Goal: Task Accomplishment & Management: Manage account settings

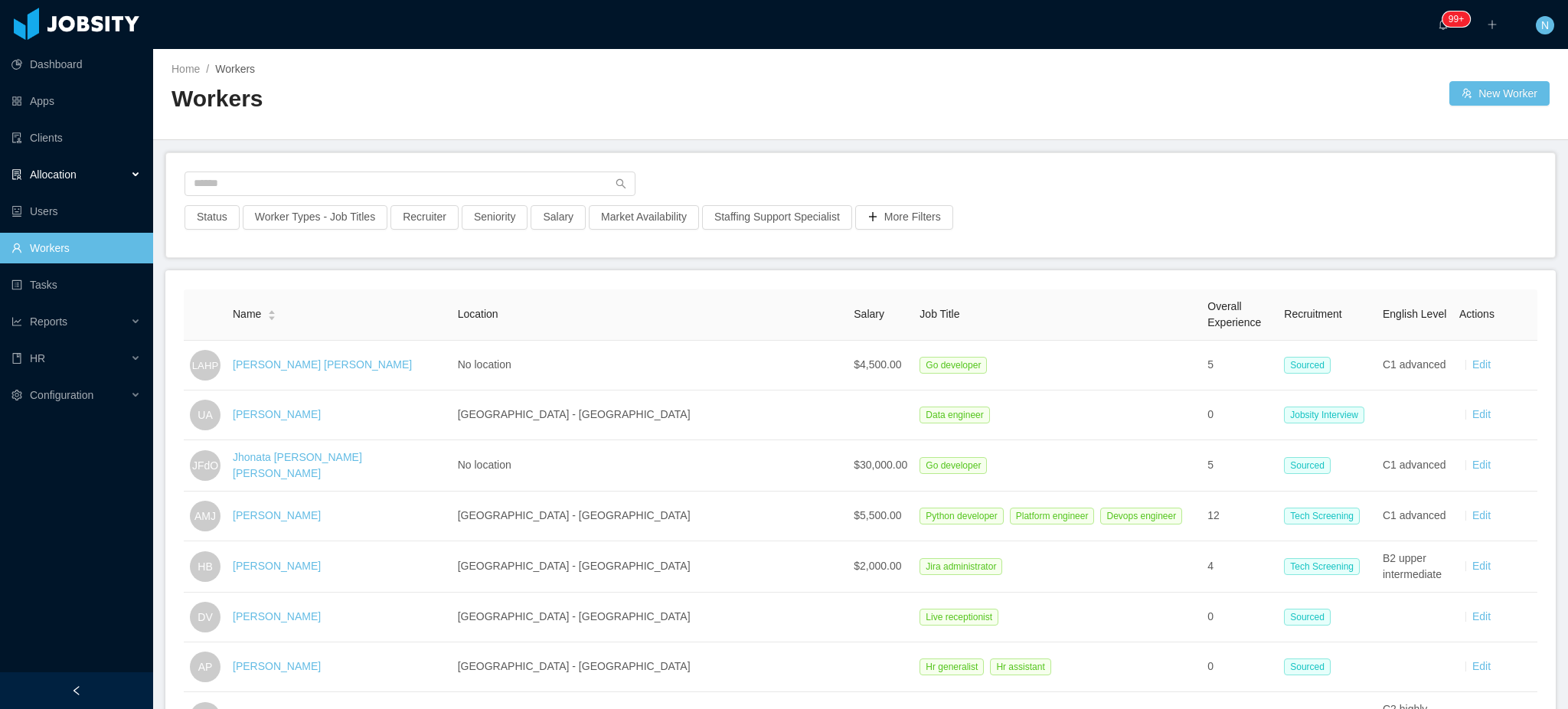
click at [95, 179] on div "Allocation" at bounding box center [76, 174] width 153 height 31
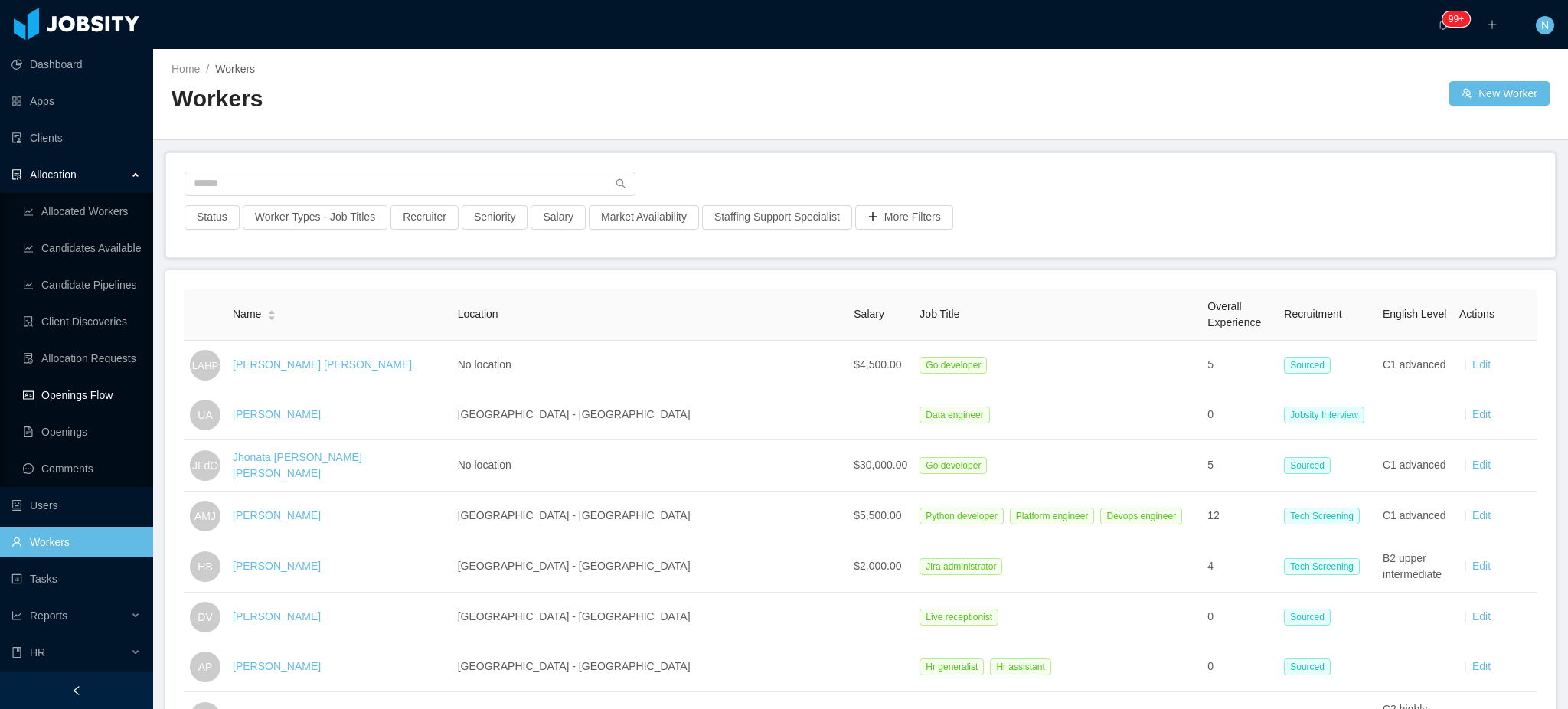
click at [82, 399] on link "Openings Flow" at bounding box center [82, 395] width 118 height 31
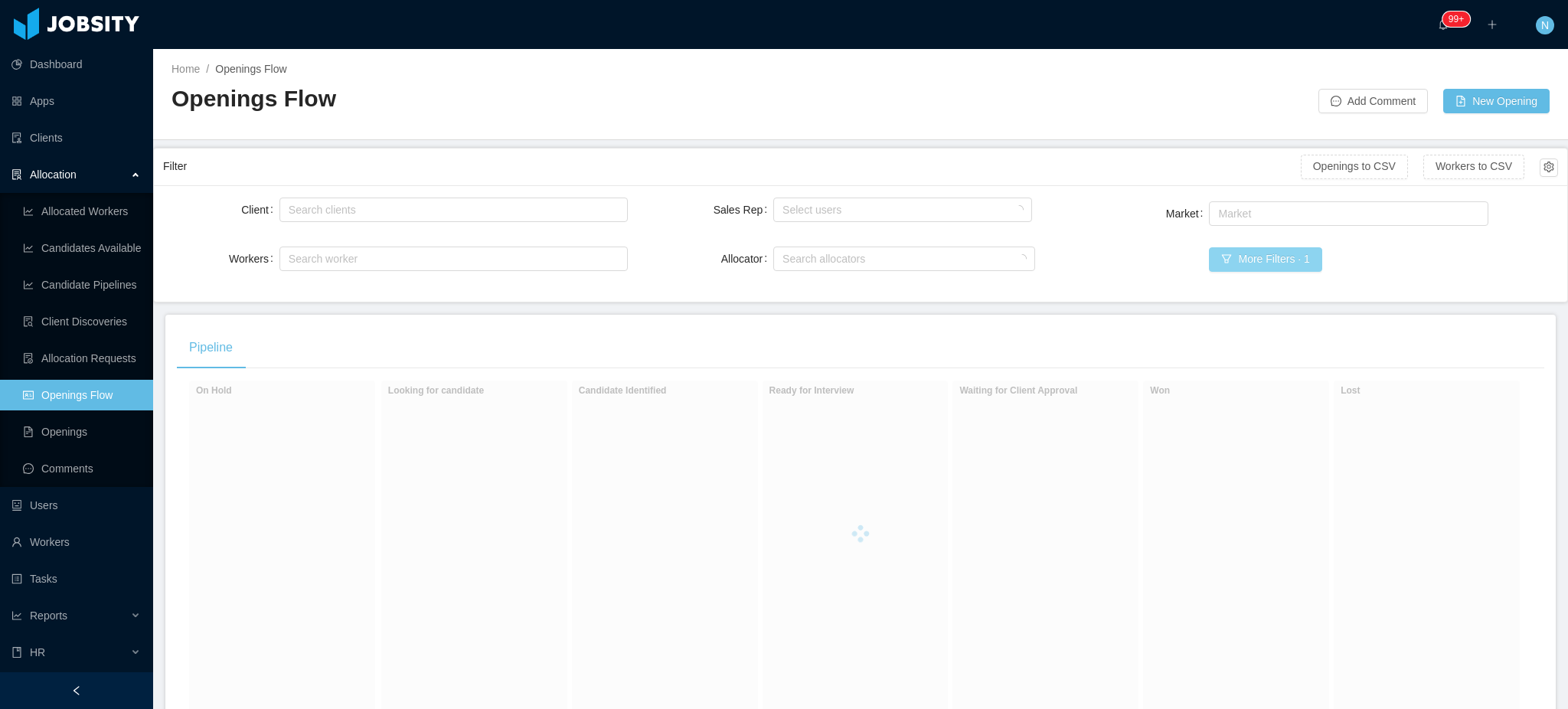
click at [1229, 258] on button "More Filters · 1" at bounding box center [1265, 260] width 112 height 24
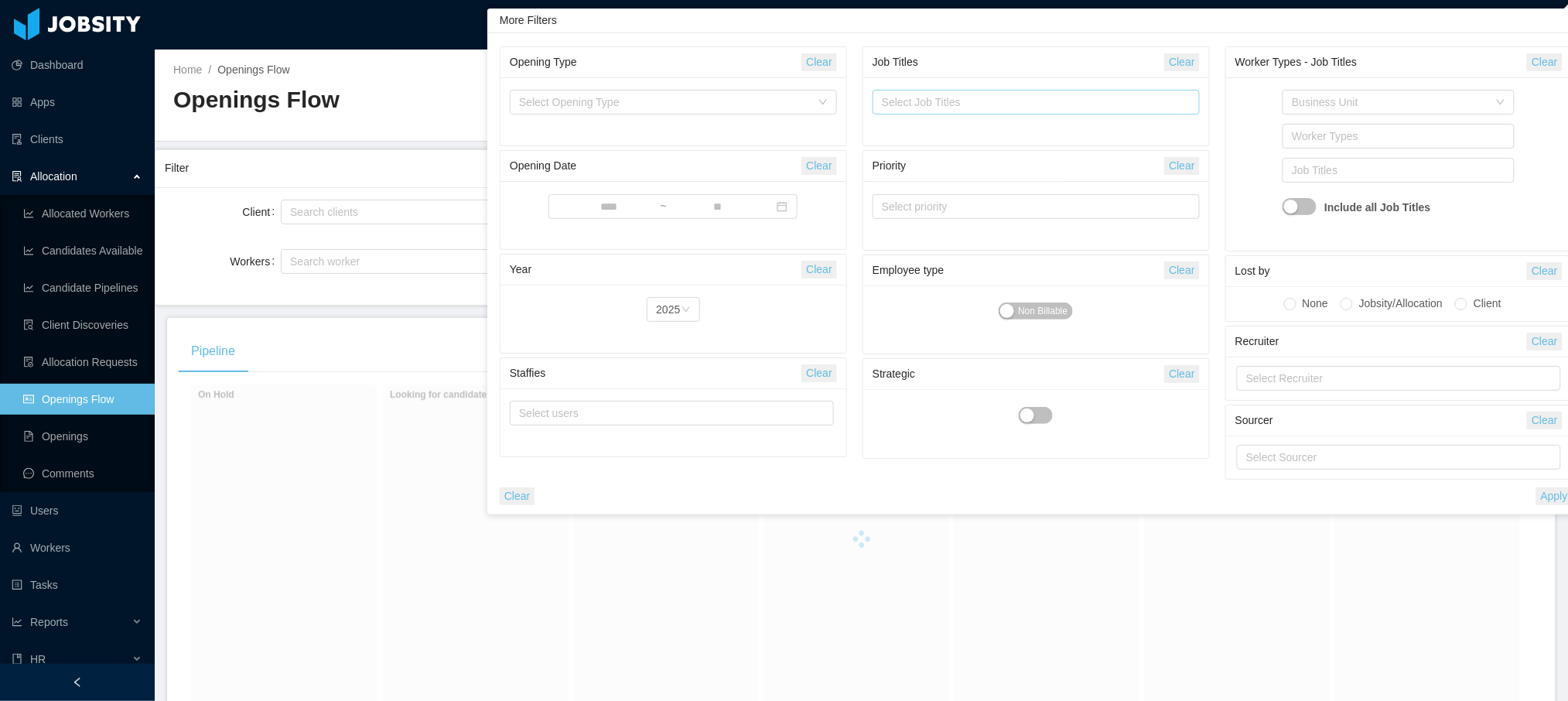
click at [968, 107] on div "Select Job Titles" at bounding box center [1033, 102] width 301 height 16
type input "**"
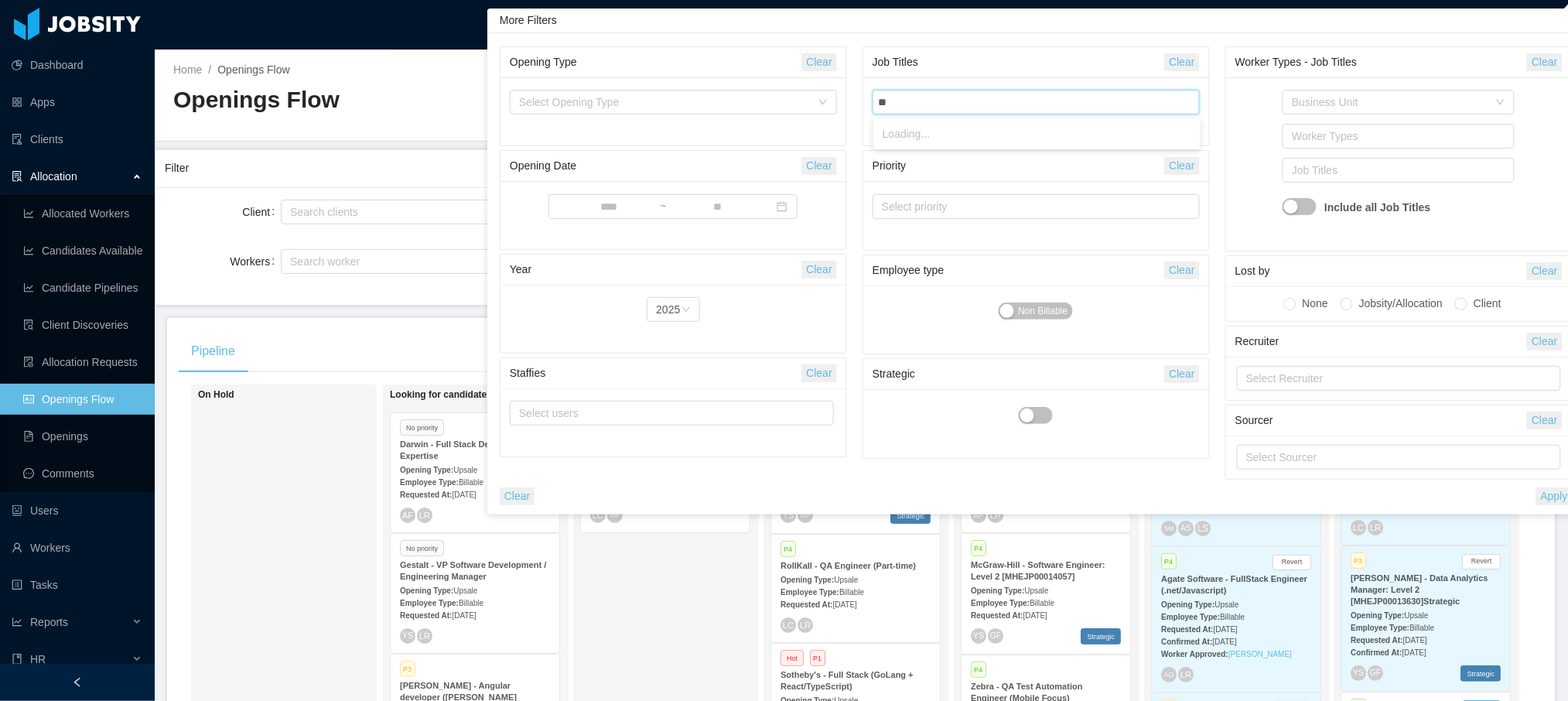
click at [968, 107] on div "Select Job Titles ** qa" at bounding box center [1033, 102] width 314 height 23
click at [978, 105] on div "Select Job Titles" at bounding box center [1033, 102] width 301 height 16
type input "**"
click at [982, 133] on li "QA Engineer" at bounding box center [1037, 134] width 328 height 24
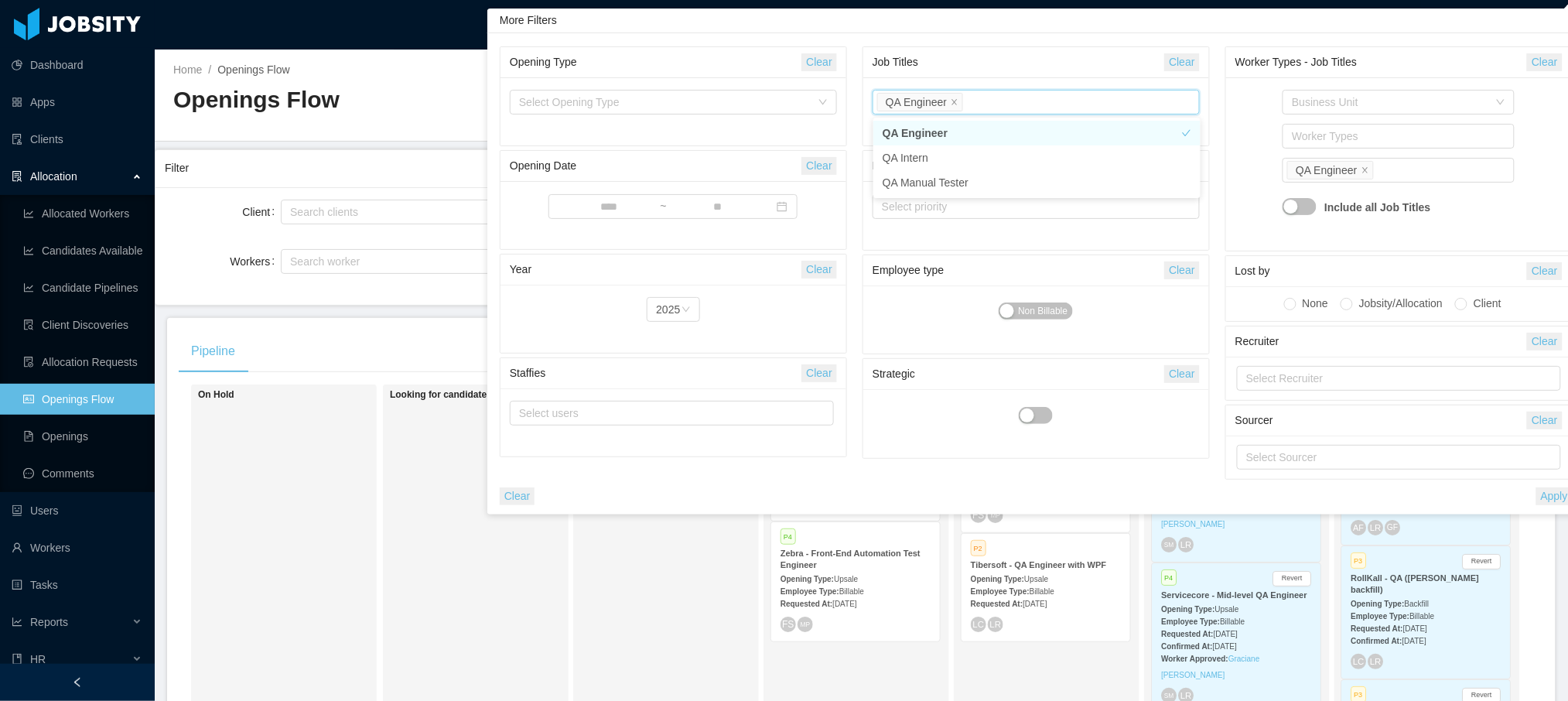
scroll to position [7, 0]
click at [1554, 483] on div "Clear Apply" at bounding box center [1036, 491] width 1080 height 25
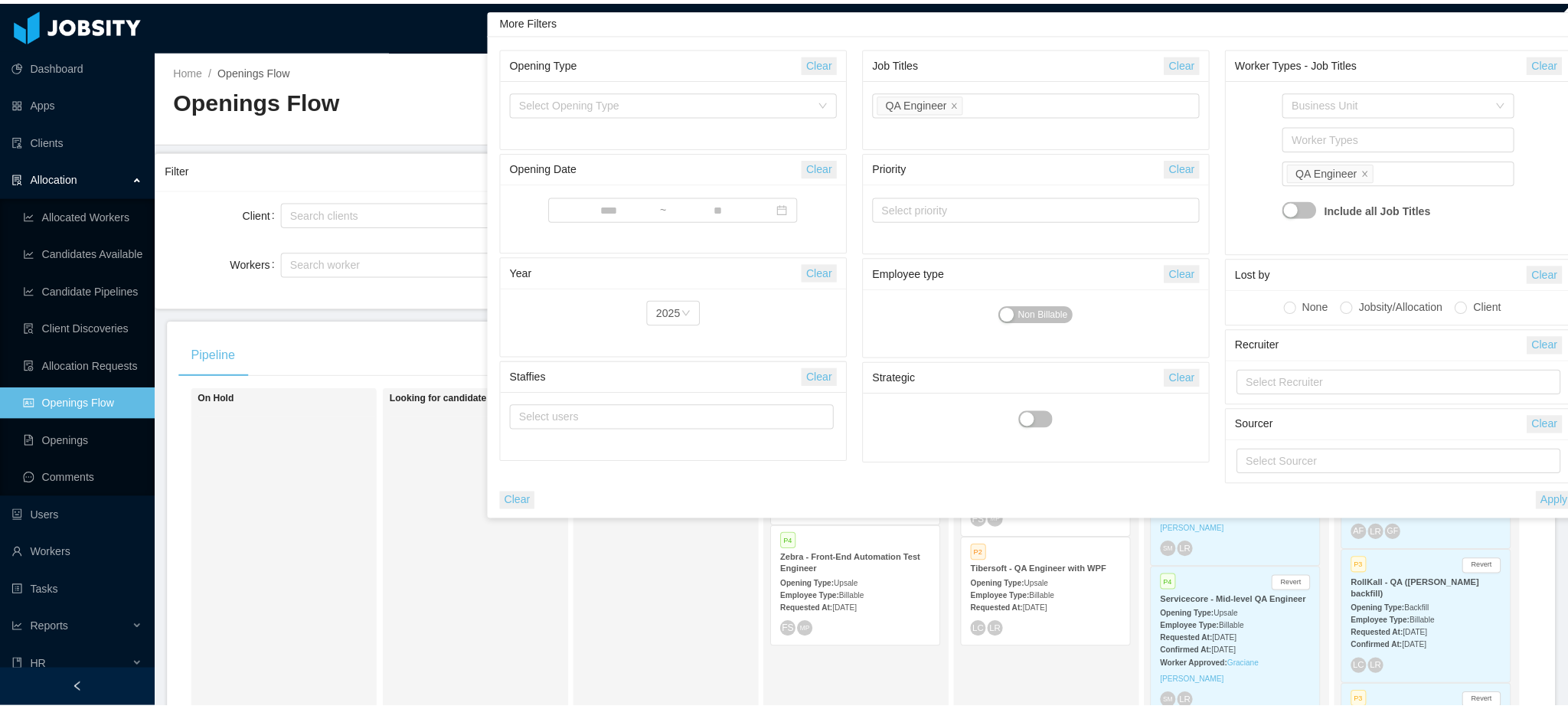
scroll to position [0, 0]
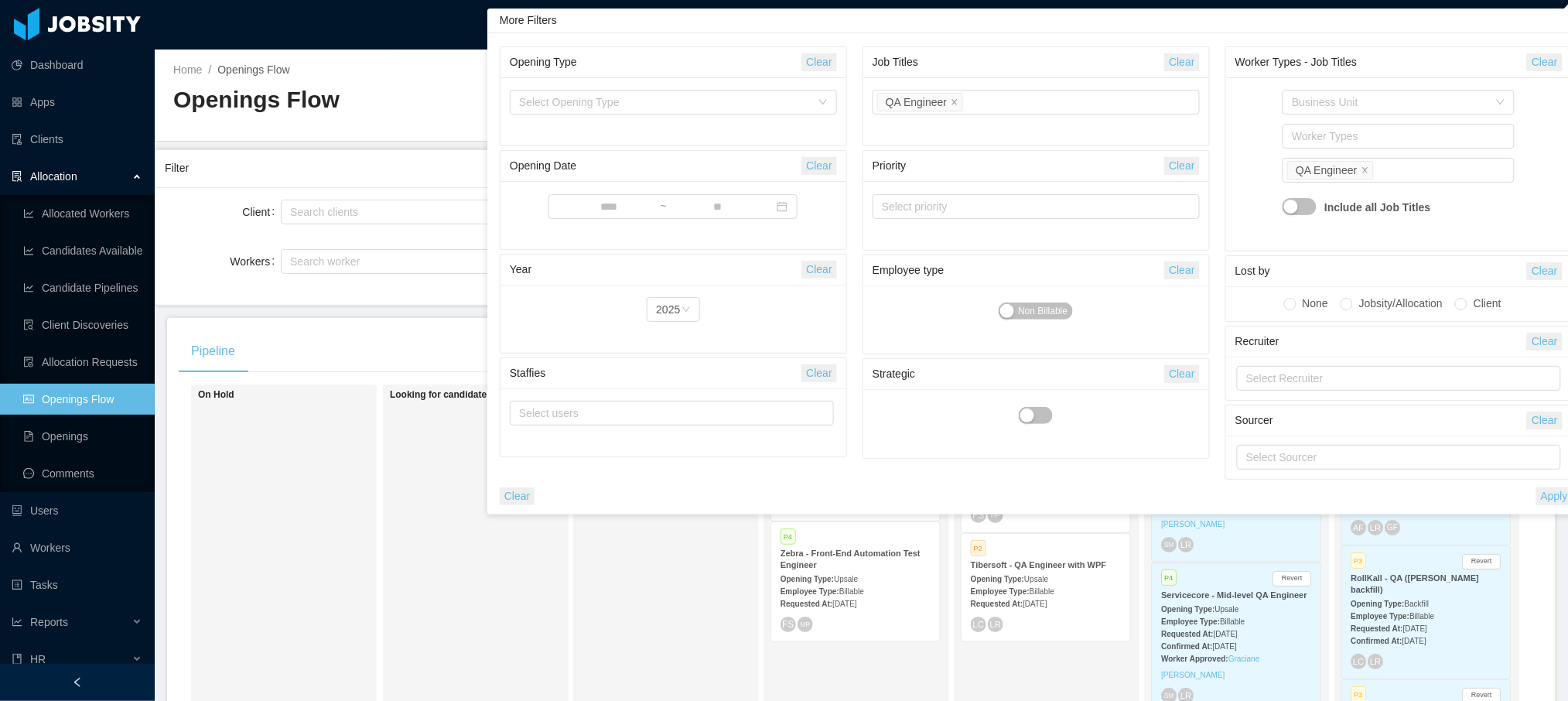
click at [1560, 495] on button "Apply" at bounding box center [1554, 496] width 37 height 18
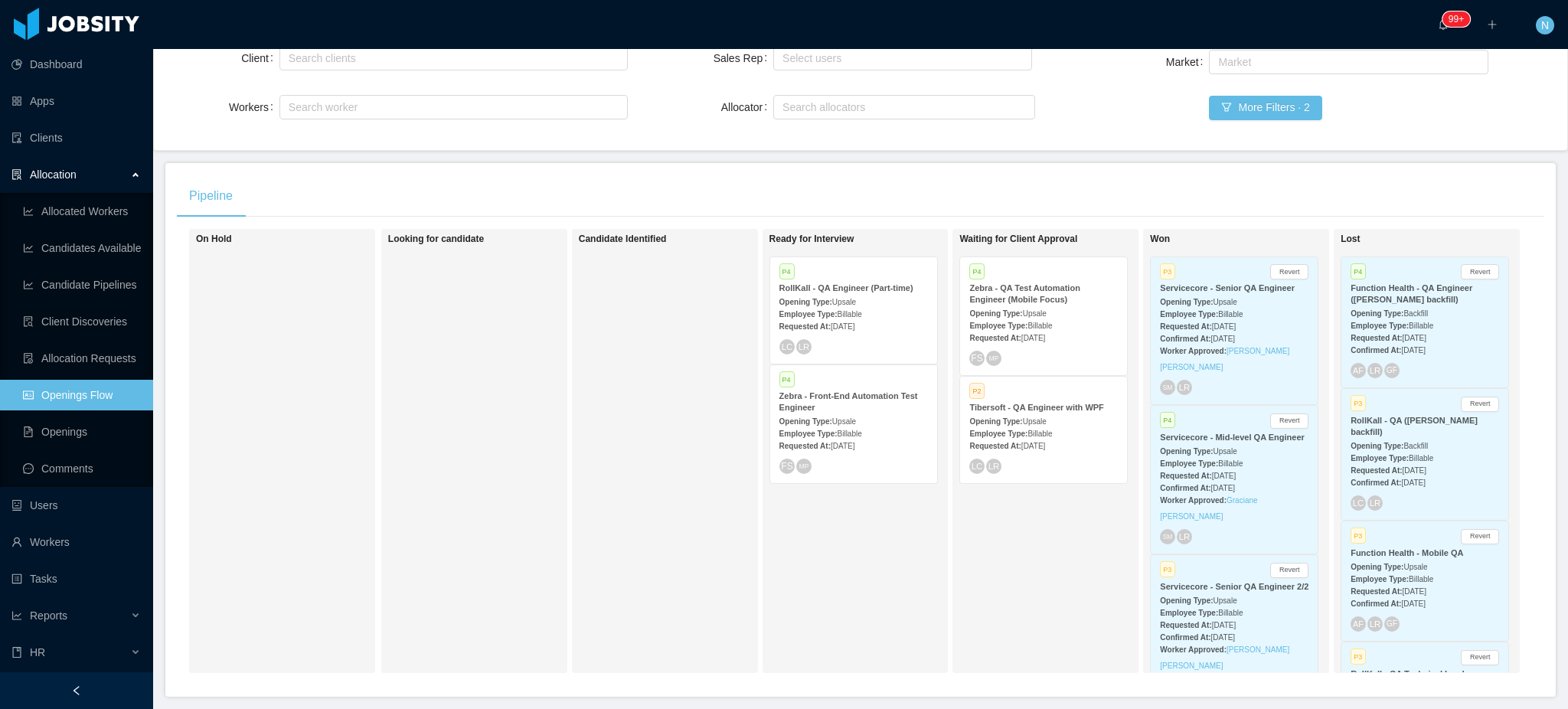
scroll to position [204, 0]
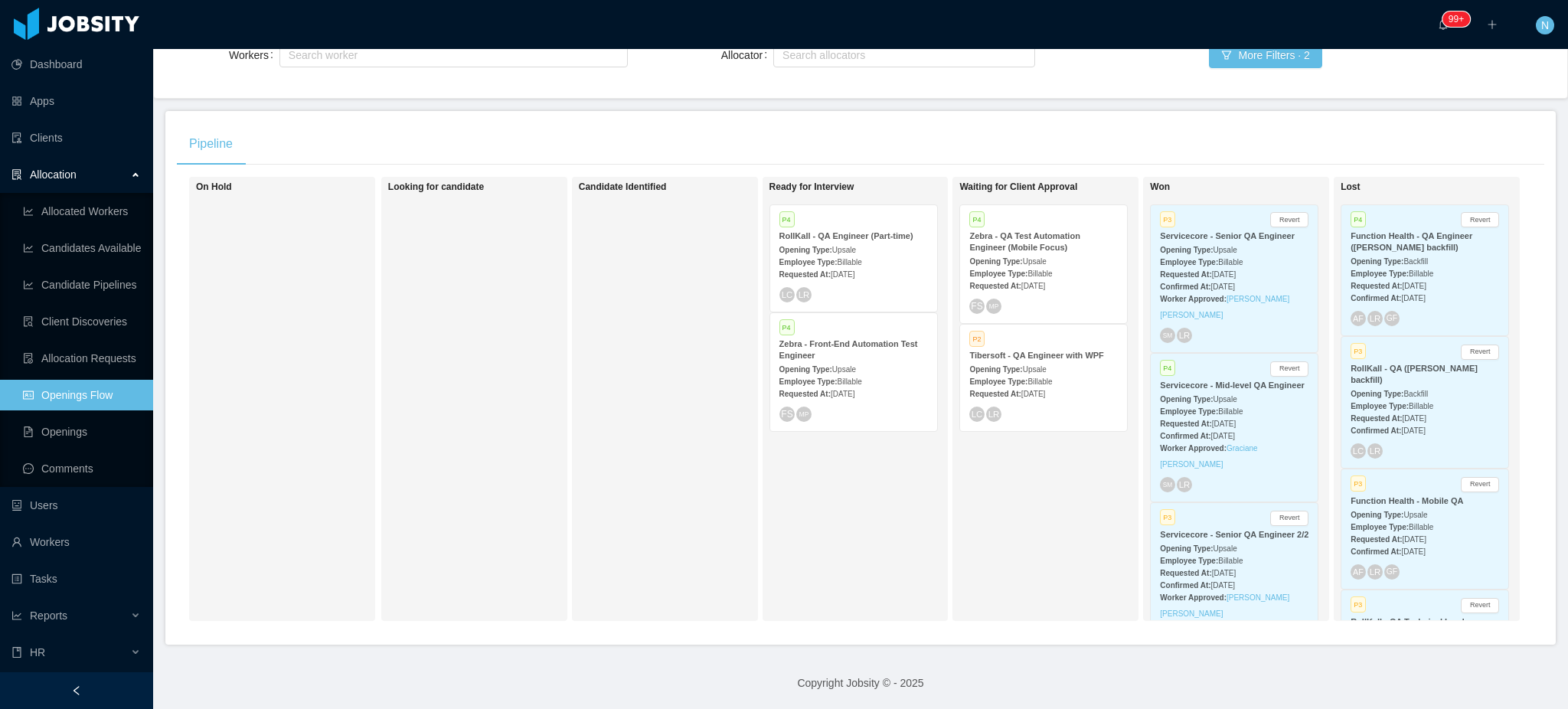
click at [872, 390] on div "Requested At: Aug 8th, 2025" at bounding box center [854, 393] width 148 height 16
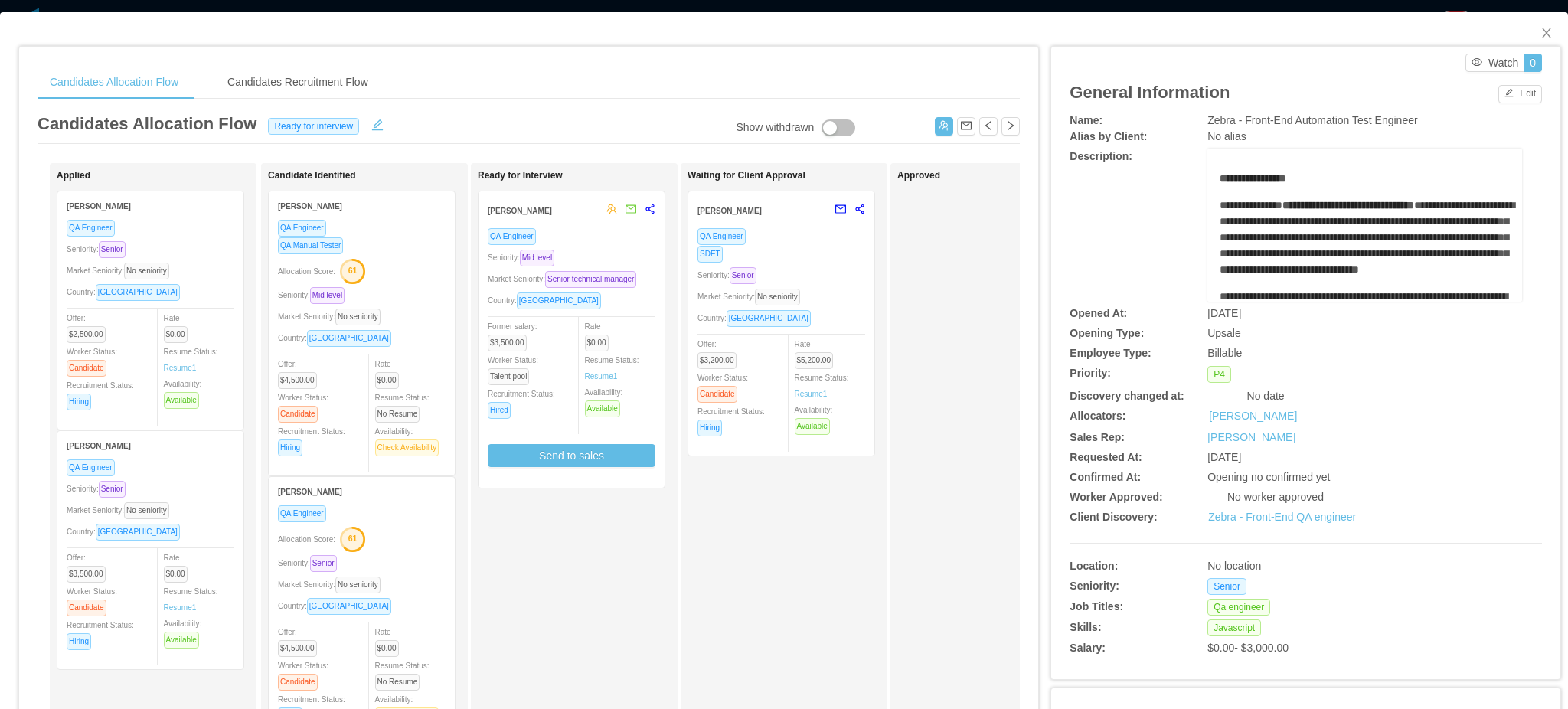
click at [1219, 119] on span "Zebra - Front-End Automation Test Engineer" at bounding box center [1312, 120] width 209 height 12
click at [1220, 118] on span "Zebra - Front-End Automation Test Engineer" at bounding box center [1312, 120] width 209 height 12
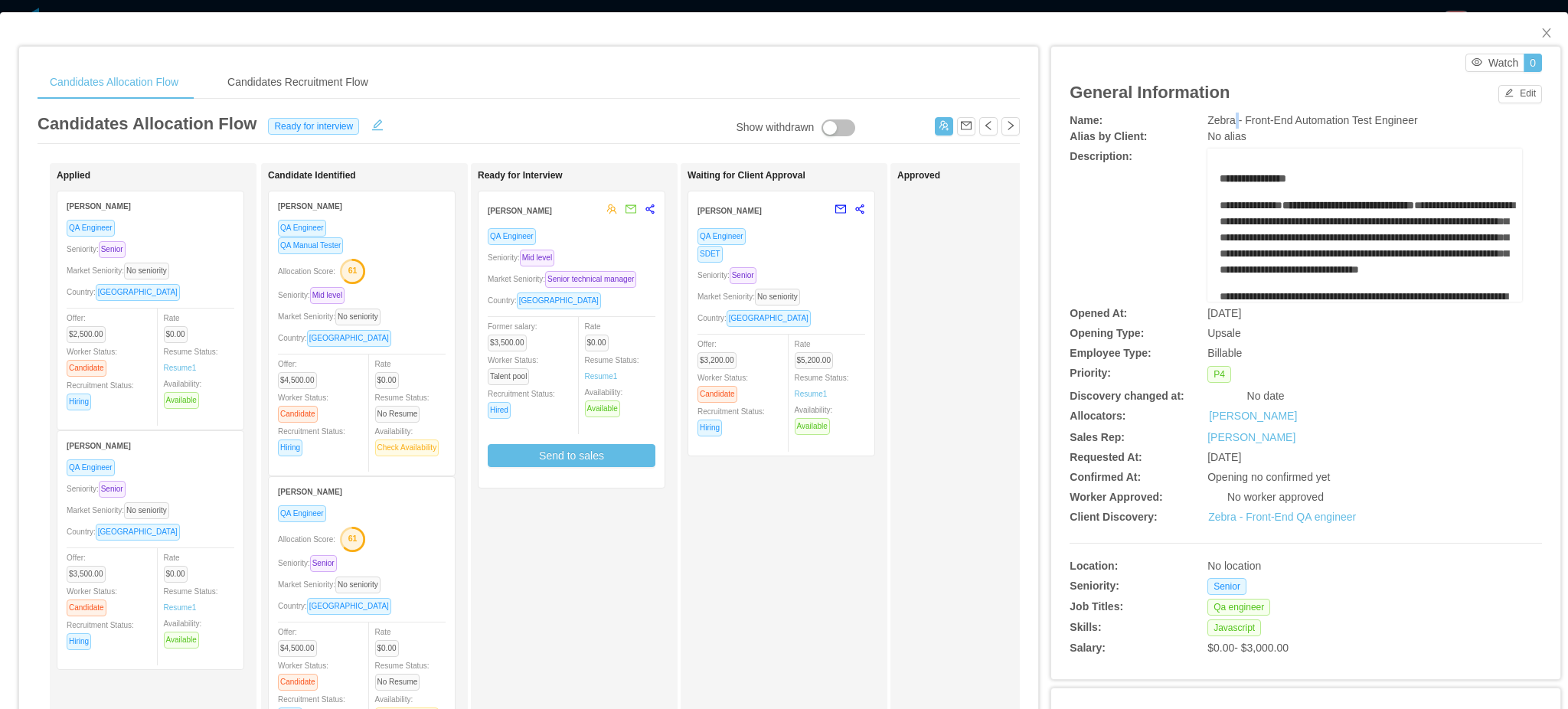
click at [1220, 118] on span "Zebra - Front-End Automation Test Engineer" at bounding box center [1312, 120] width 209 height 12
copy span "Zebra - Front-End Automation Test Engineer"
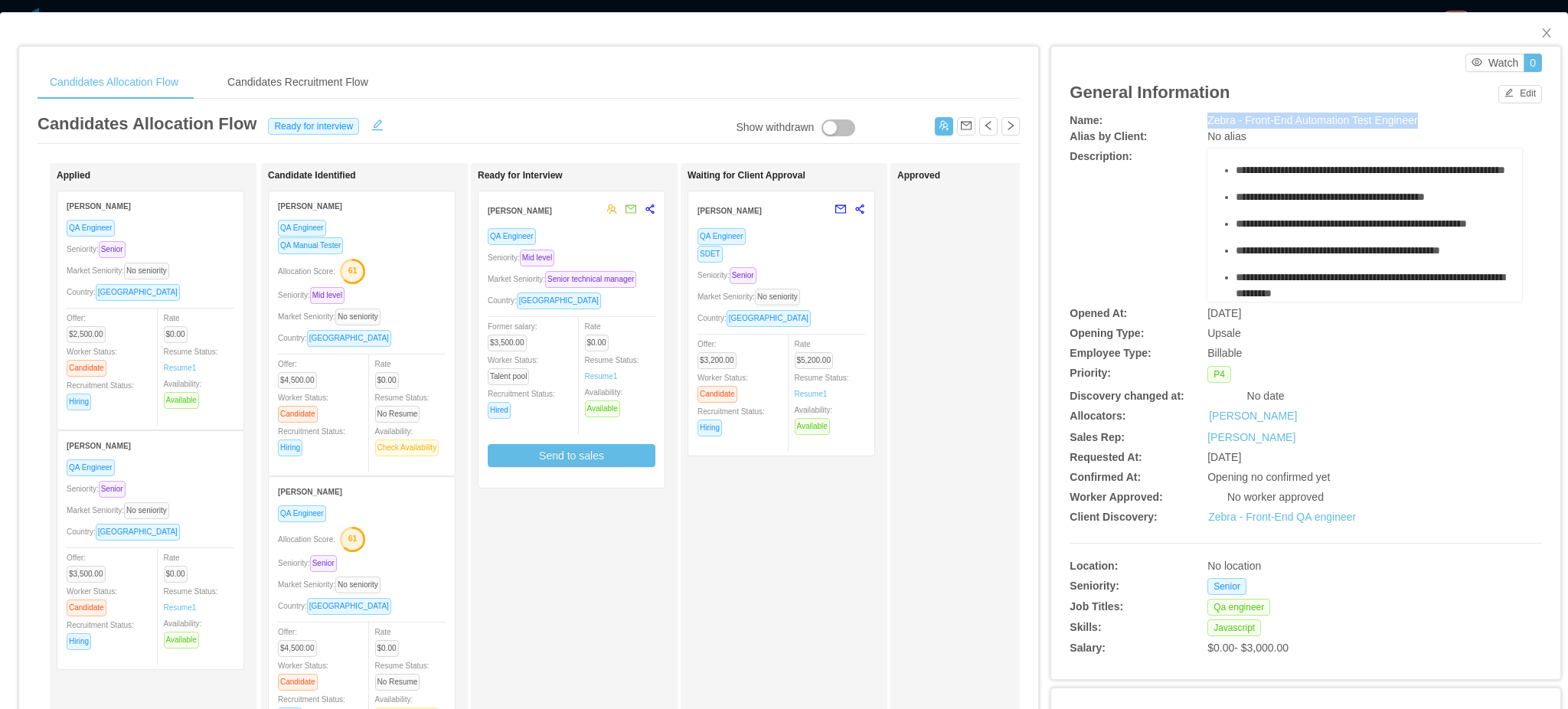
scroll to position [900, 0]
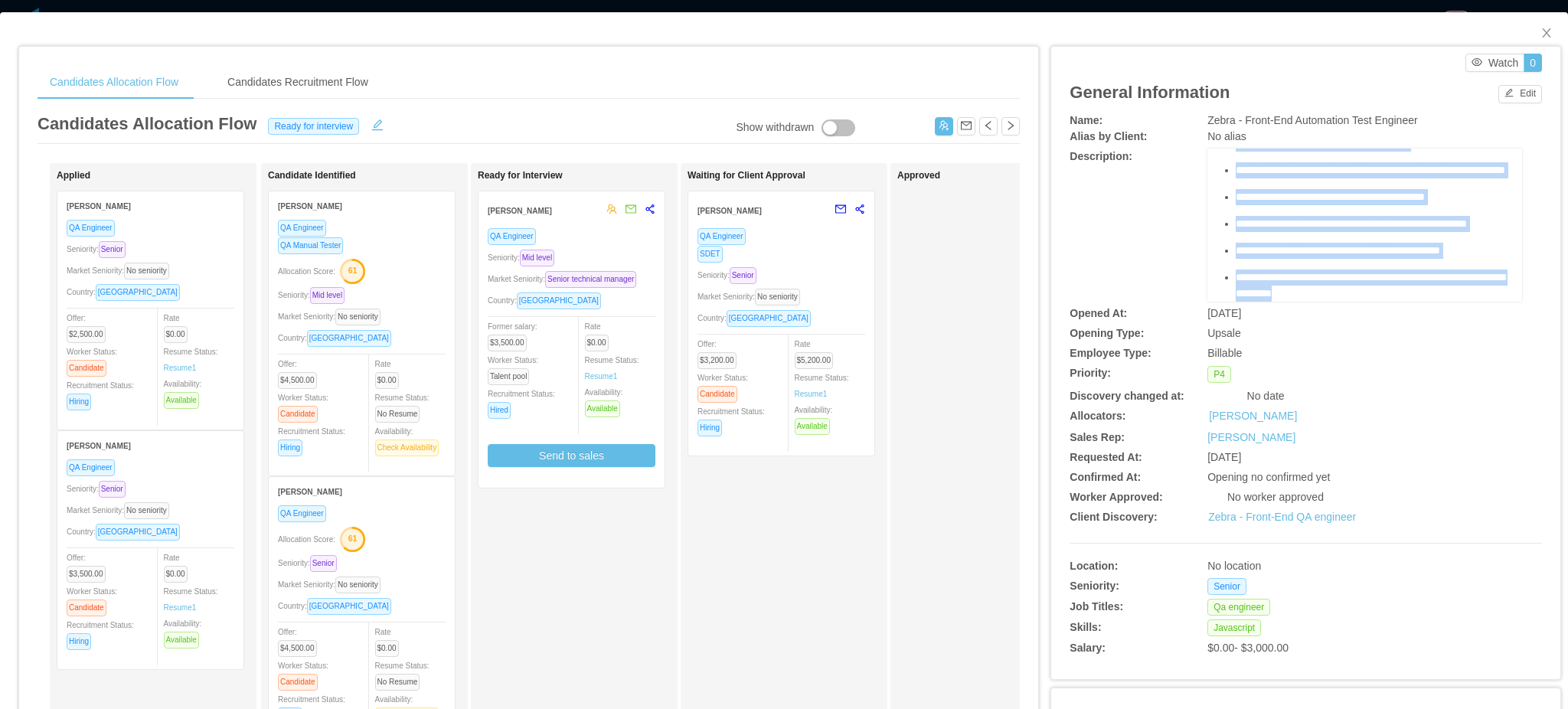
drag, startPoint x: 1209, startPoint y: 179, endPoint x: 1410, endPoint y: 293, distance: 231.1
copy div "**********"
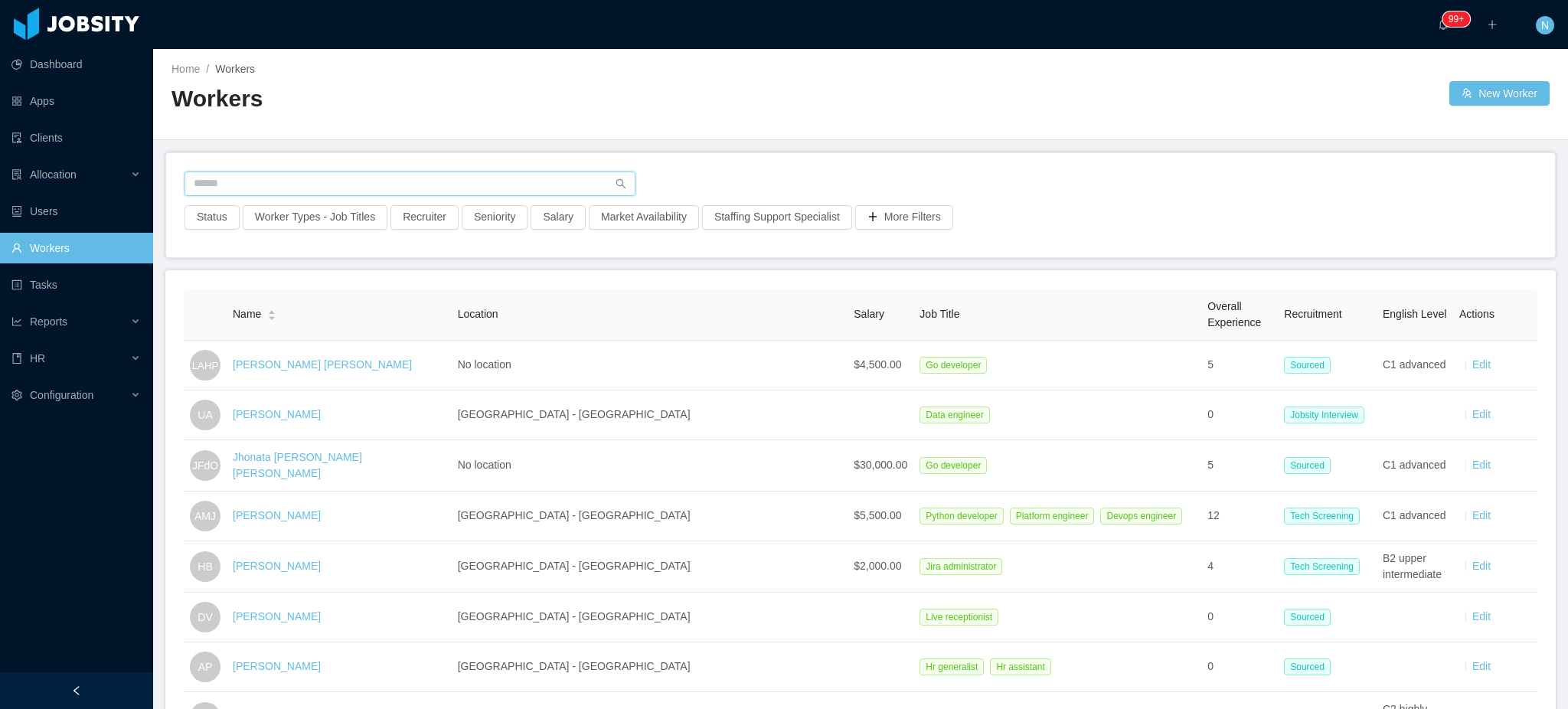
click at [368, 183] on input "text" at bounding box center [410, 184] width 451 height 24
type input "**********"
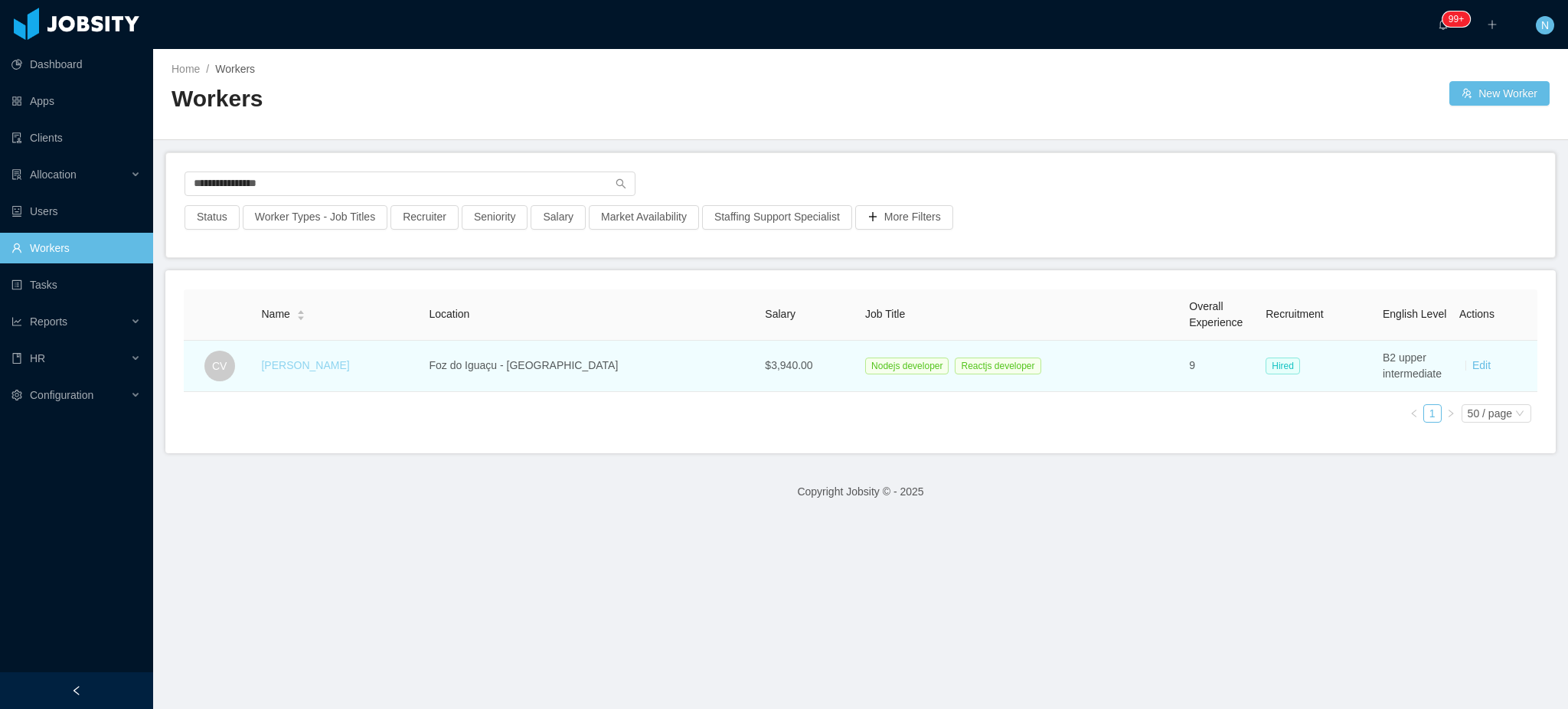
click at [320, 369] on link "Cristopher Vidal" at bounding box center [305, 365] width 88 height 12
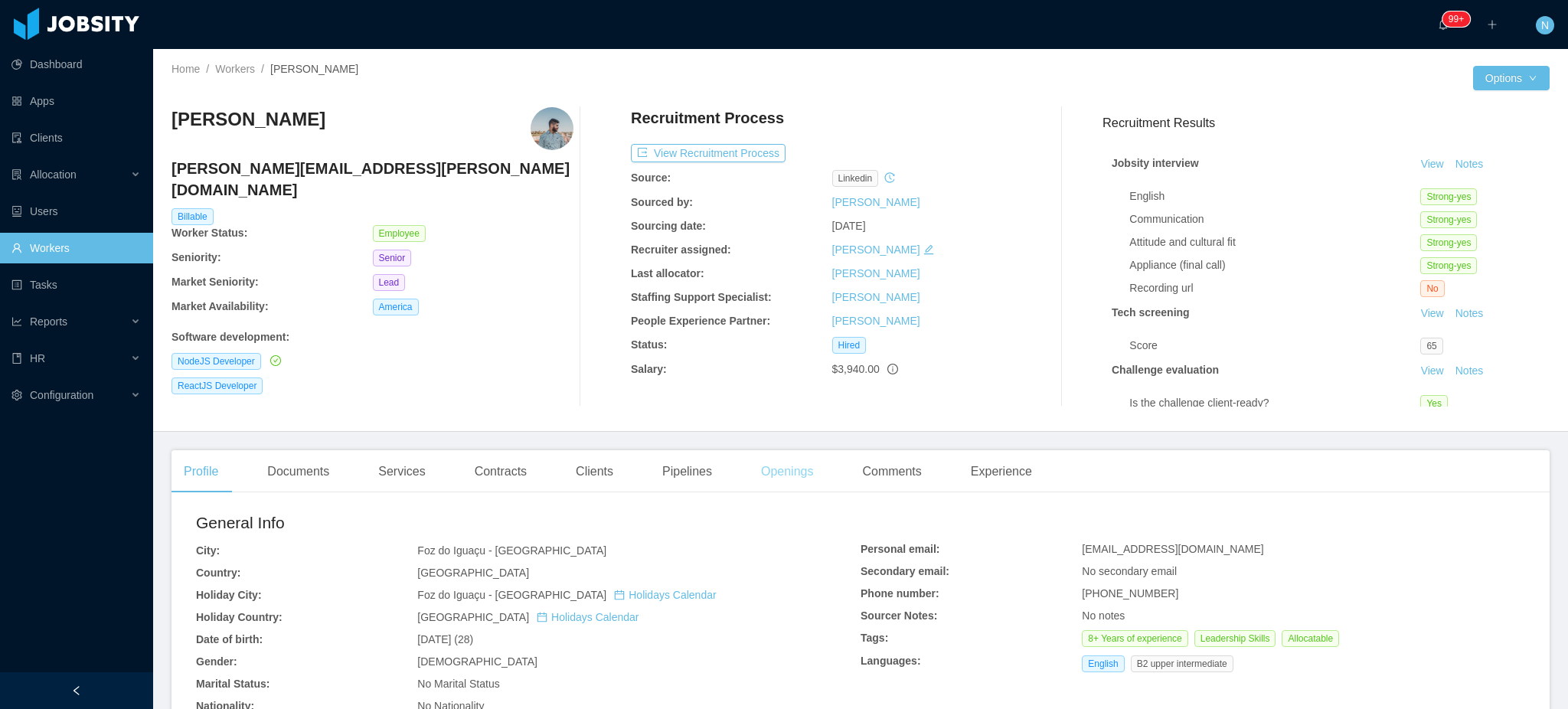
click at [789, 474] on div "Openings" at bounding box center [787, 472] width 77 height 43
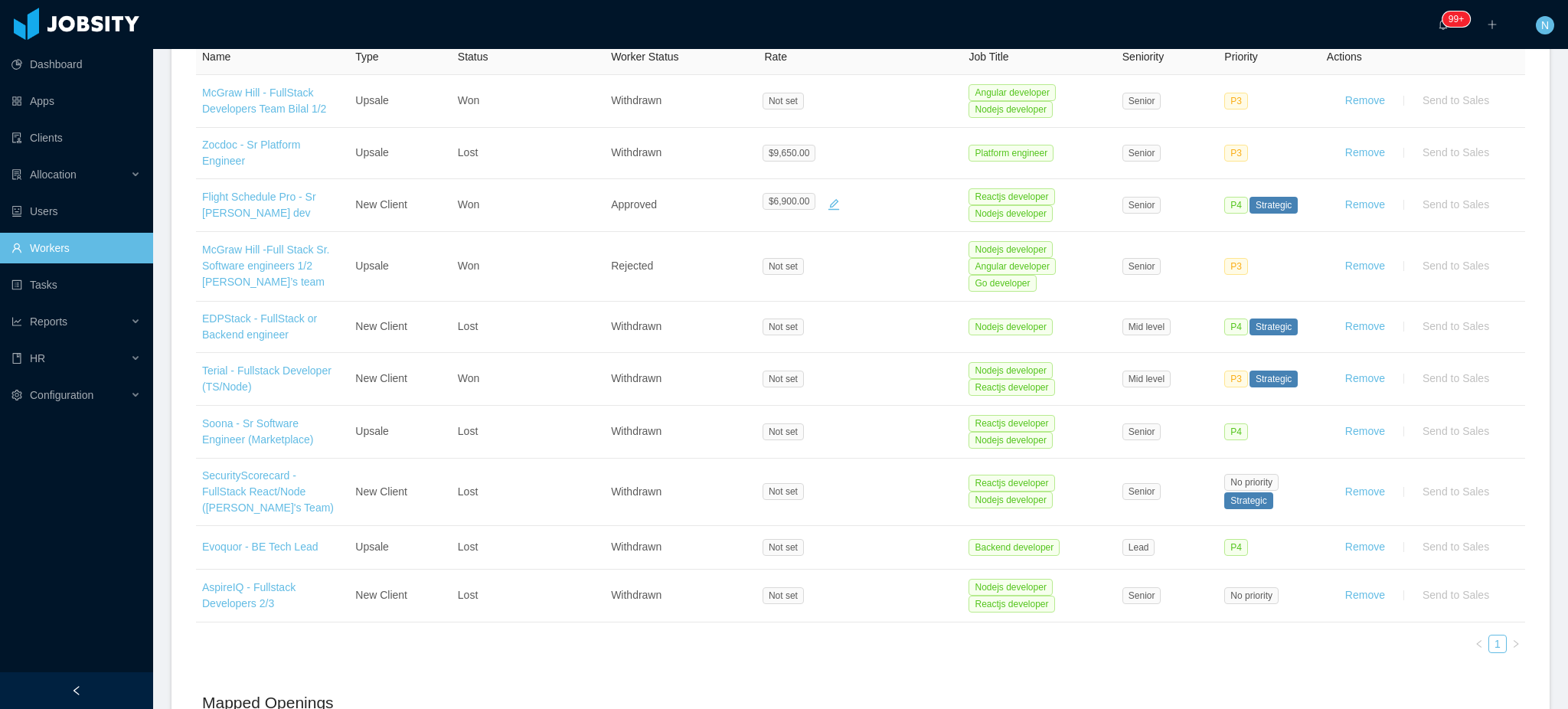
scroll to position [500, 0]
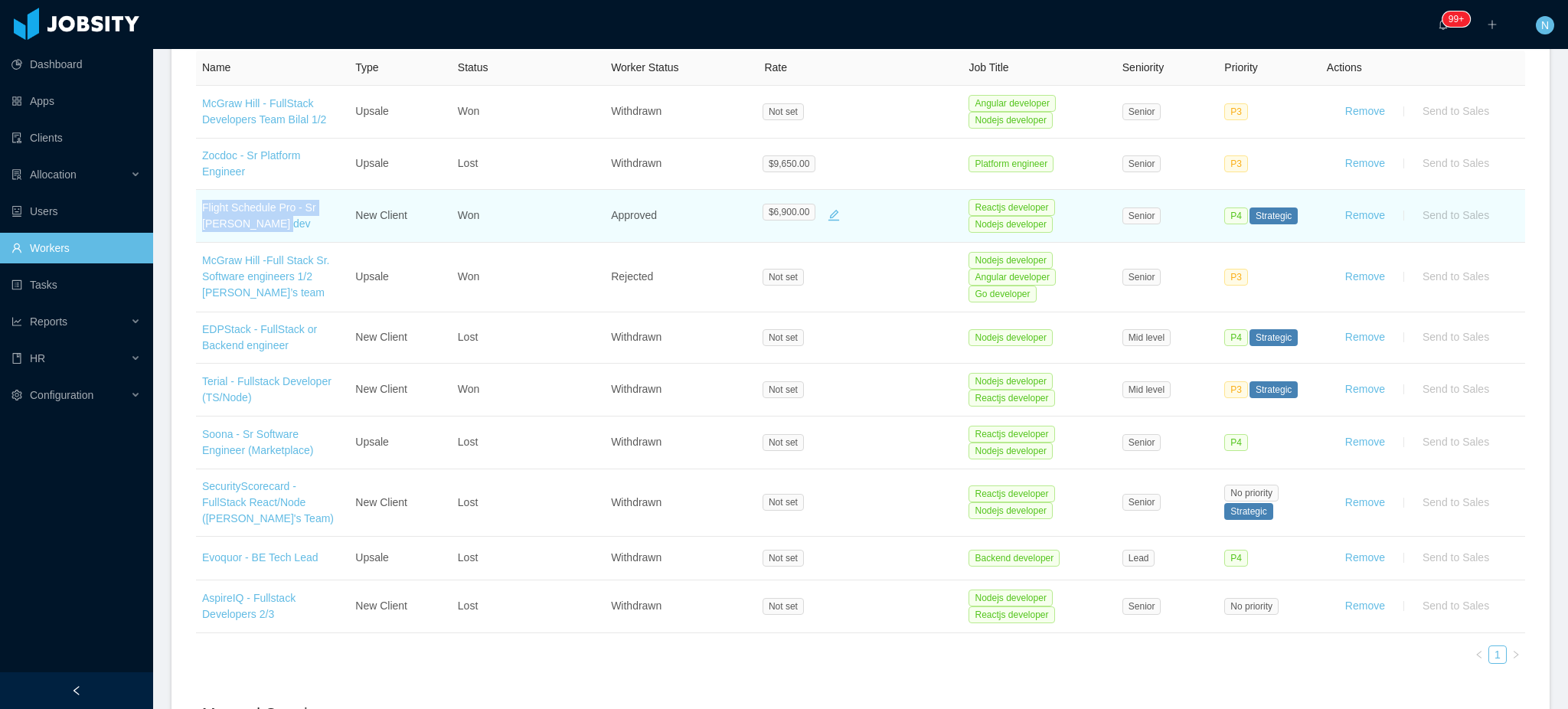
drag, startPoint x: 254, startPoint y: 227, endPoint x: 201, endPoint y: 215, distance: 54.3
click at [201, 215] on td "Flight Schedule Pro - Sr mern stack dev" at bounding box center [272, 216] width 153 height 53
copy link "Flight Schedule Pro - Sr mern stack dev"
click at [252, 206] on link "Flight Schedule Pro - Sr mern stack dev" at bounding box center [259, 215] width 114 height 29
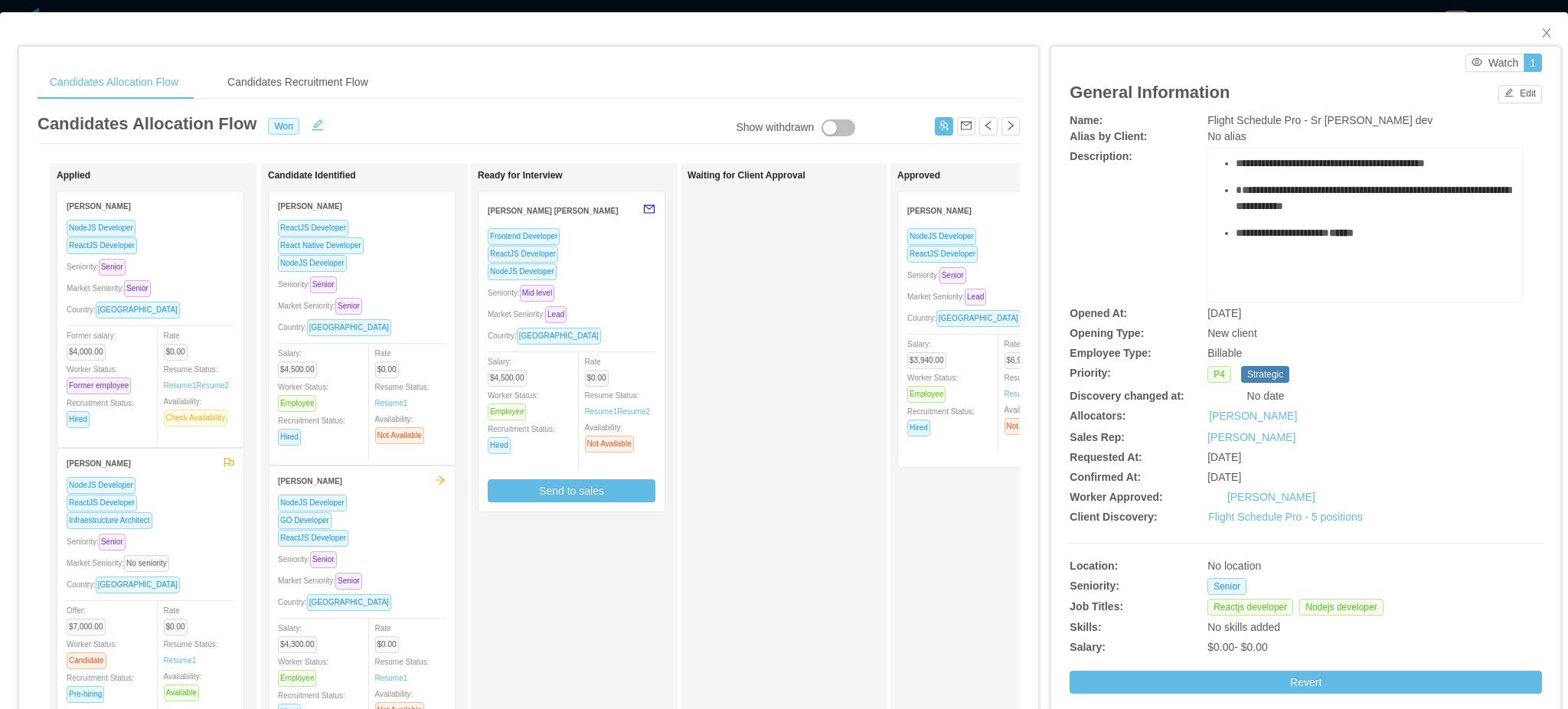
scroll to position [375, 0]
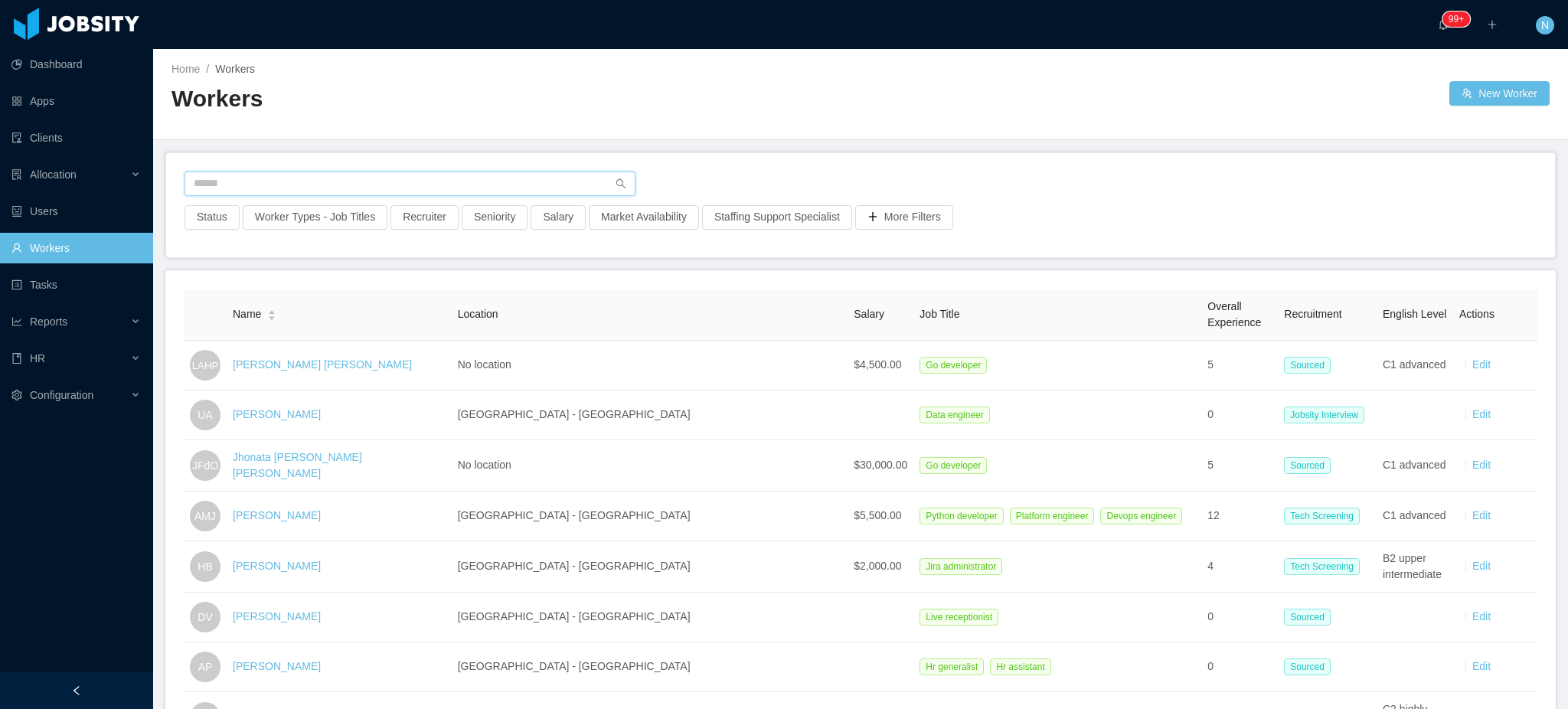
click at [329, 187] on input "text" at bounding box center [410, 184] width 451 height 24
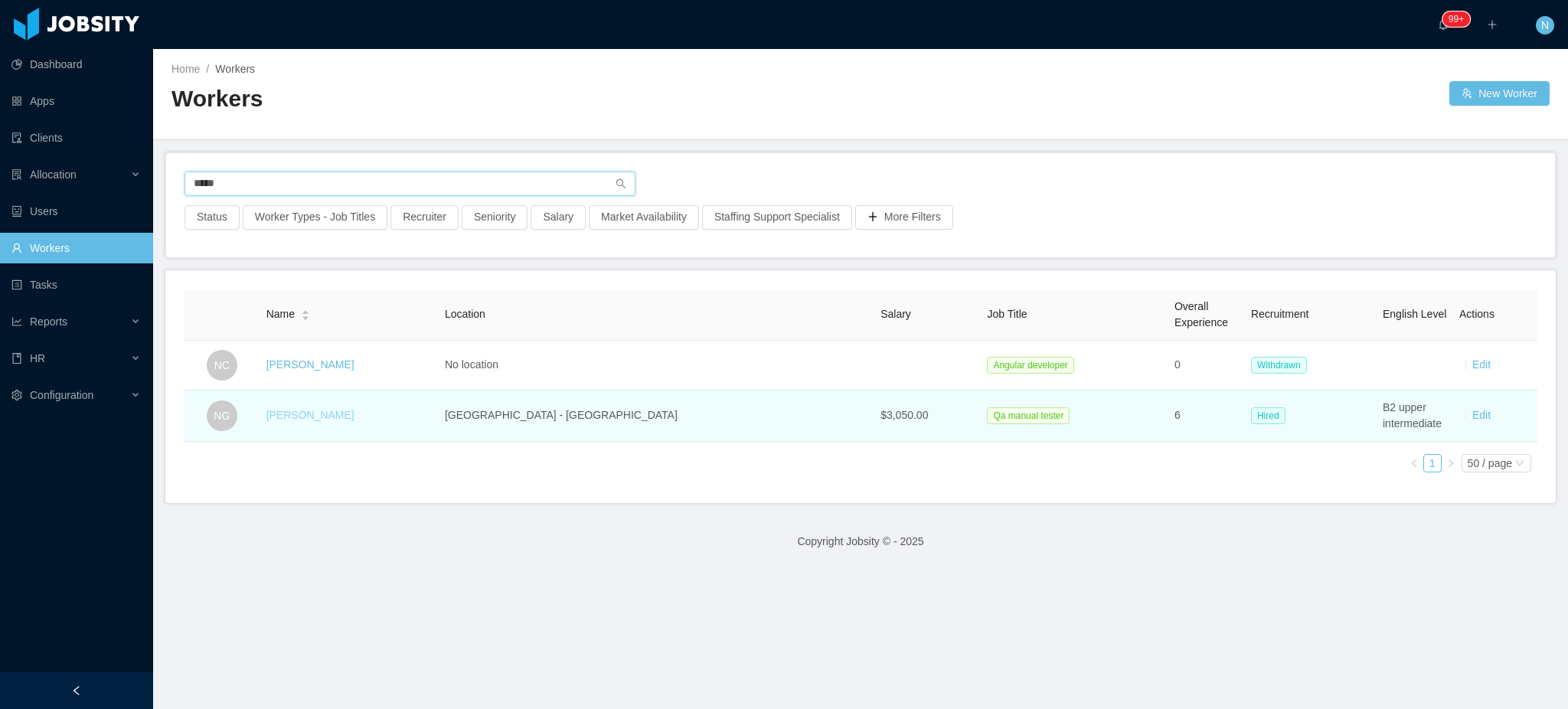
type input "*****"
click at [341, 415] on link "Nitai Granja" at bounding box center [310, 414] width 88 height 12
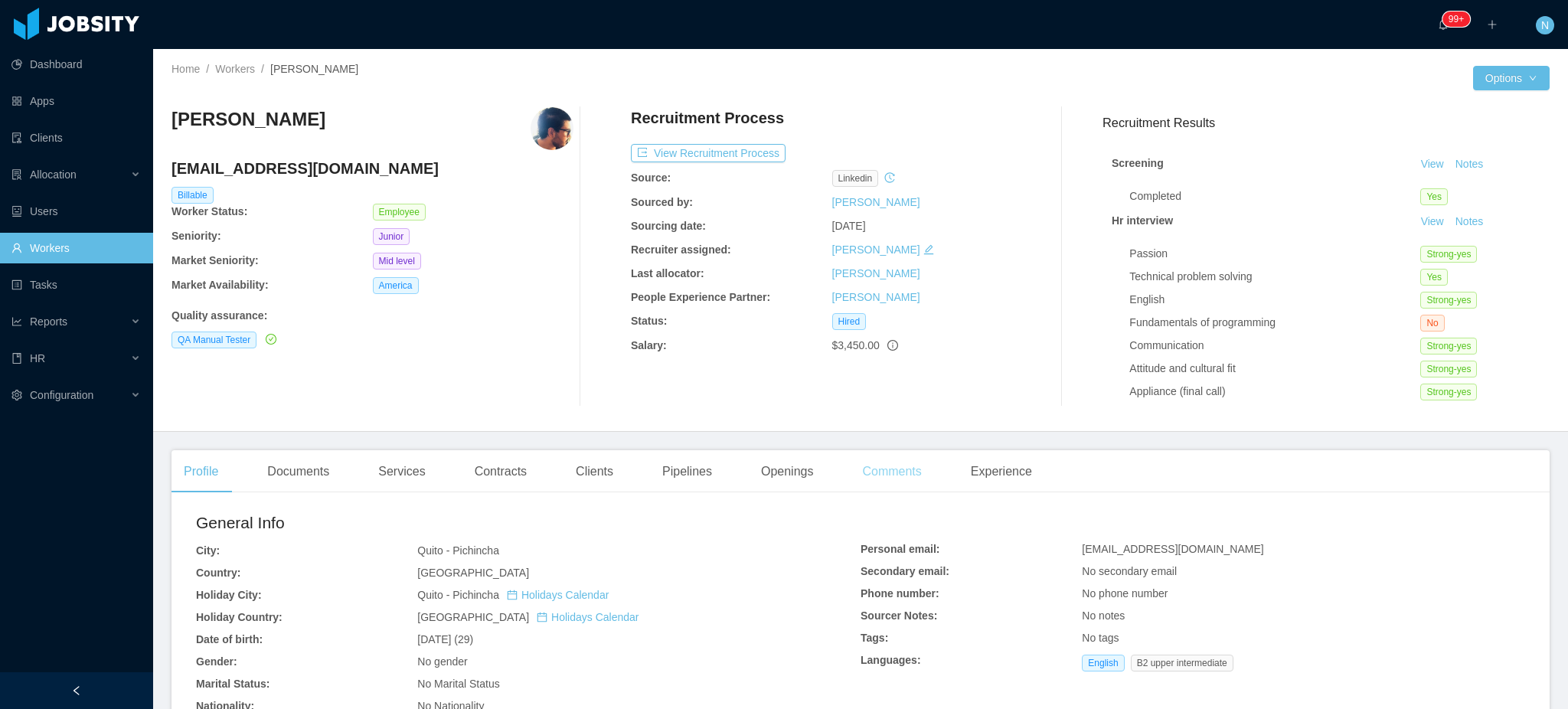
click at [884, 475] on div "Comments" at bounding box center [891, 472] width 83 height 43
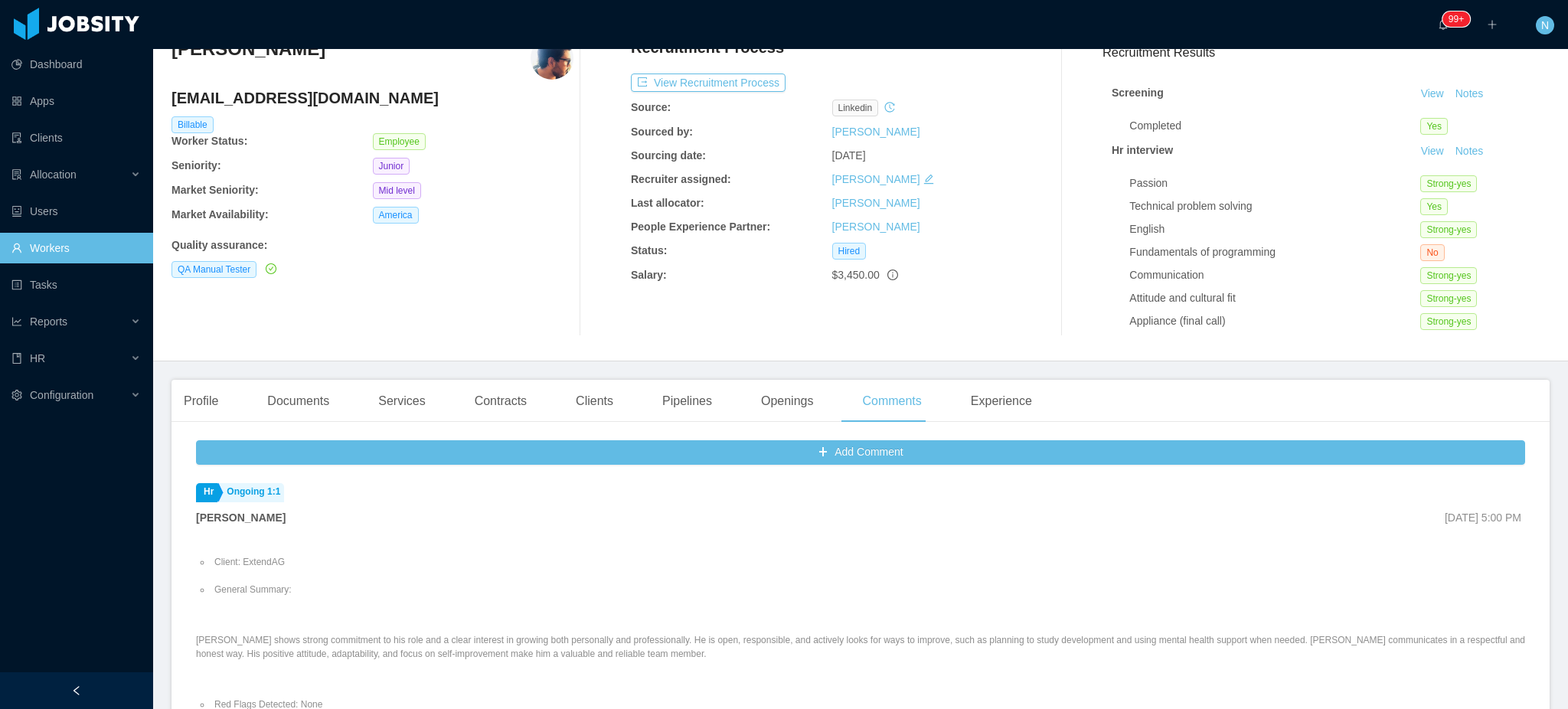
scroll to position [102, 0]
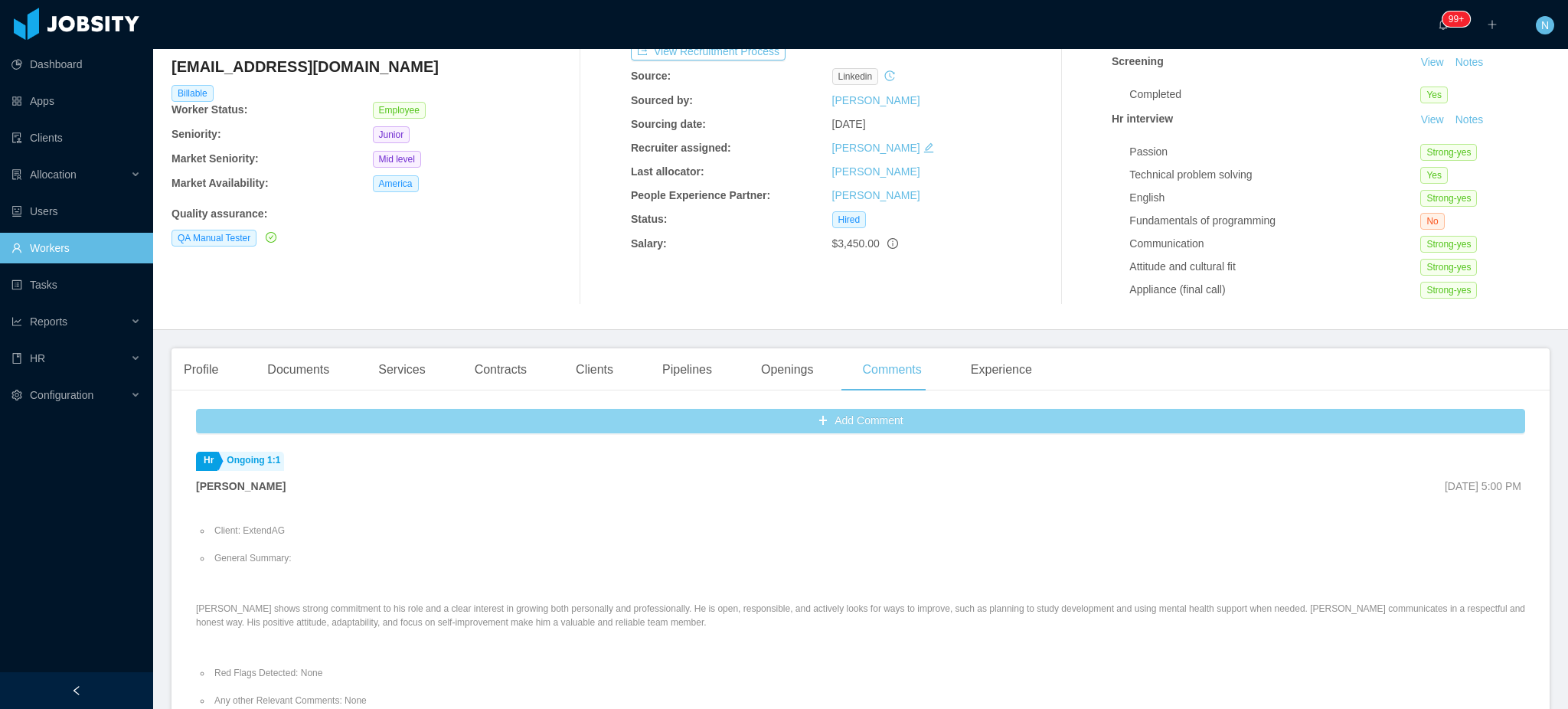
click at [688, 417] on button "Add Comment" at bounding box center [861, 421] width 1330 height 24
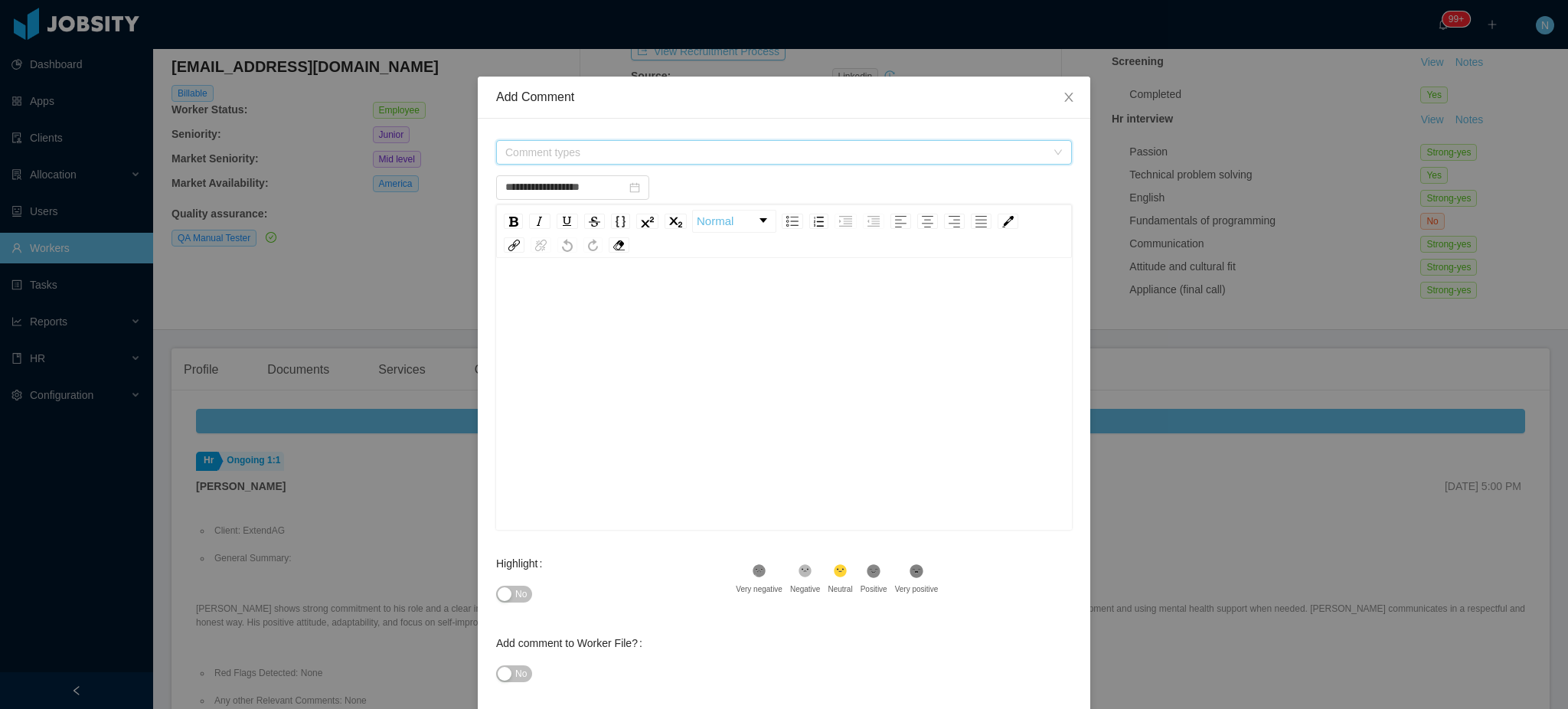
click at [645, 150] on span "Comment types" at bounding box center [775, 152] width 540 height 16
click at [498, 289] on span at bounding box center [501, 293] width 19 height 19
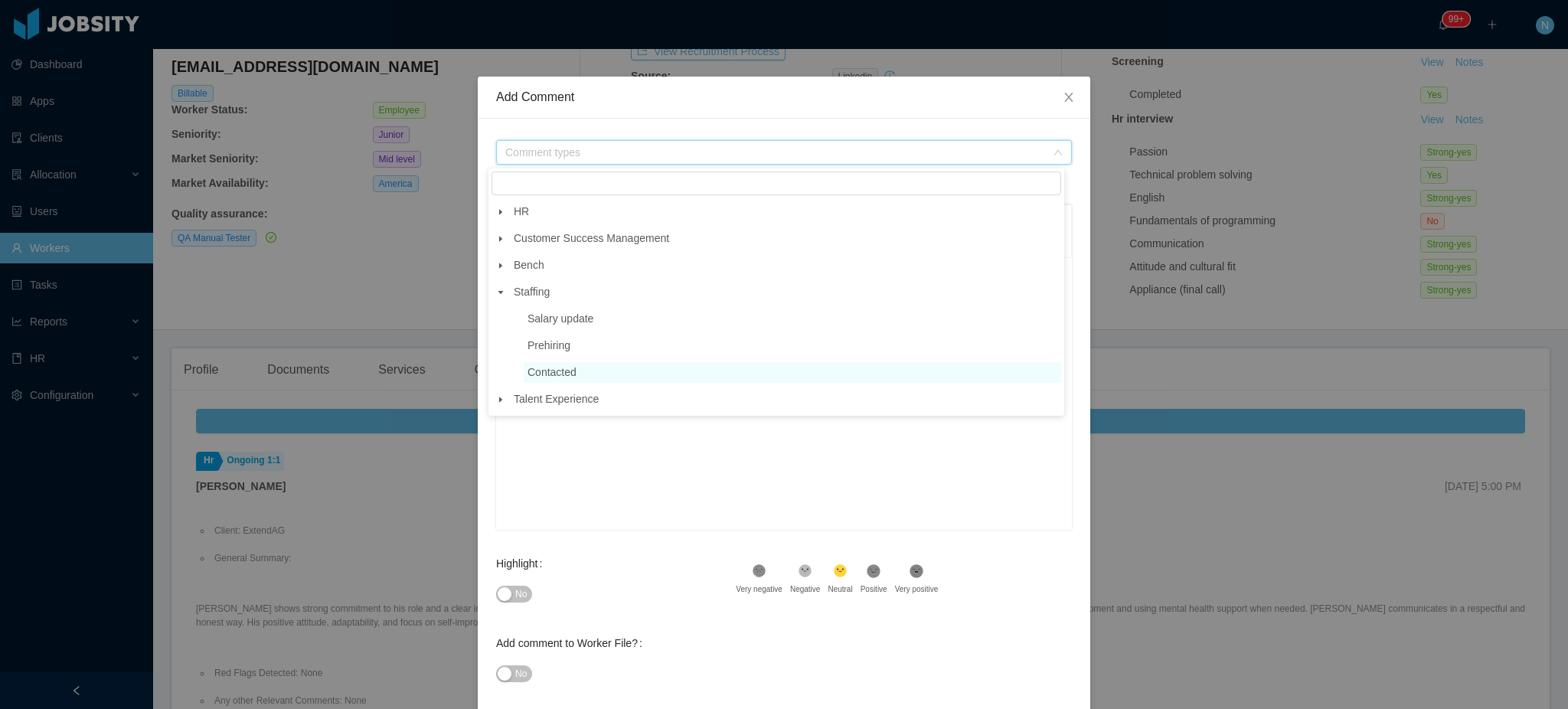
click at [529, 373] on span "Contacted" at bounding box center [551, 372] width 49 height 12
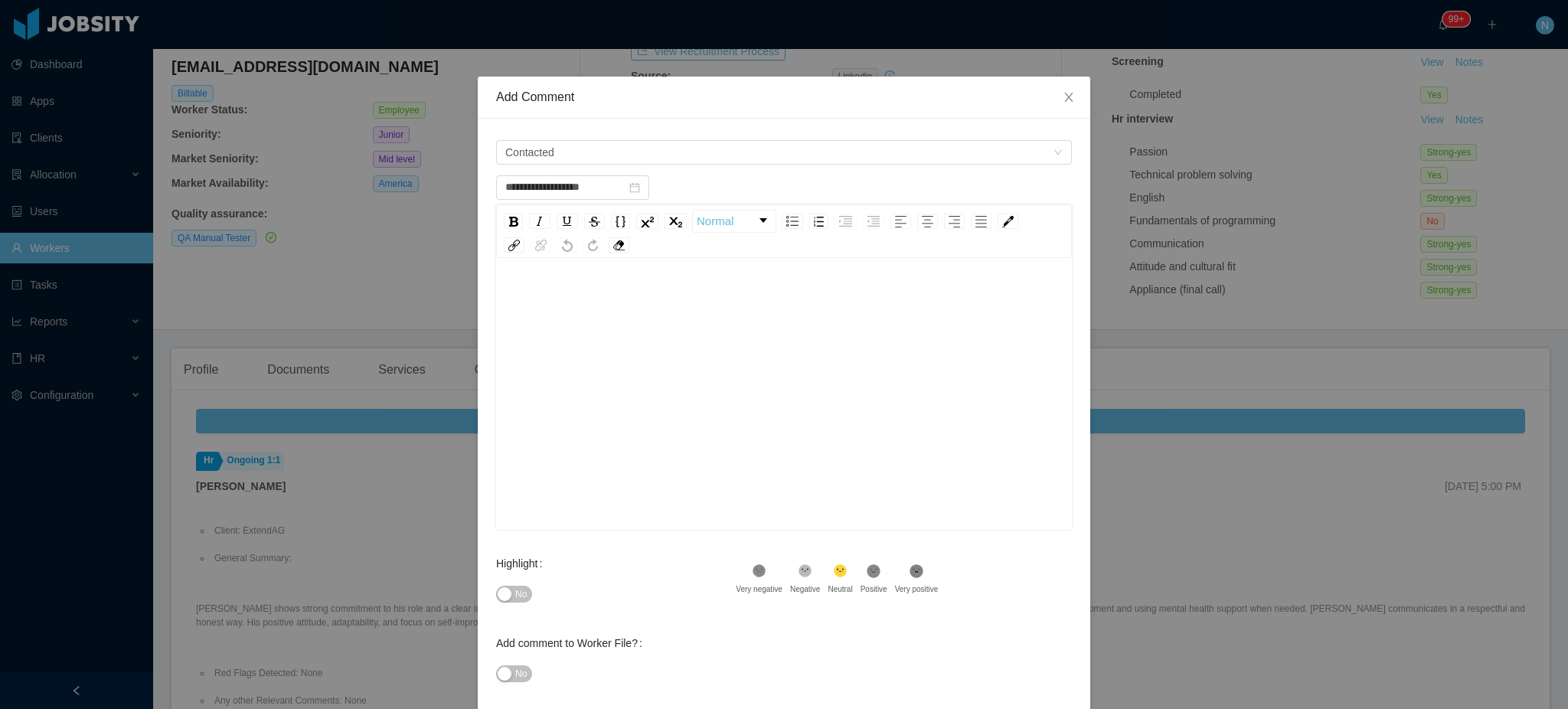
click at [515, 594] on span "No" at bounding box center [521, 594] width 11 height 16
click at [583, 402] on div "rdw-editor" at bounding box center [785, 418] width 552 height 268
type input "**********"
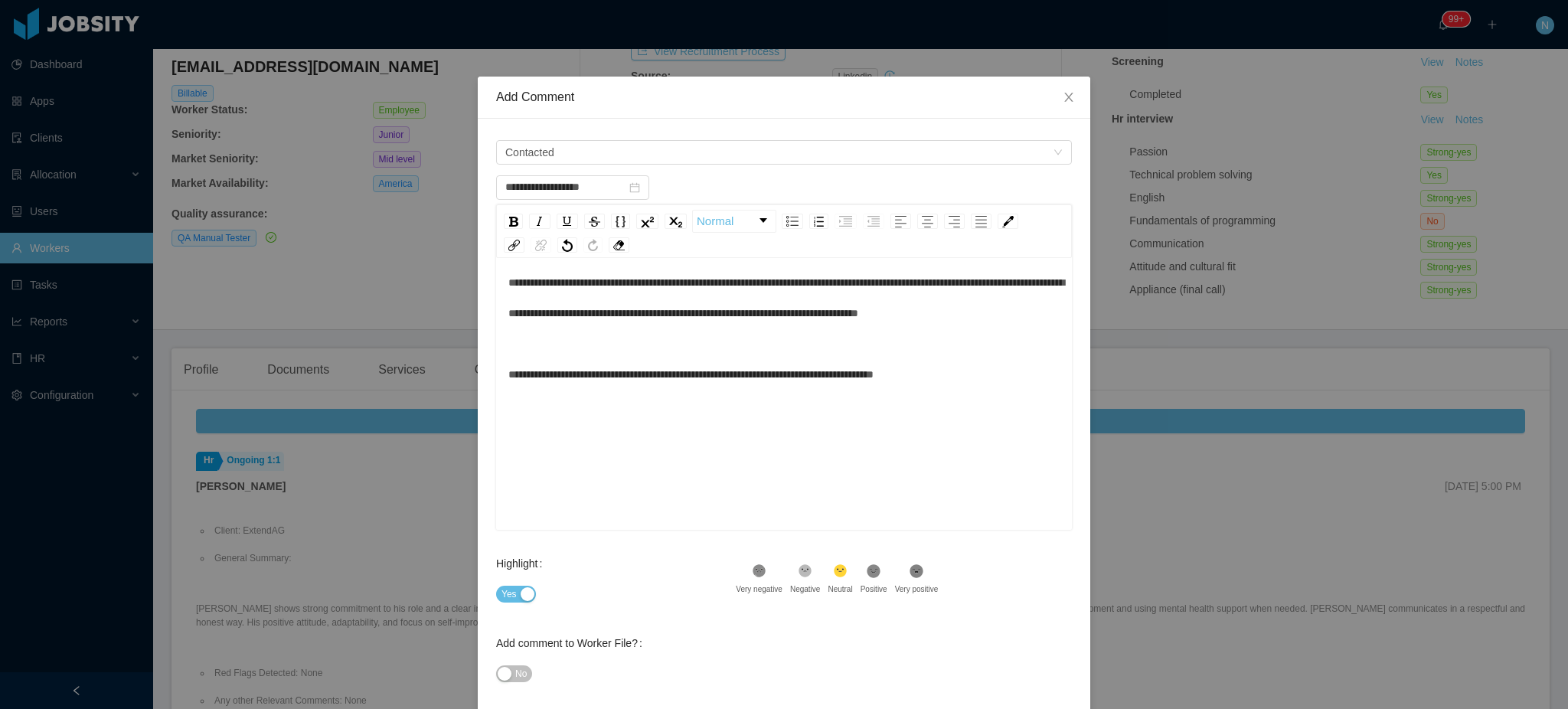
scroll to position [33, 0]
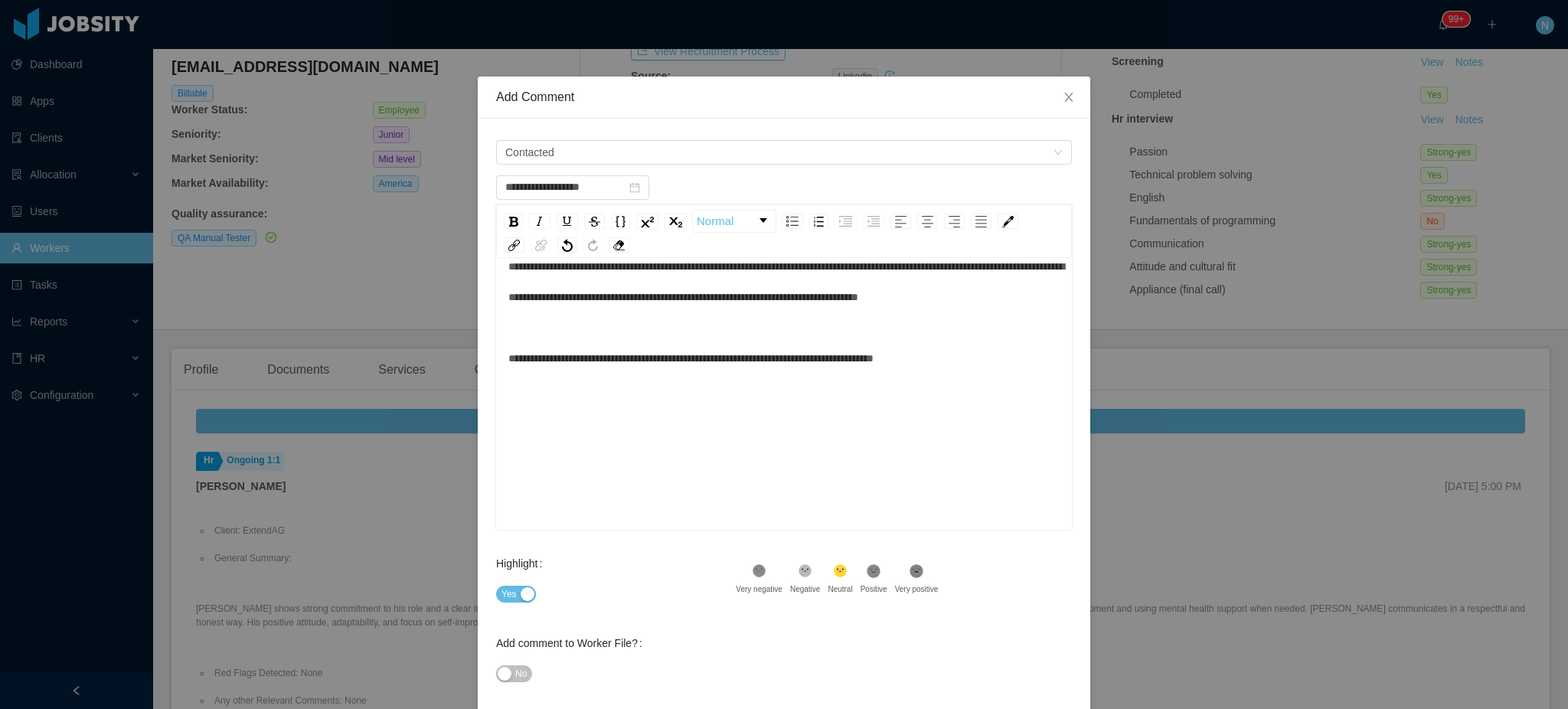
click at [505, 674] on button "No" at bounding box center [513, 674] width 36 height 17
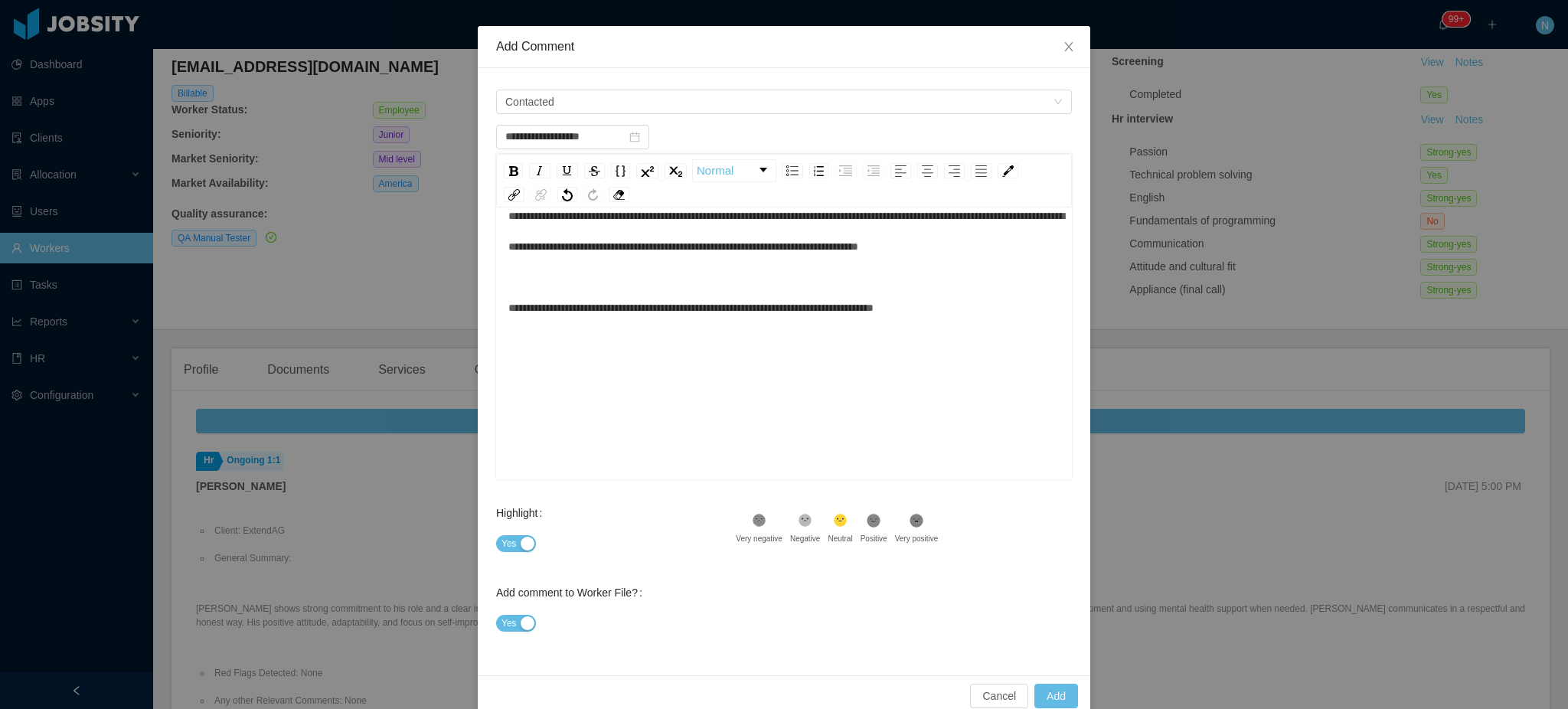
scroll to position [75, 0]
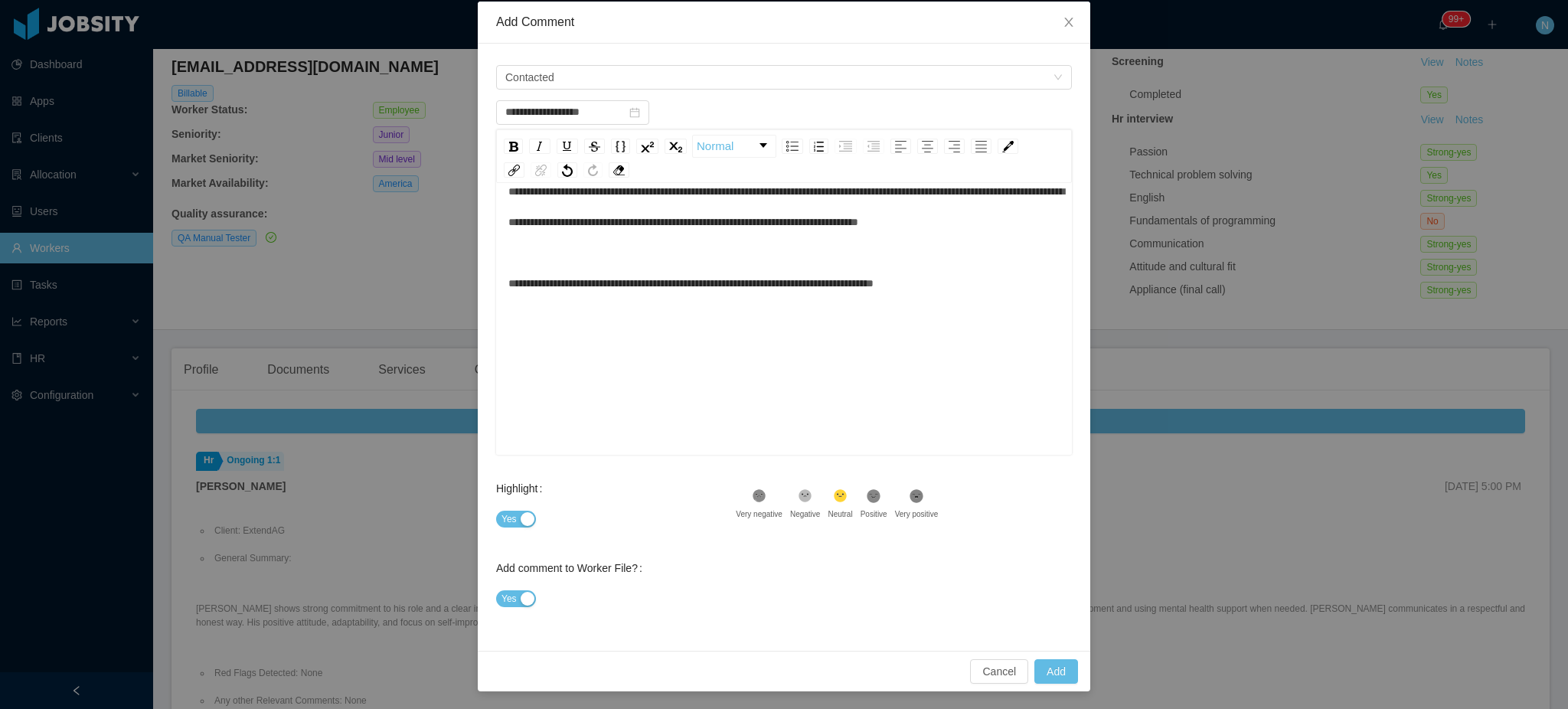
click at [511, 603] on button "Yes" at bounding box center [515, 599] width 40 height 17
click at [1047, 681] on button "Add" at bounding box center [1056, 672] width 44 height 24
type input "**********"
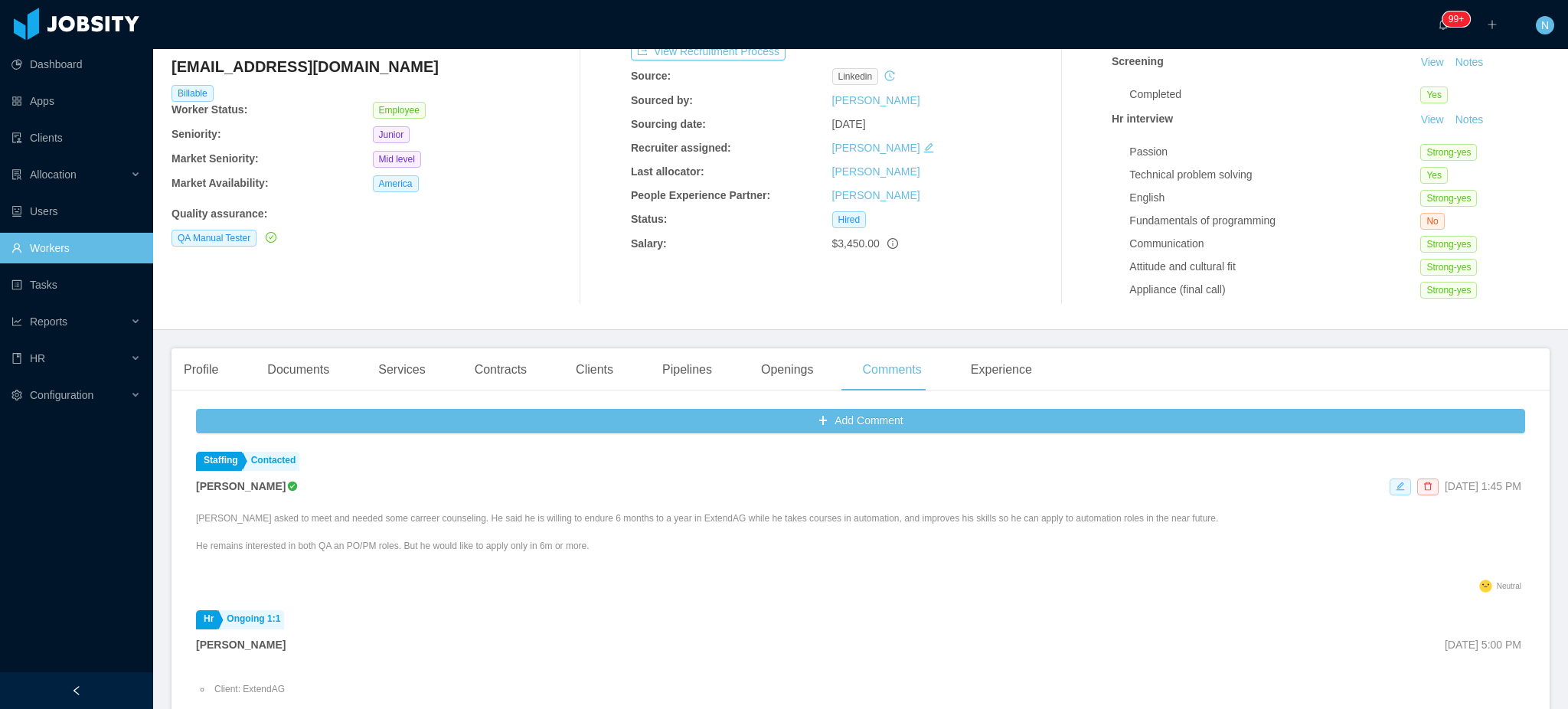
click at [1396, 488] on icon "icon: edit" at bounding box center [1400, 487] width 9 height 9
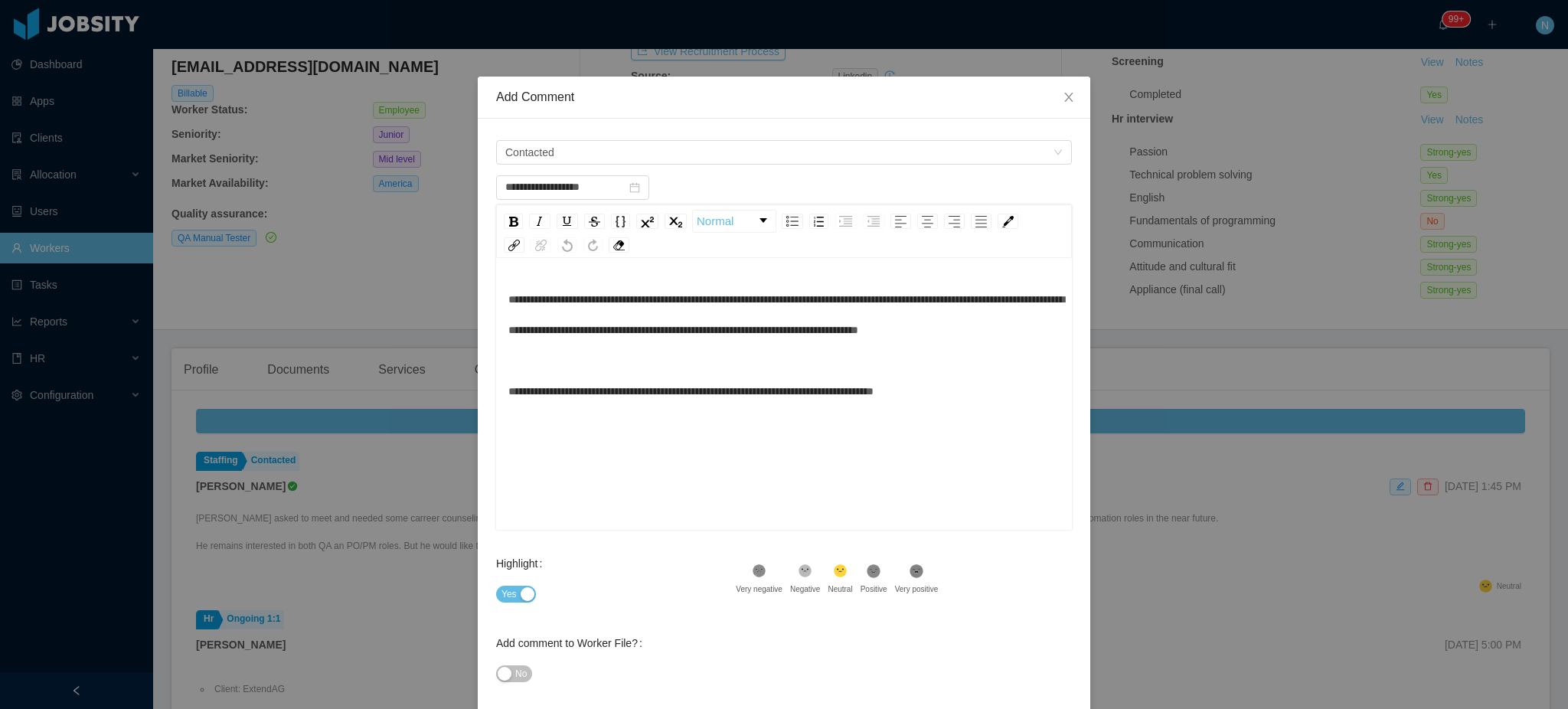
click at [509, 302] on span "**********" at bounding box center [787, 345] width 556 height 103
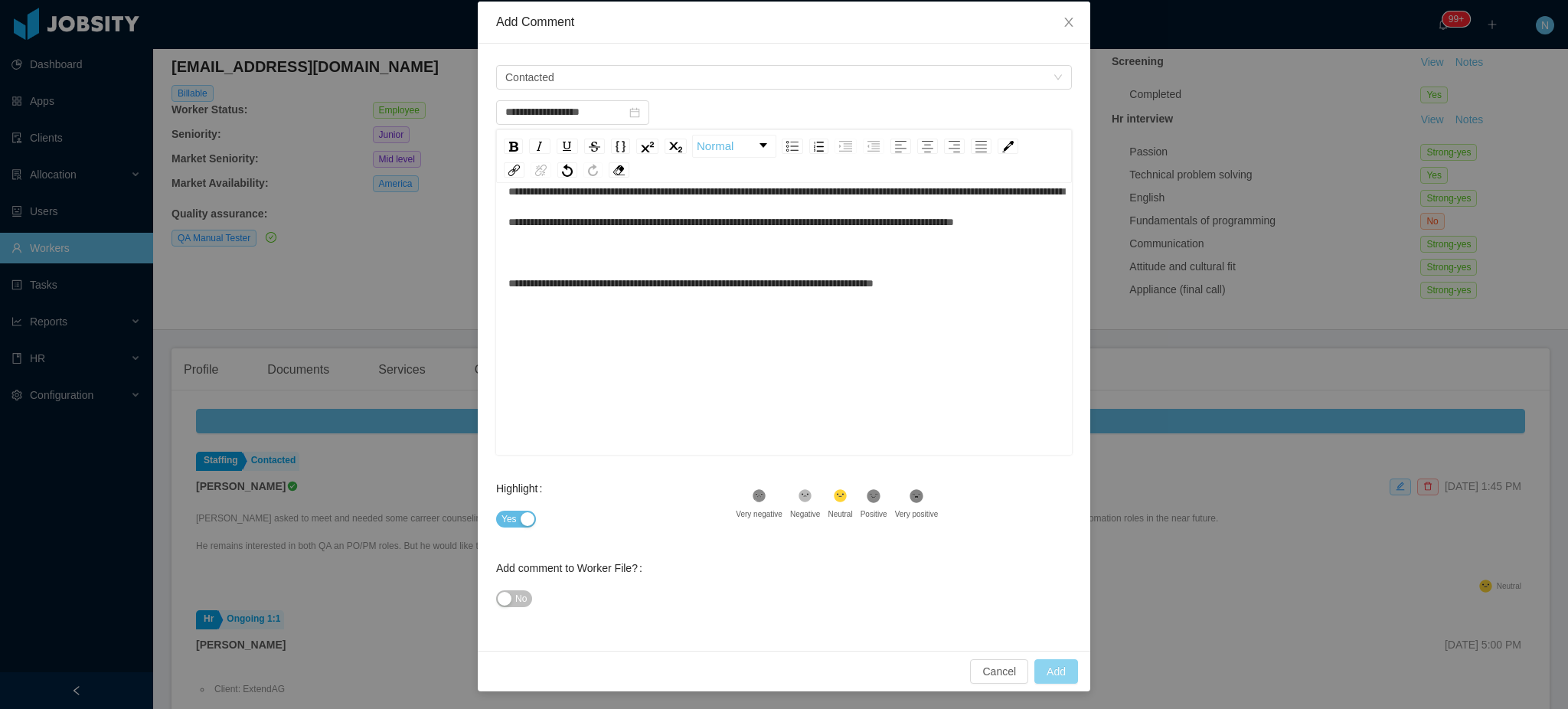
click at [1050, 663] on button "Add" at bounding box center [1056, 672] width 44 height 24
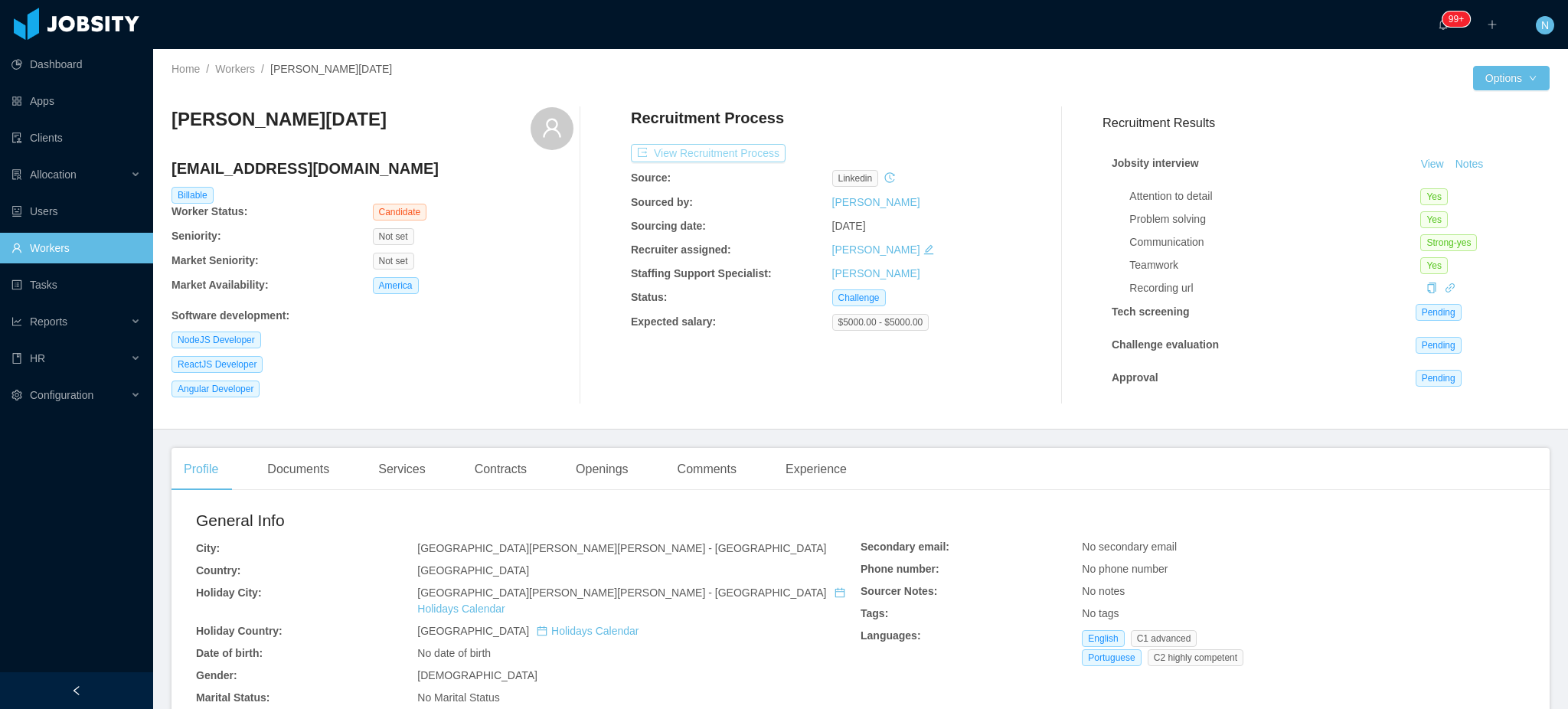
click at [702, 157] on button "View Recruitment Process" at bounding box center [708, 153] width 155 height 19
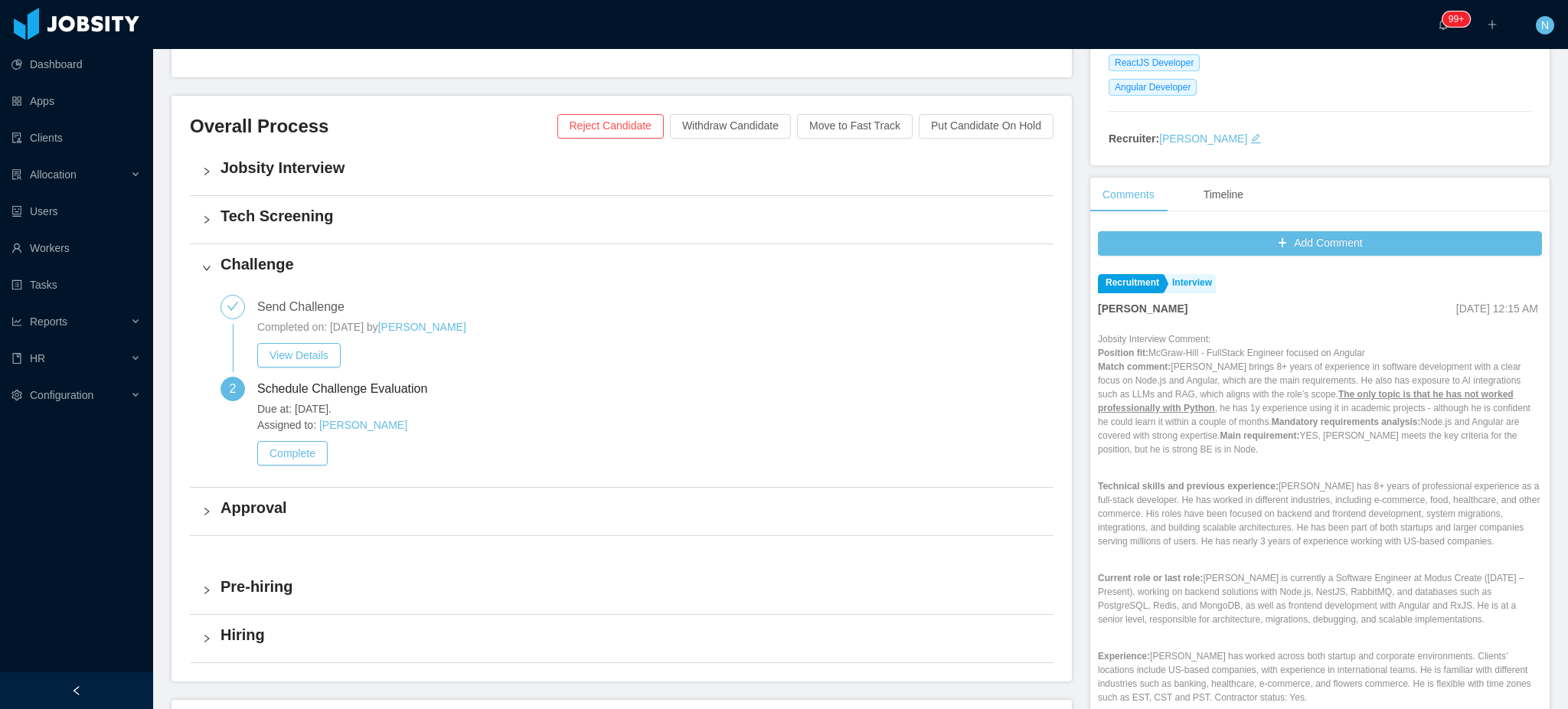
scroll to position [307, 0]
click at [286, 449] on button "Complete" at bounding box center [293, 451] width 70 height 24
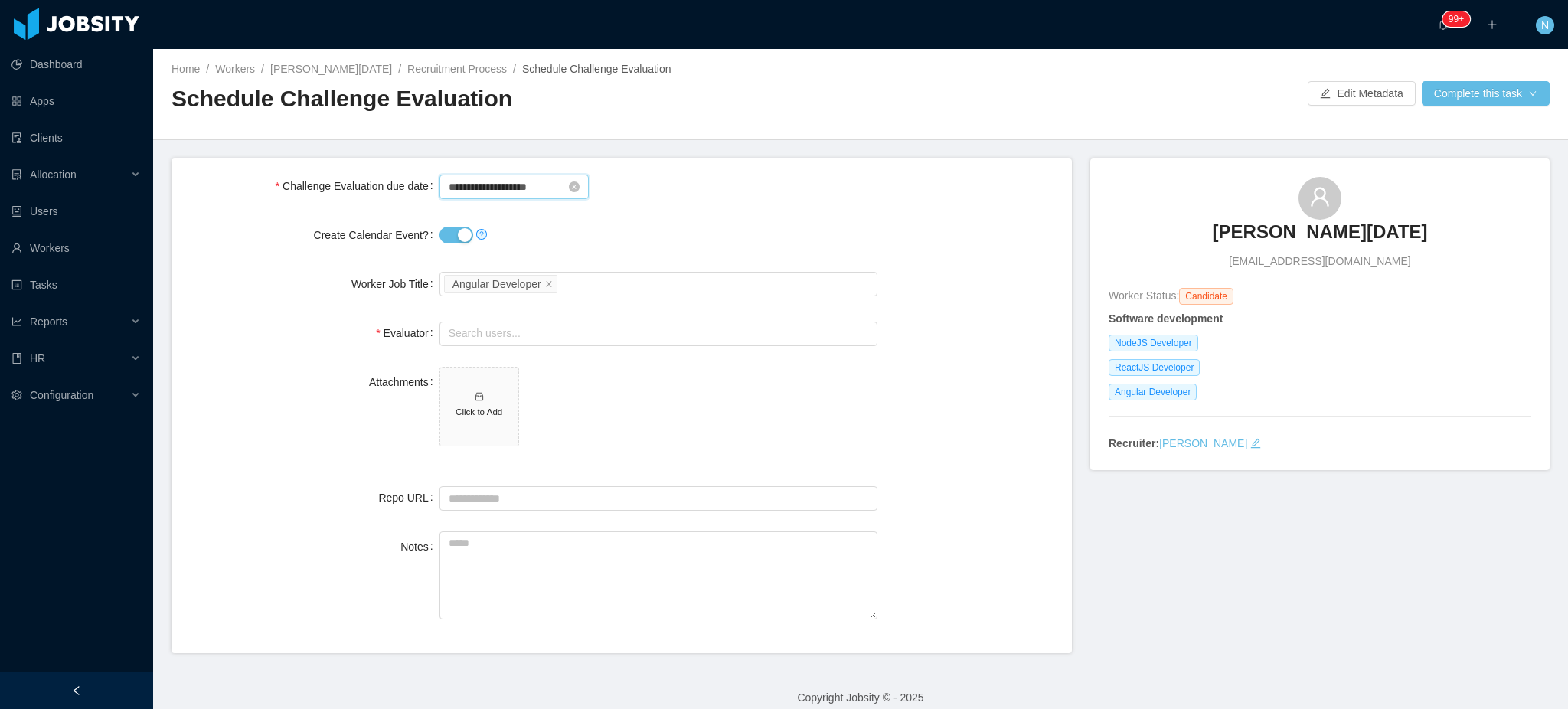
click at [527, 184] on input "**********" at bounding box center [513, 186] width 149 height 24
click at [542, 267] on div "3" at bounding box center [544, 270] width 19 height 19
type input "**********"
click at [586, 417] on link "select time" at bounding box center [583, 417] width 51 height 29
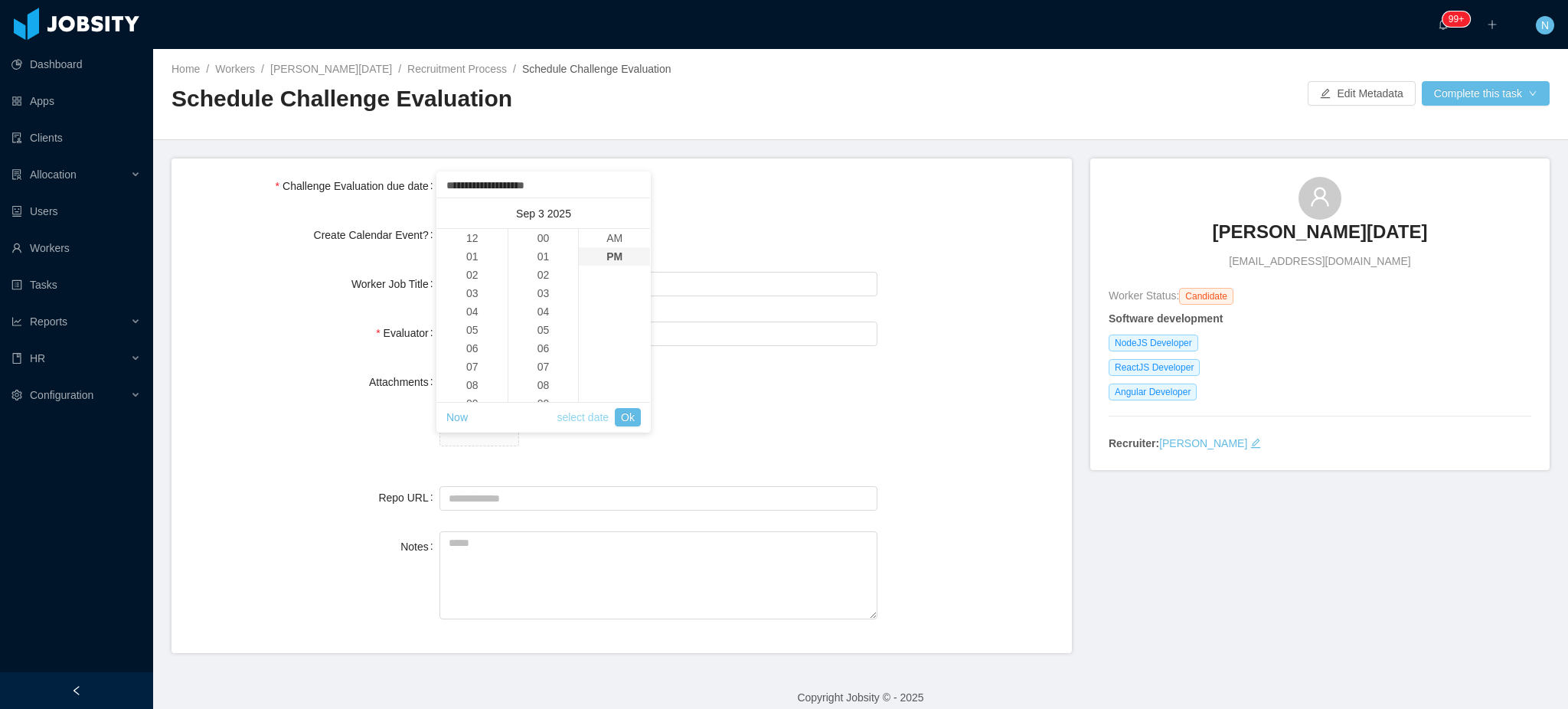
scroll to position [18, 0]
click at [628, 420] on link "Ok" at bounding box center [628, 417] width 26 height 19
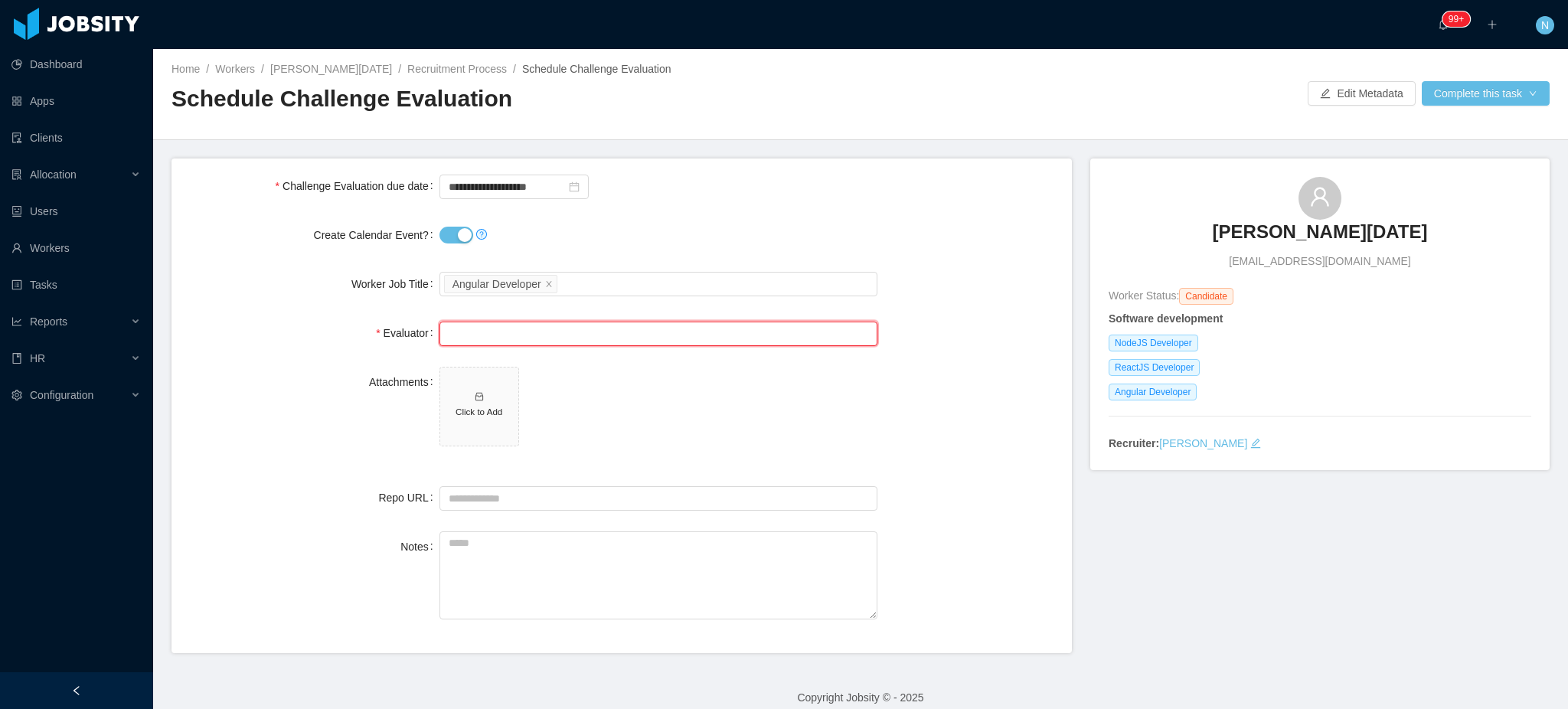
click at [503, 333] on input "text" at bounding box center [658, 334] width 438 height 24
type input "*"
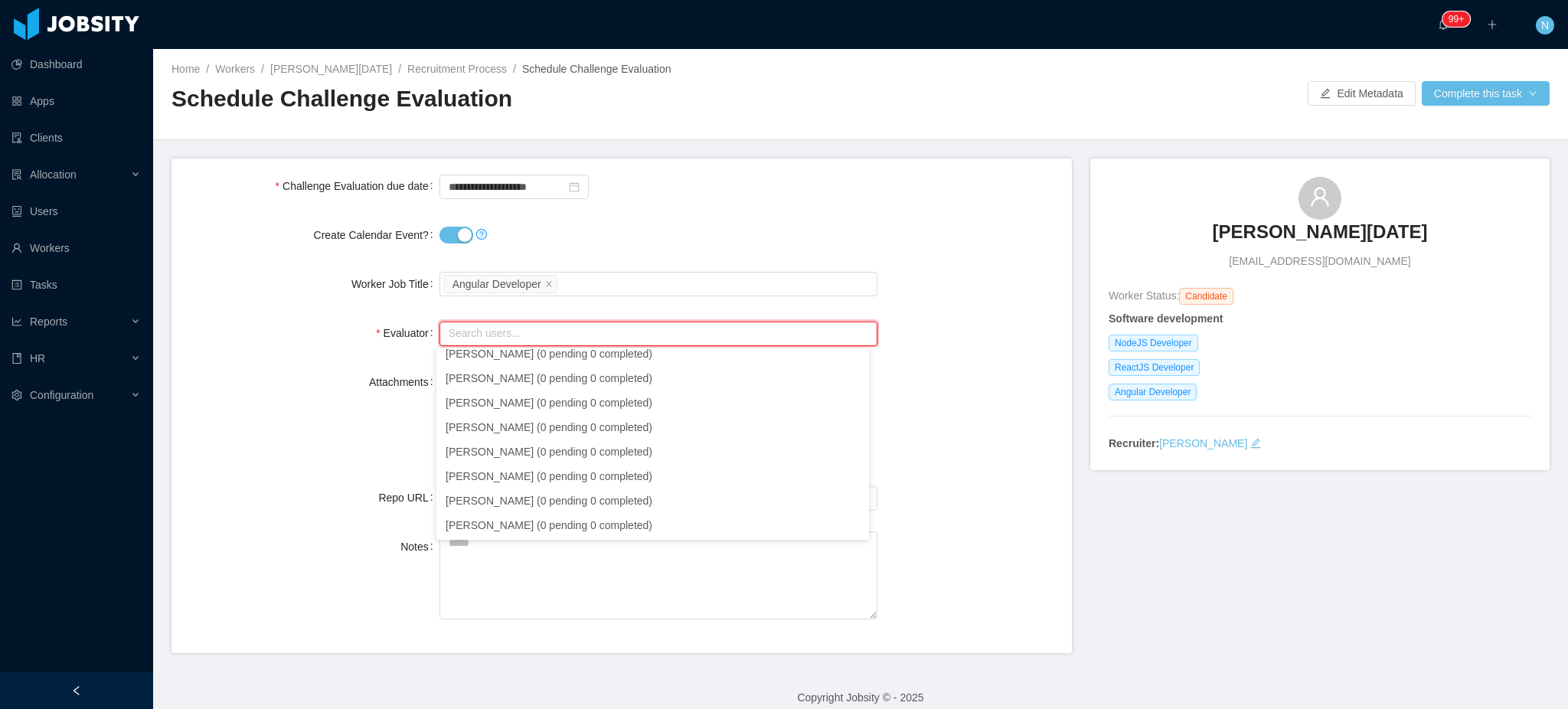
scroll to position [0, 0]
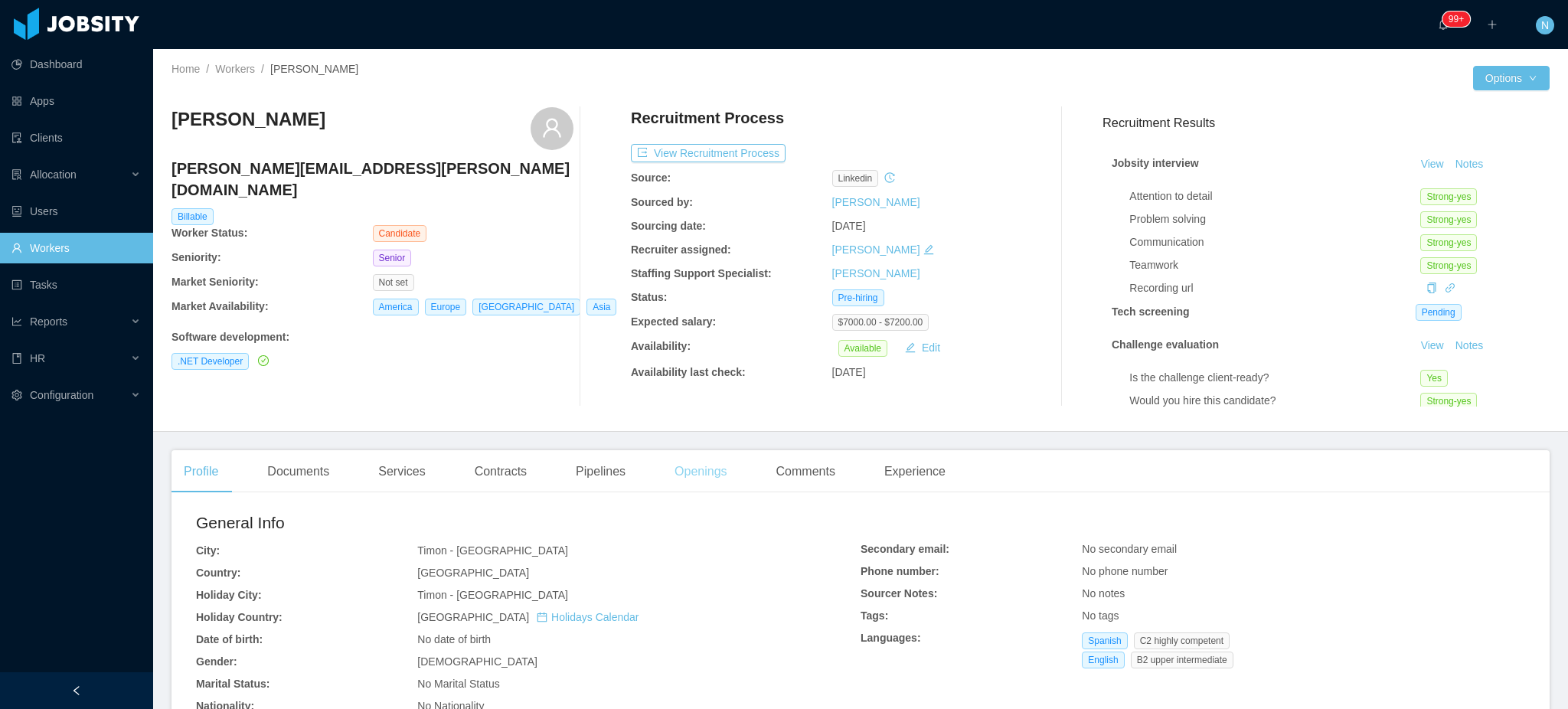
click at [695, 475] on div "Openings" at bounding box center [701, 472] width 77 height 43
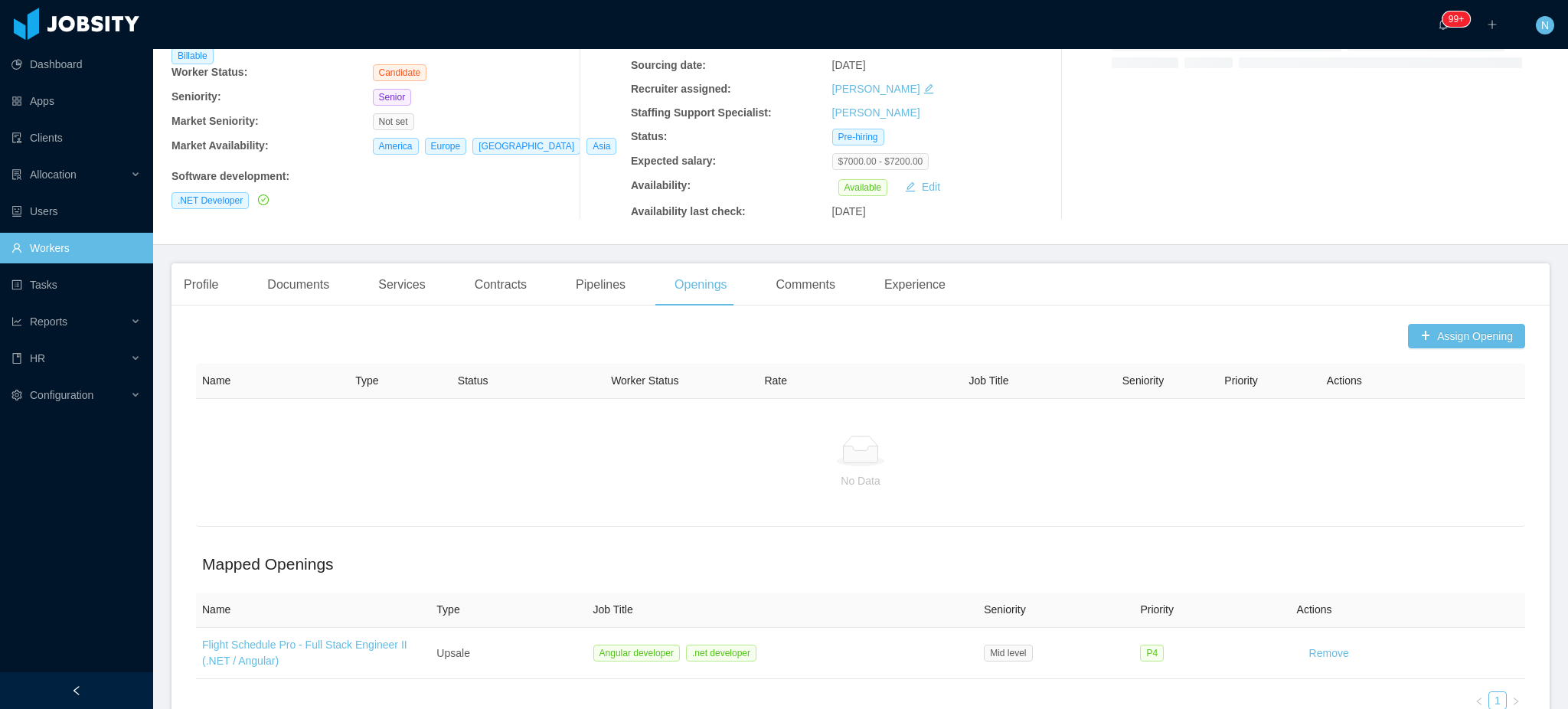
scroll to position [272, 0]
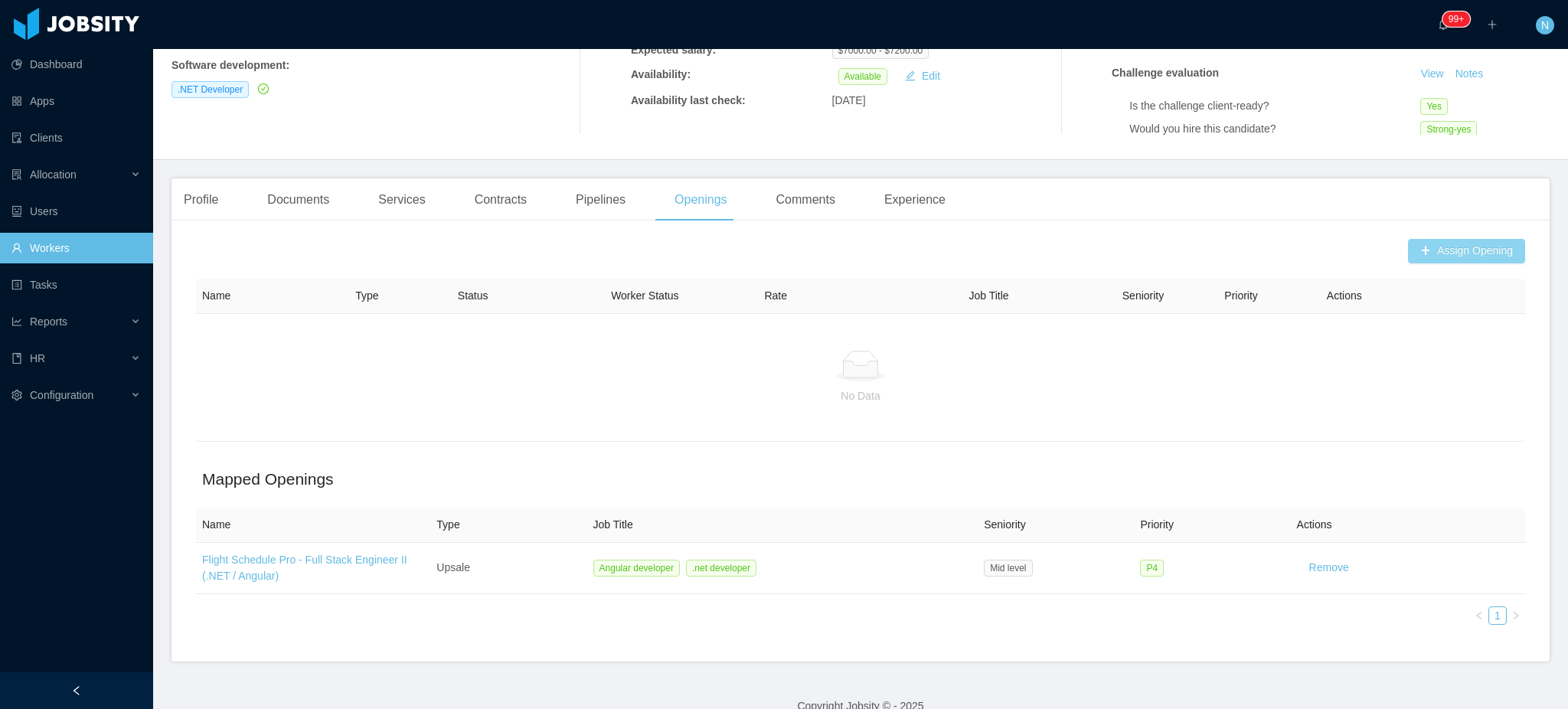
click at [1440, 257] on button "Assign Opening" at bounding box center [1467, 251] width 117 height 24
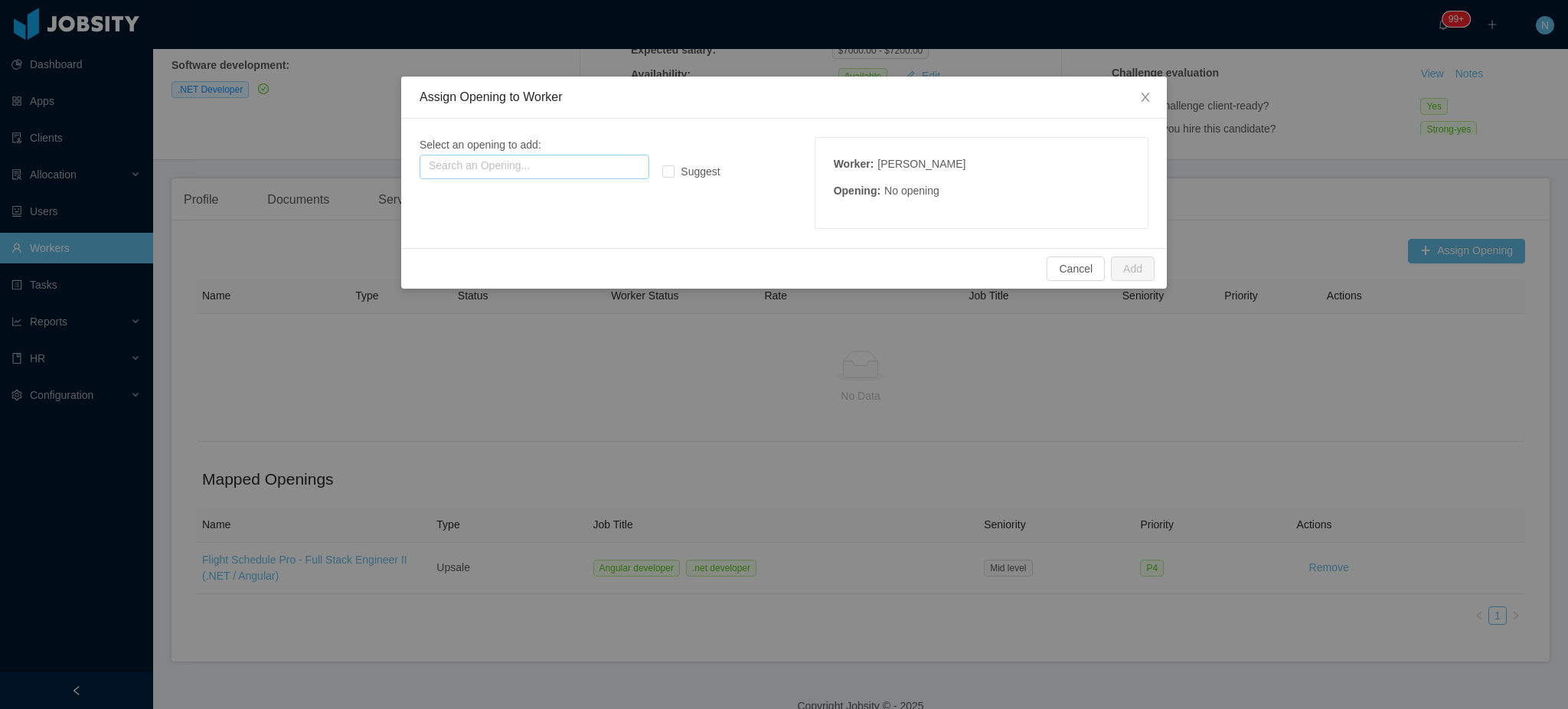
click at [598, 160] on input "text" at bounding box center [535, 167] width 230 height 24
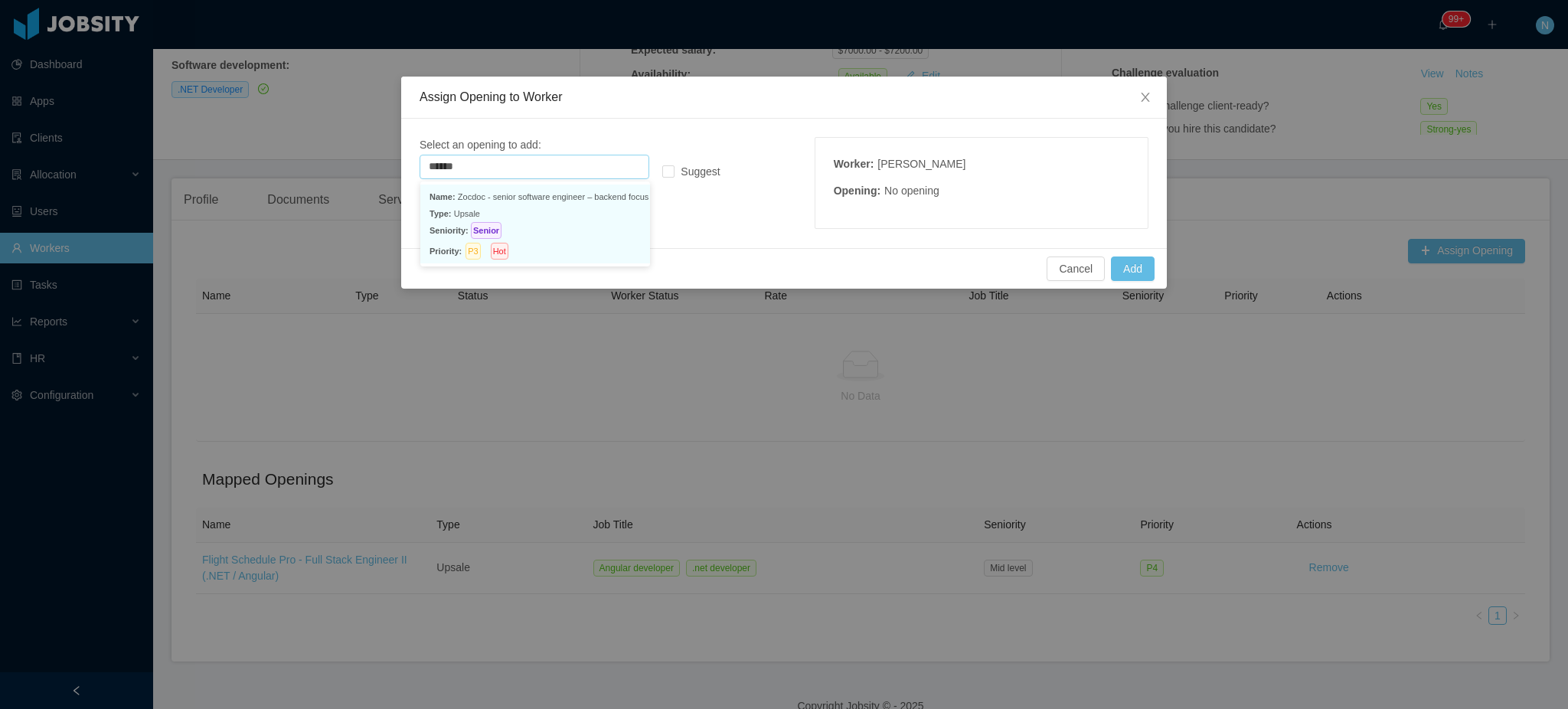
click at [565, 214] on p "Type: Upsale" at bounding box center [536, 213] width 211 height 17
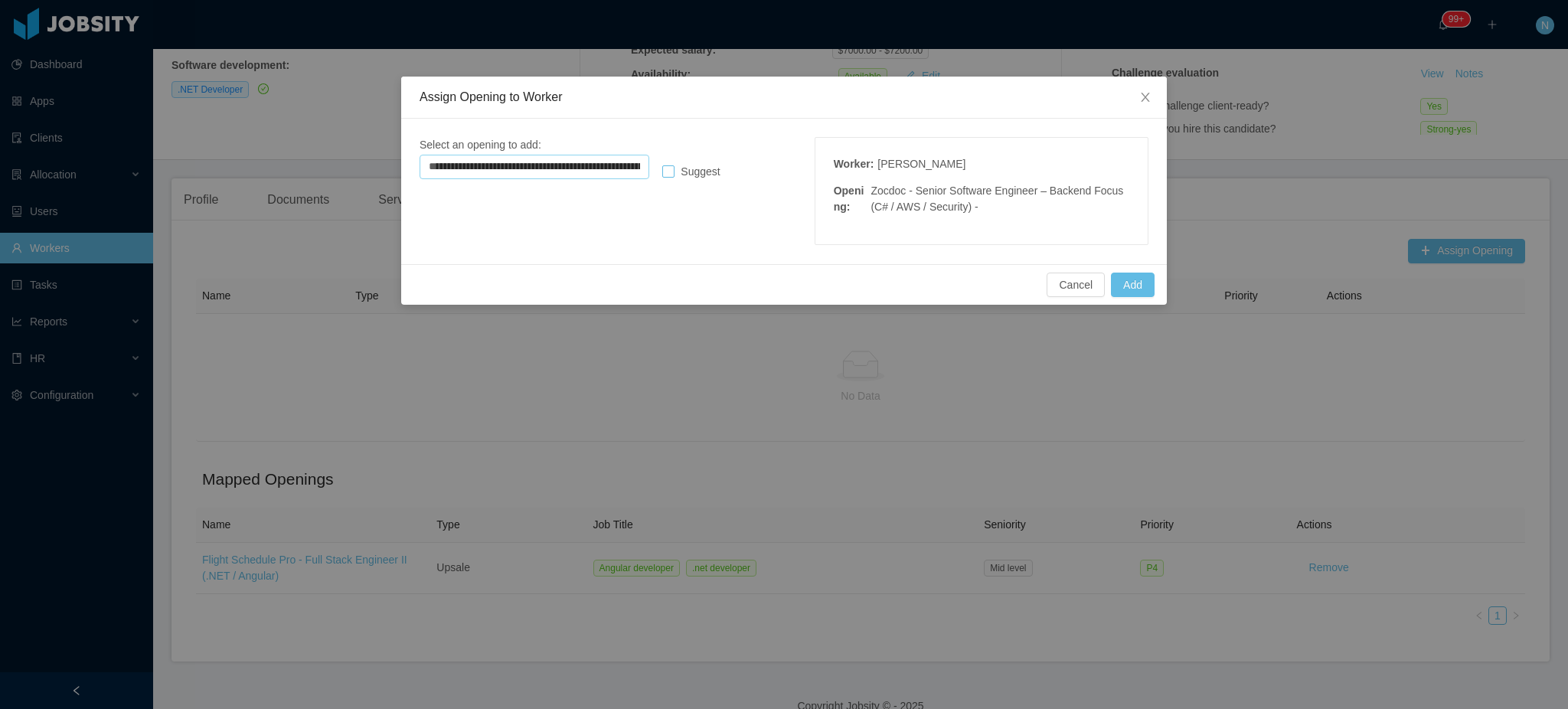
type input "**********"
click at [679, 170] on span "Suggest" at bounding box center [700, 171] width 51 height 12
click at [1076, 283] on button "Cancel" at bounding box center [1076, 285] width 58 height 24
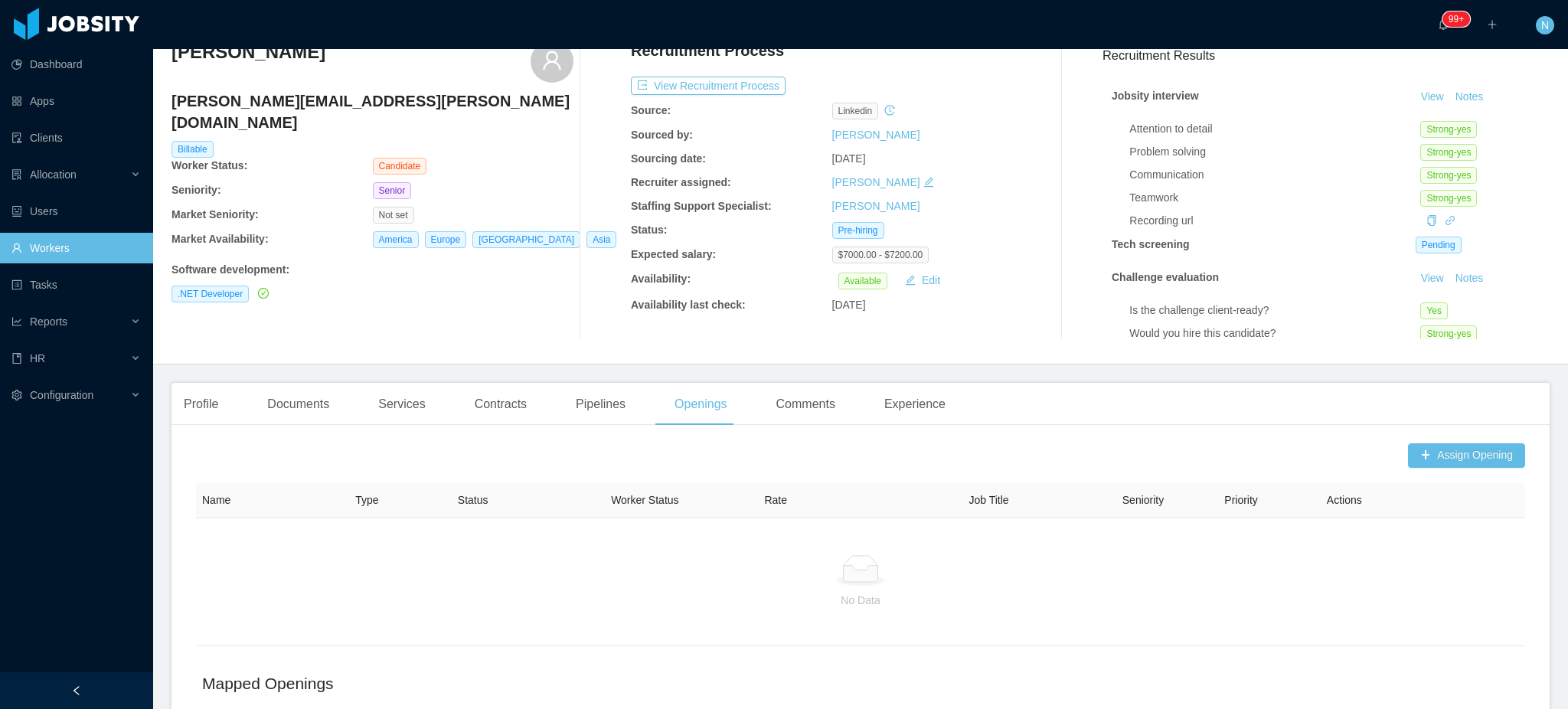
scroll to position [0, 0]
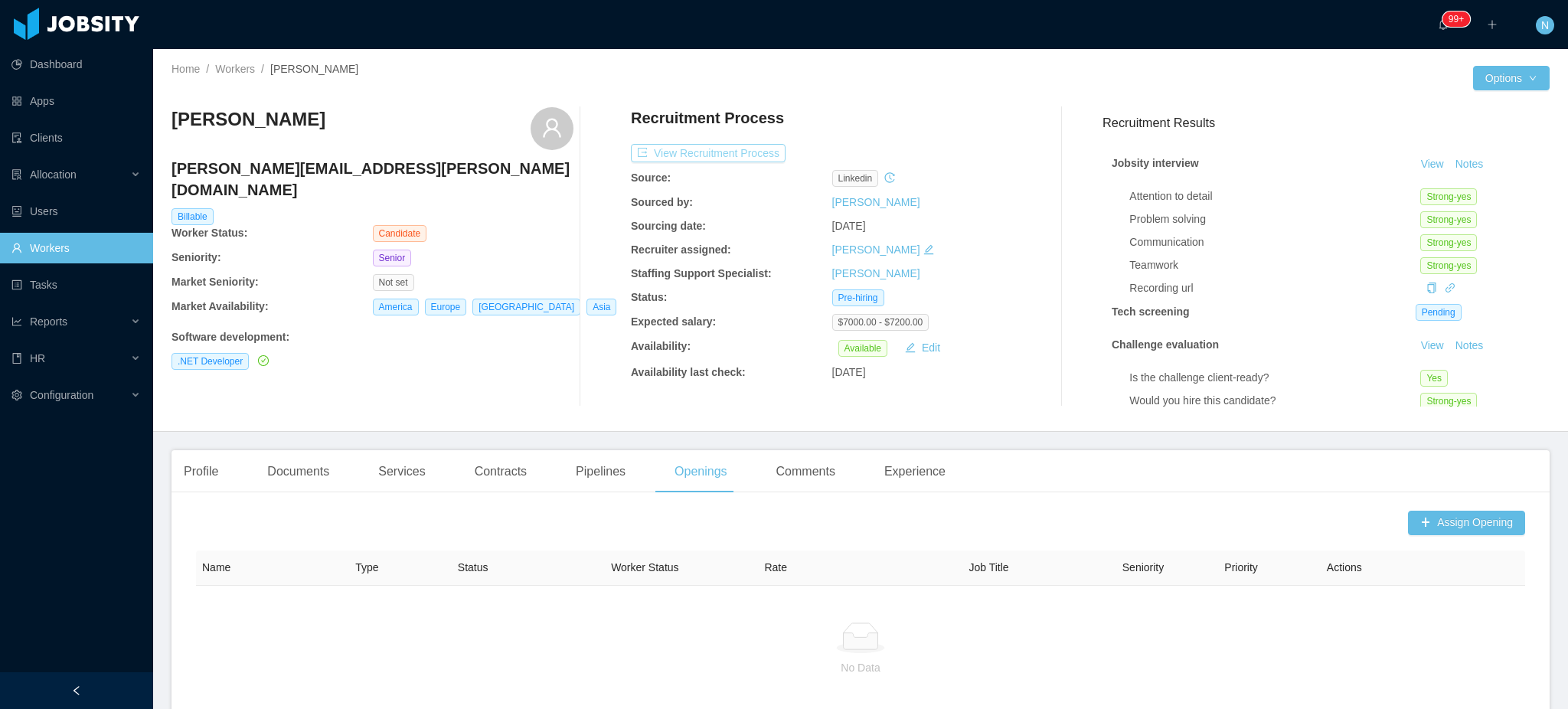
click at [748, 154] on button "View Recruitment Process" at bounding box center [708, 153] width 155 height 19
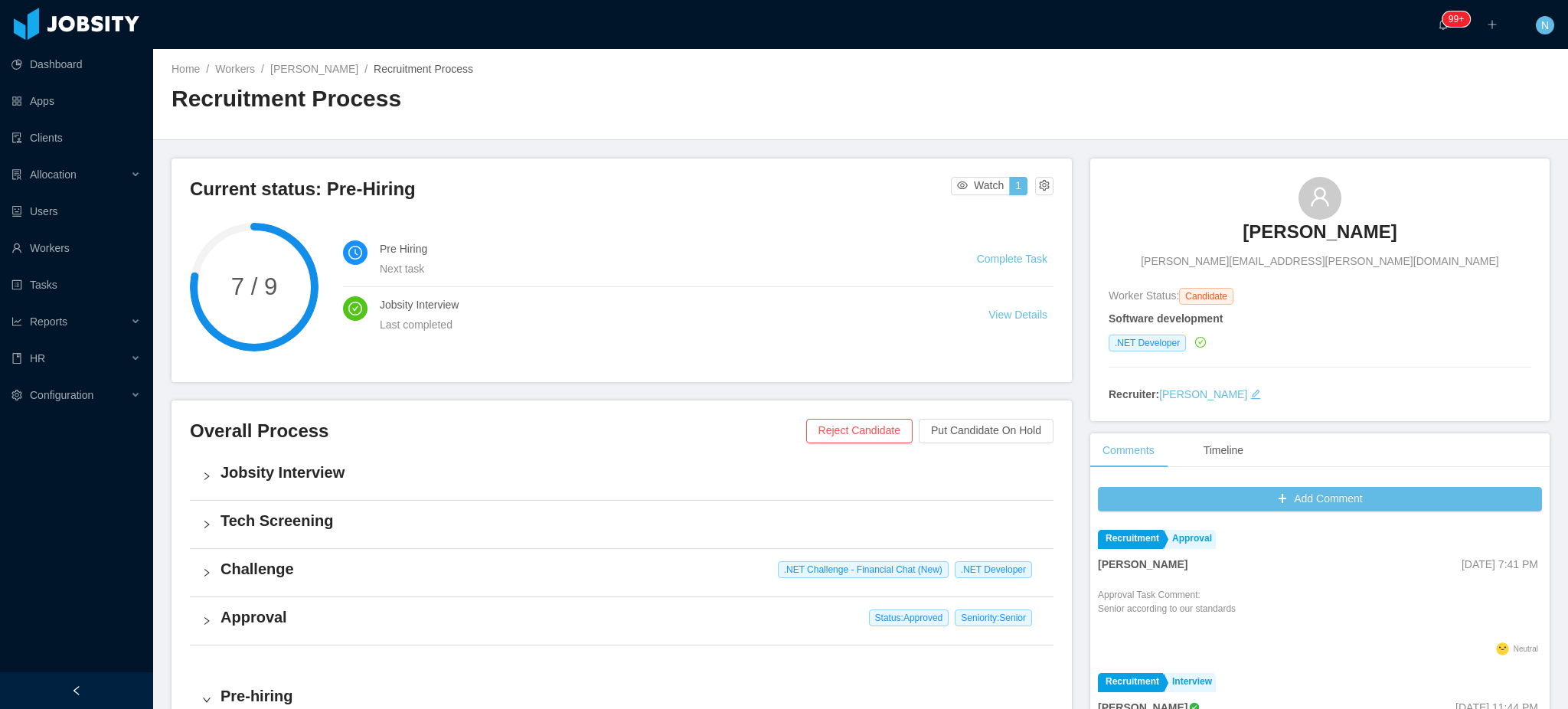
click at [412, 475] on h4 "Jobsity Interview" at bounding box center [631, 472] width 821 height 21
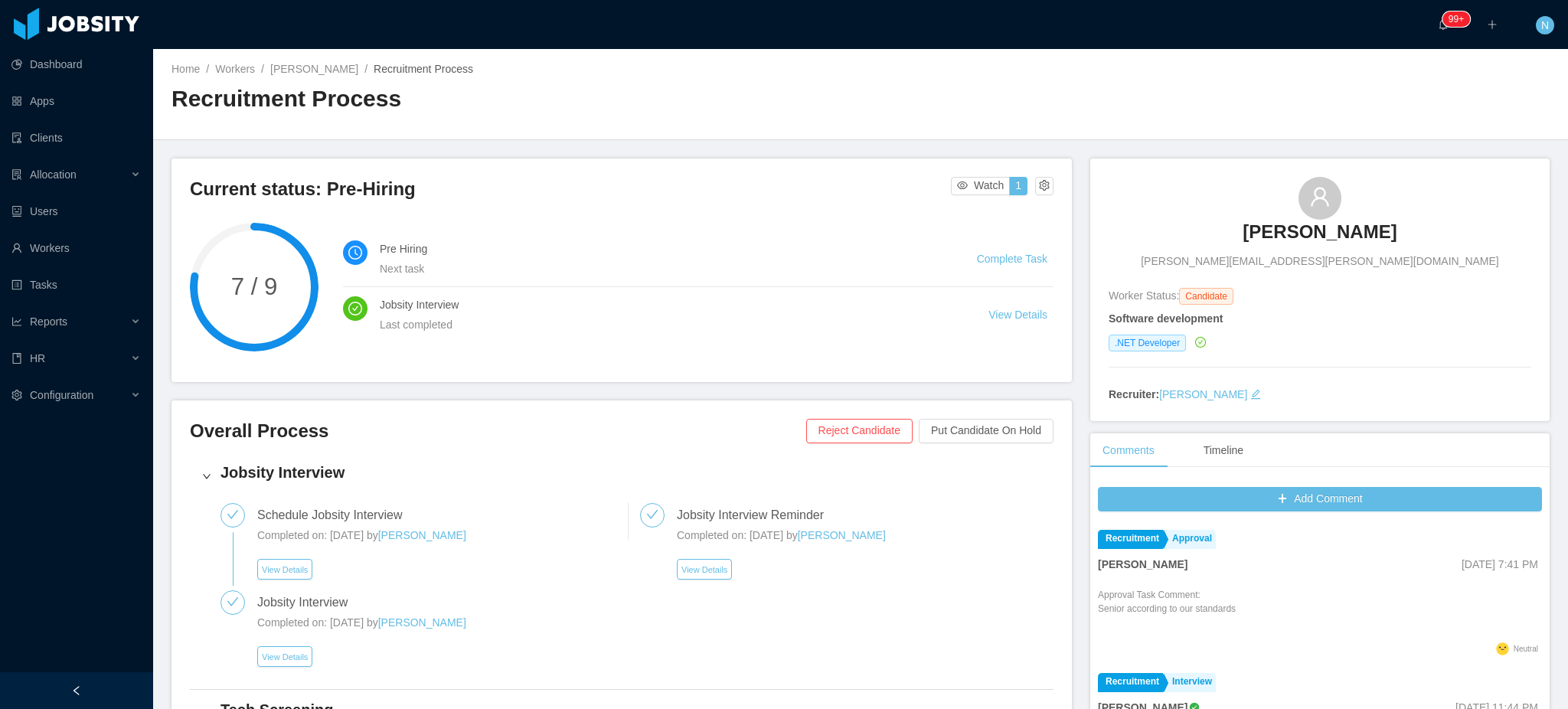
scroll to position [204, 0]
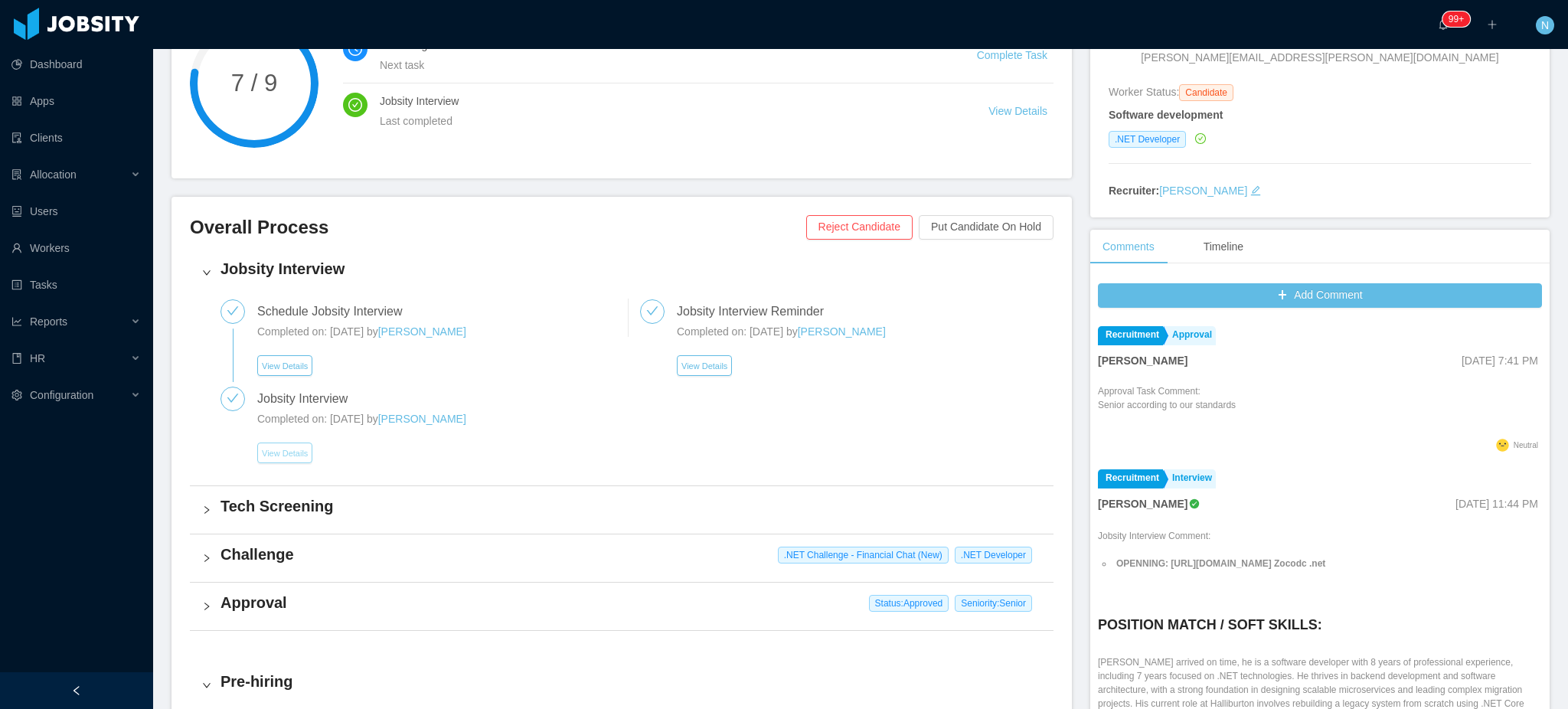
click at [292, 453] on button "View Details" at bounding box center [285, 453] width 55 height 20
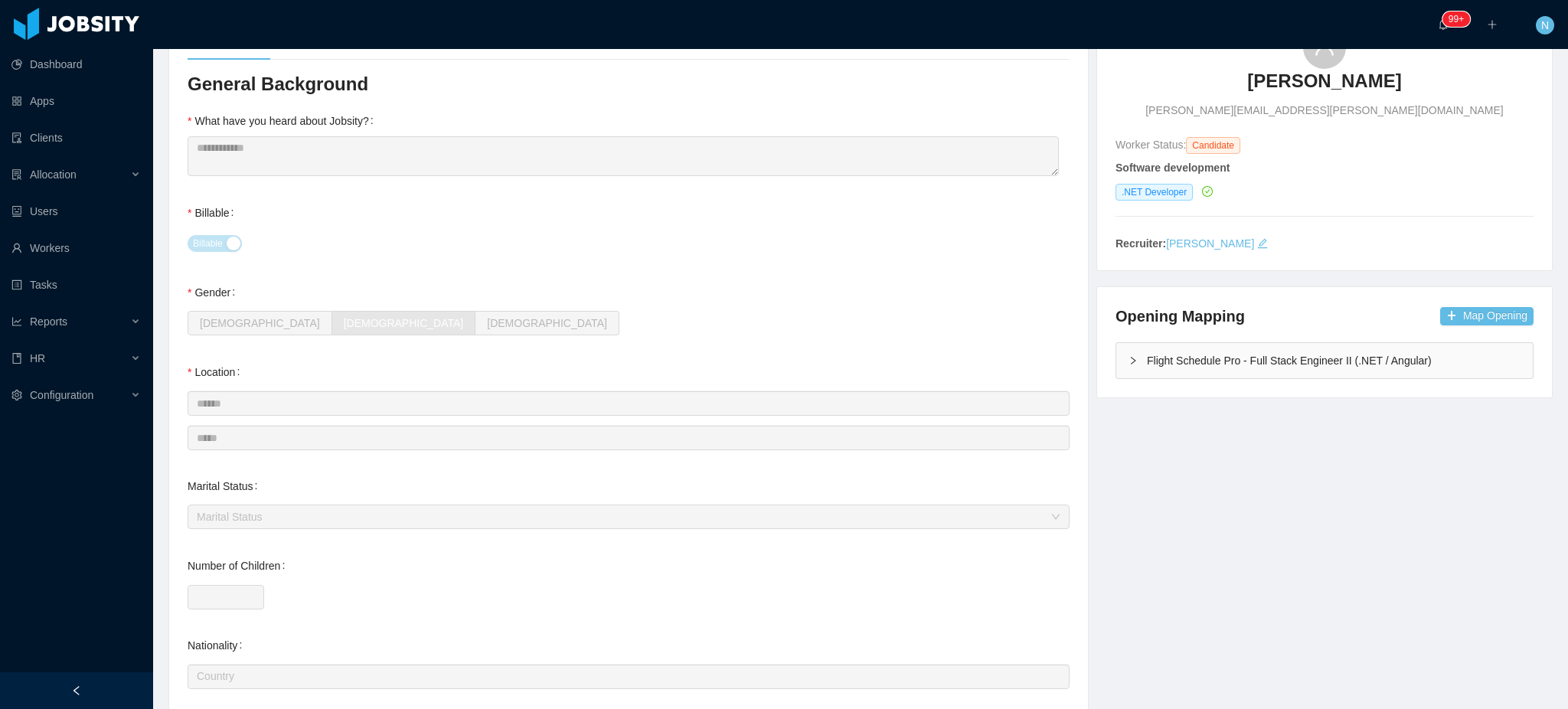
scroll to position [307, 0]
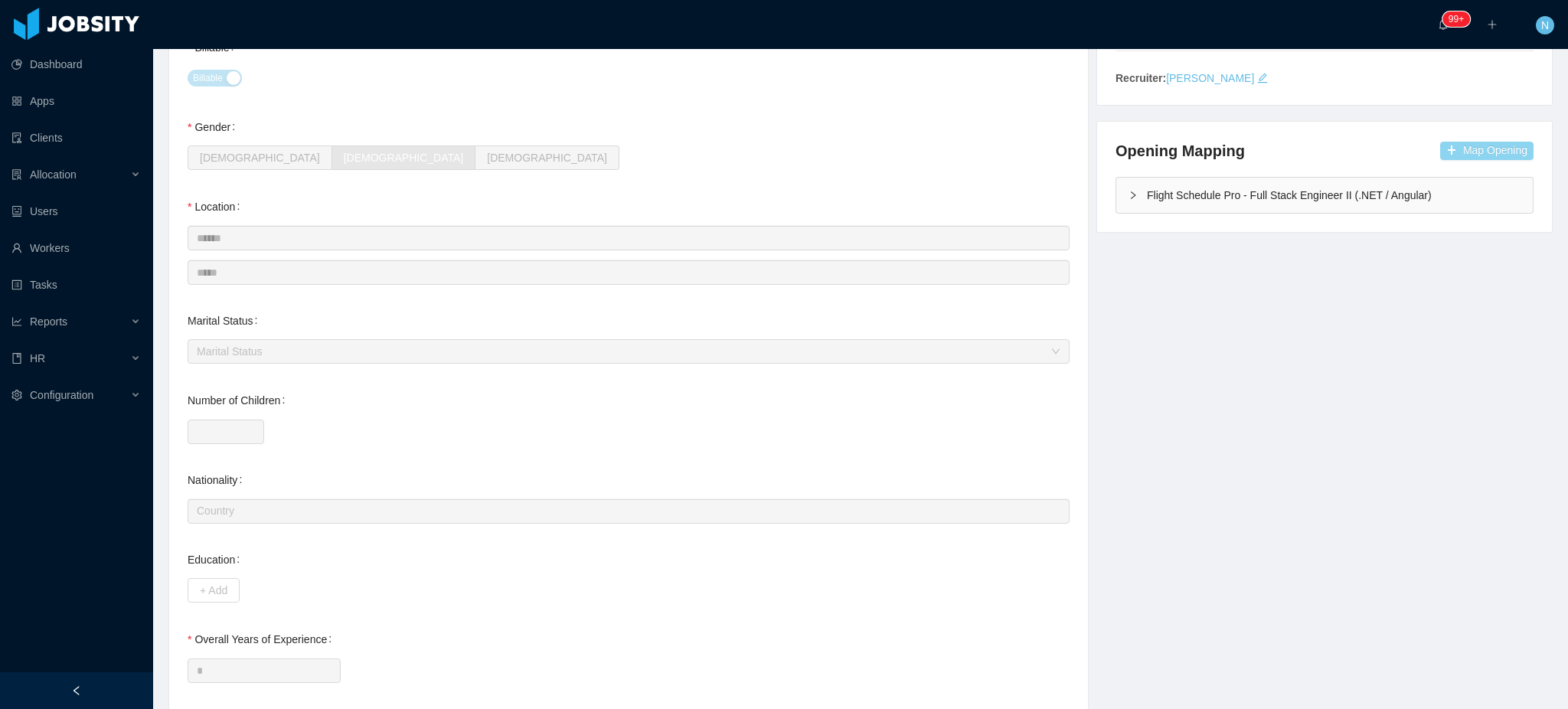
click at [1500, 154] on button "Map Opening" at bounding box center [1486, 151] width 94 height 19
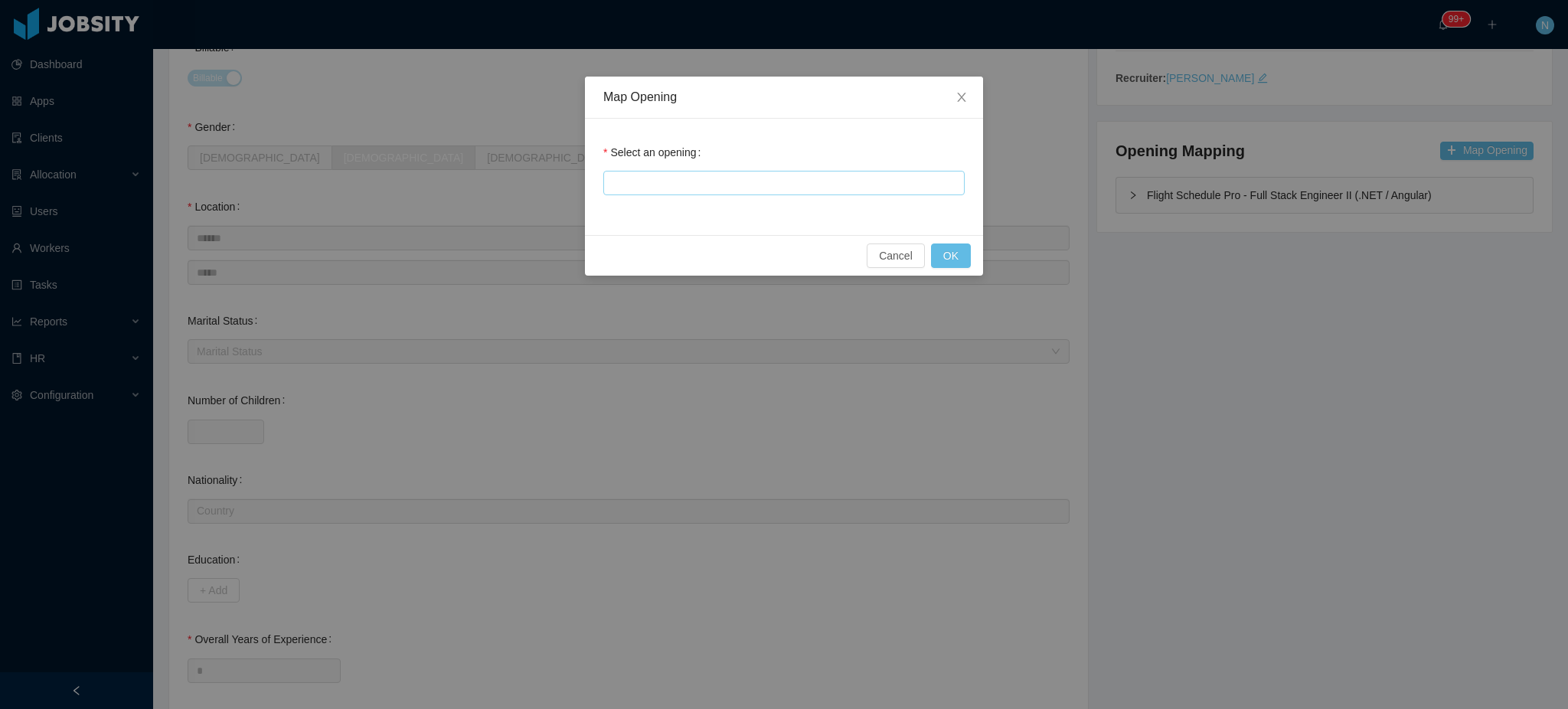
click at [800, 183] on div at bounding box center [781, 183] width 348 height 23
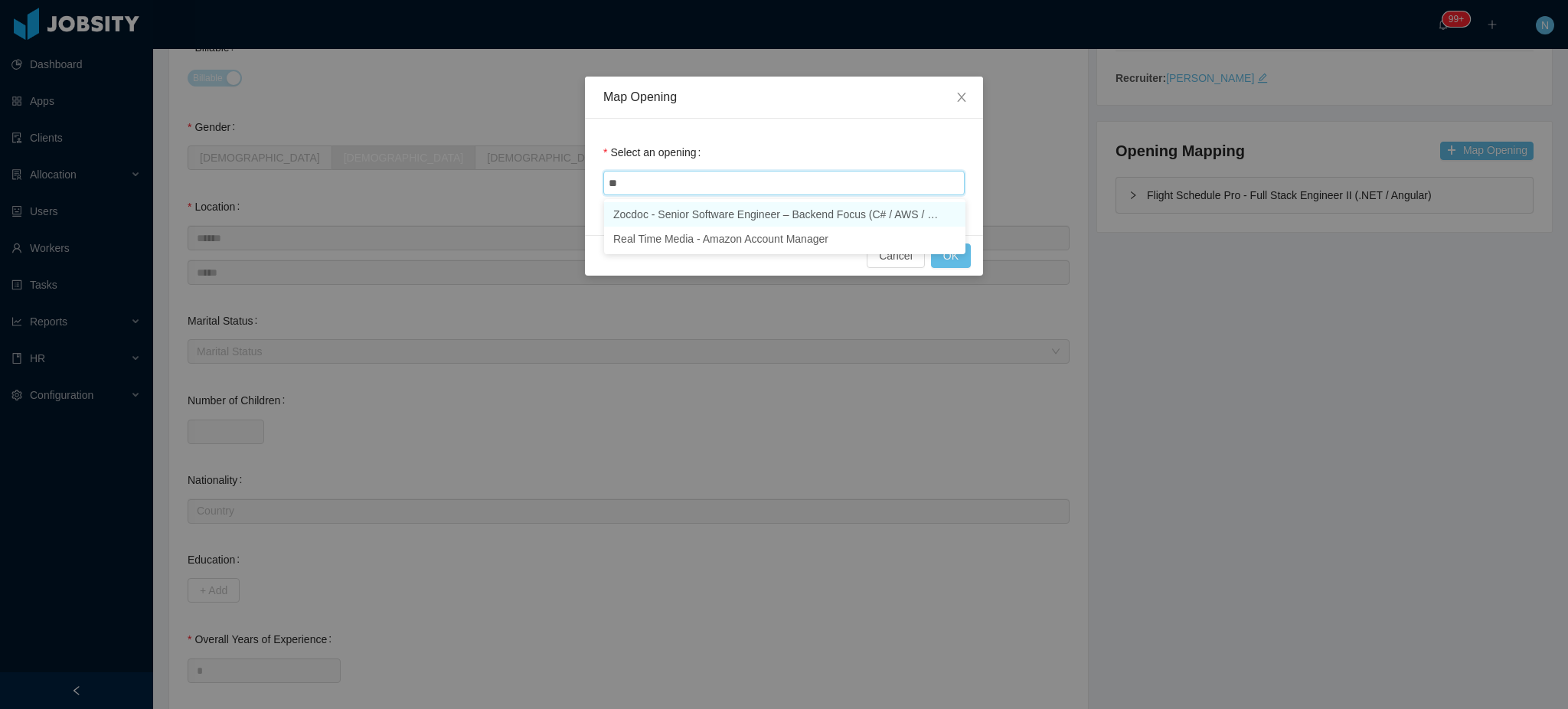
type input "***"
click at [809, 220] on li "Zocdoc - Senior Software Engineer – Backend Focus (C# / AWS / Security) -" at bounding box center [785, 214] width 361 height 24
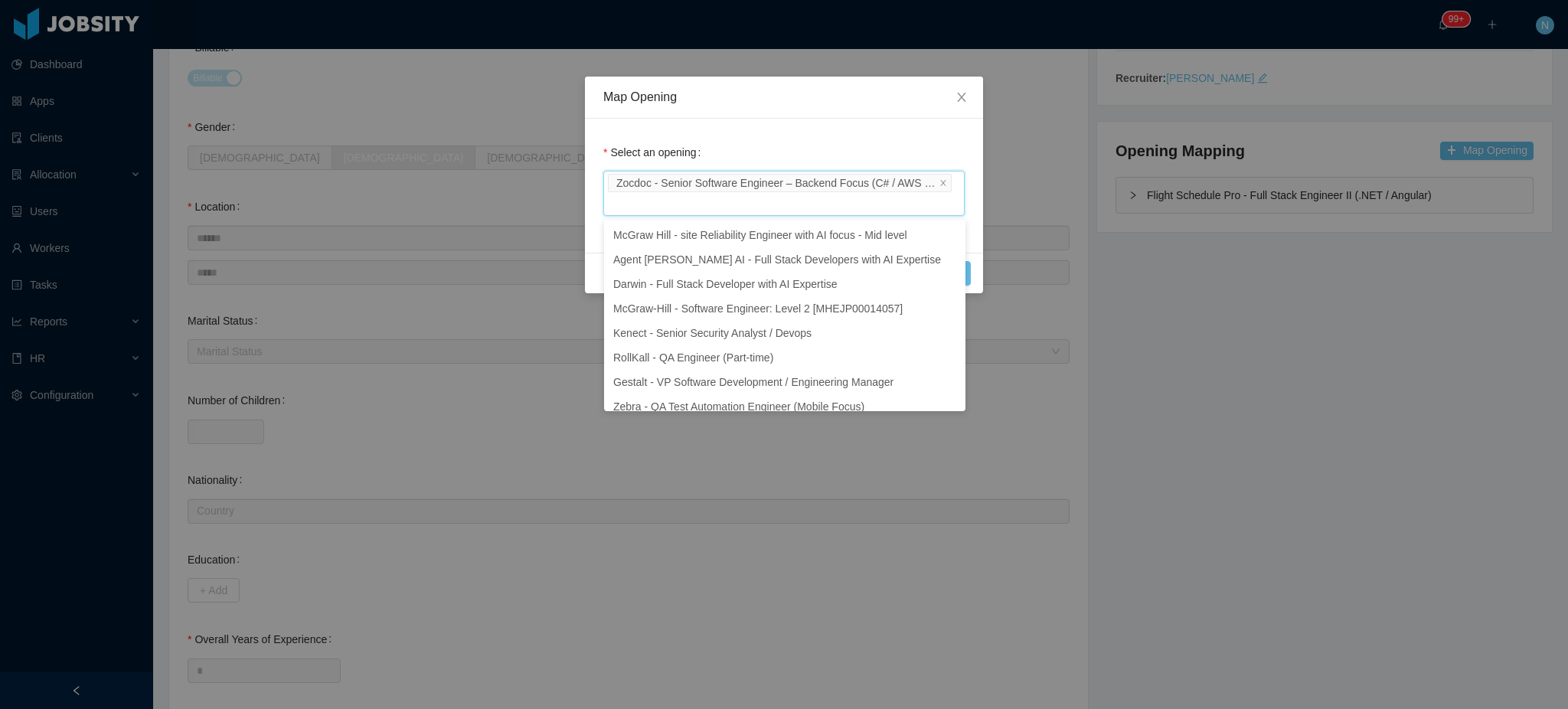
click at [915, 126] on div "Select an opening Zocdoc - Senior Software Engineer – Backend Focus (C# / AWS /…" at bounding box center [784, 185] width 398 height 134
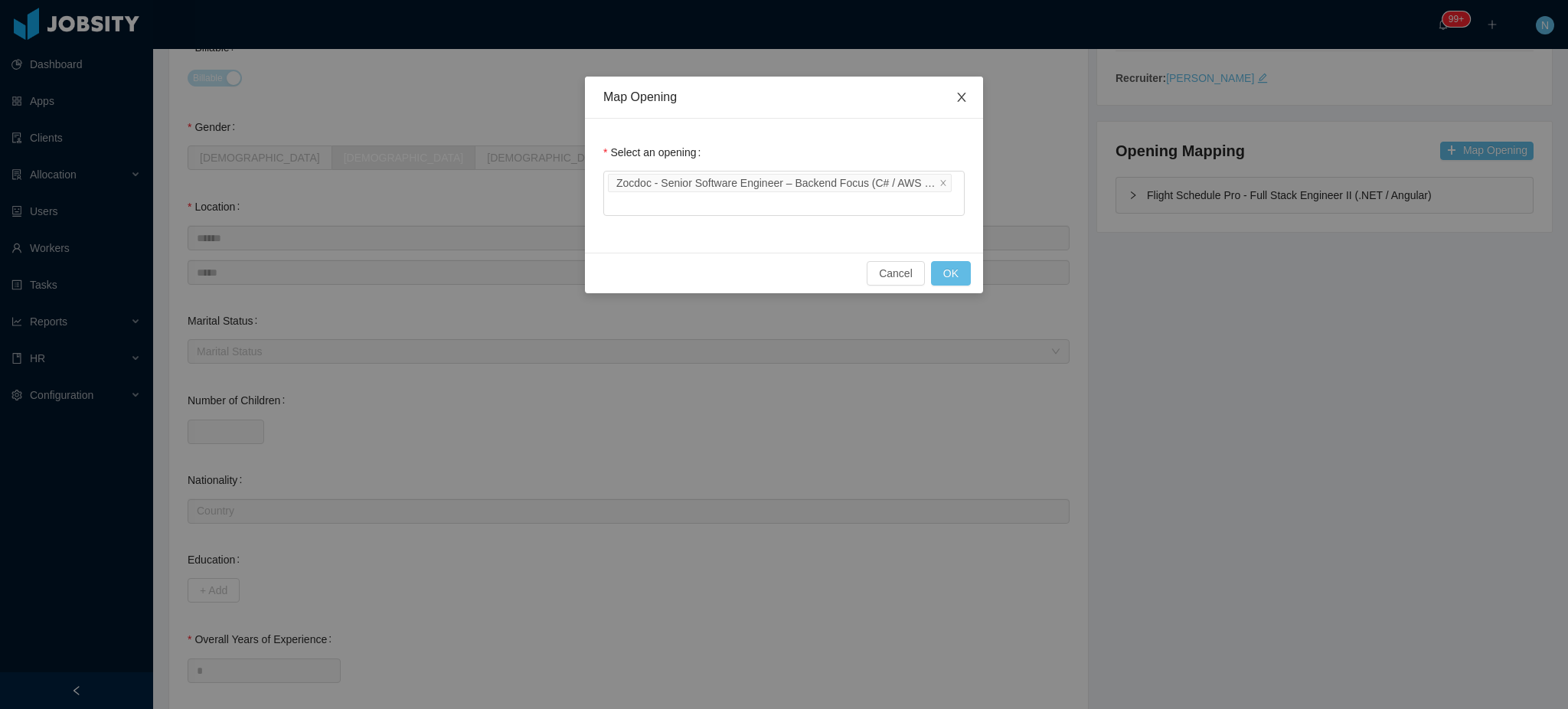
click at [966, 95] on icon "icon: close" at bounding box center [961, 96] width 12 height 12
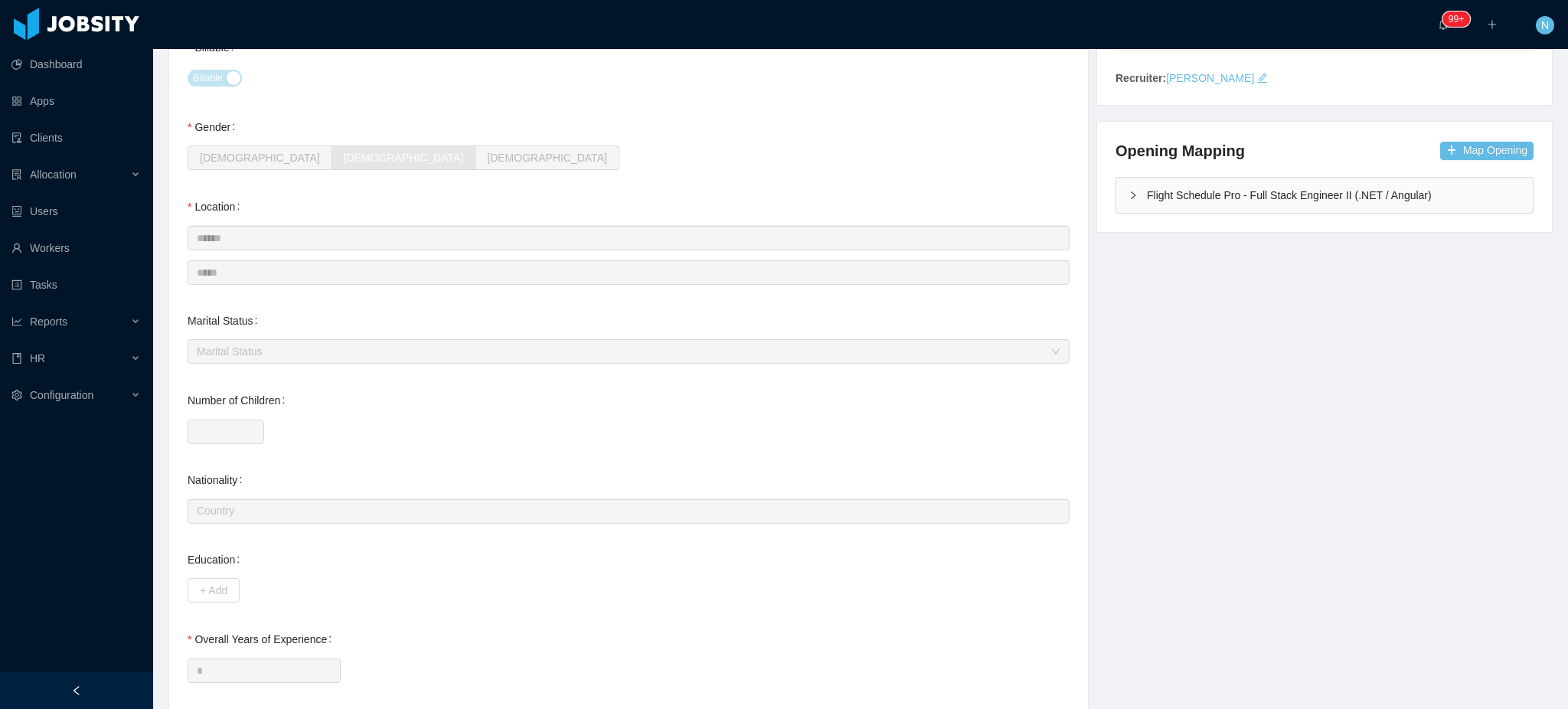
click at [1286, 453] on div "**********" at bounding box center [860, 322] width 1423 height 961
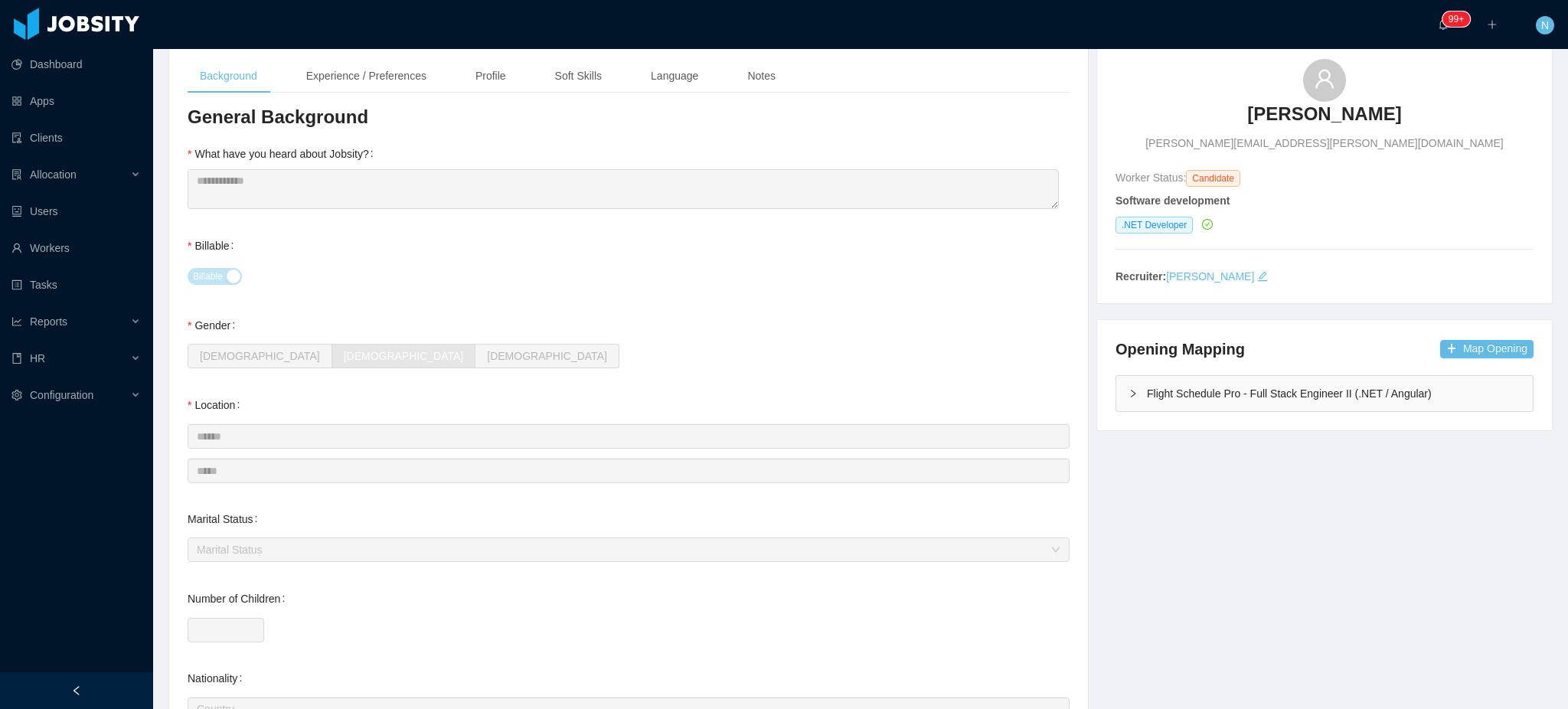
scroll to position [0, 0]
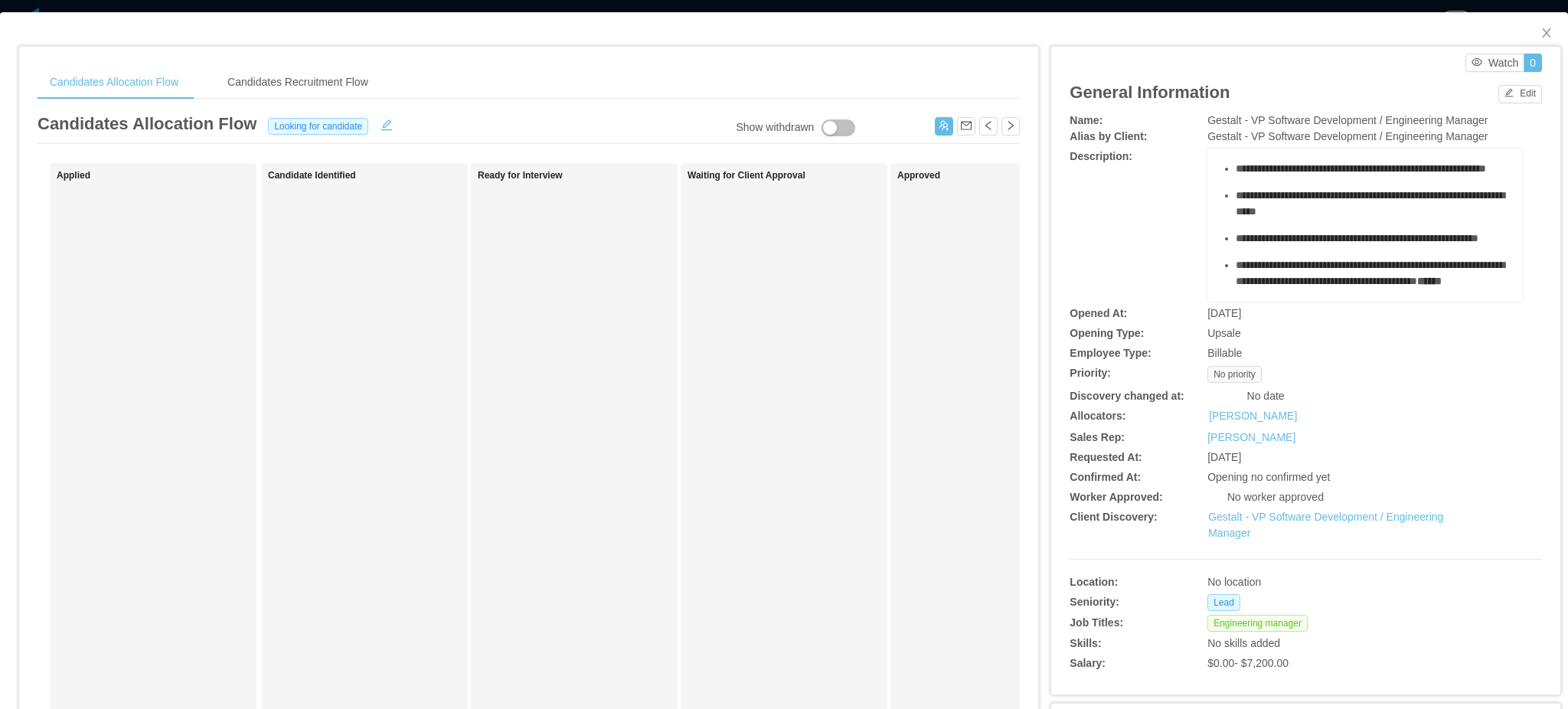
scroll to position [613, 0]
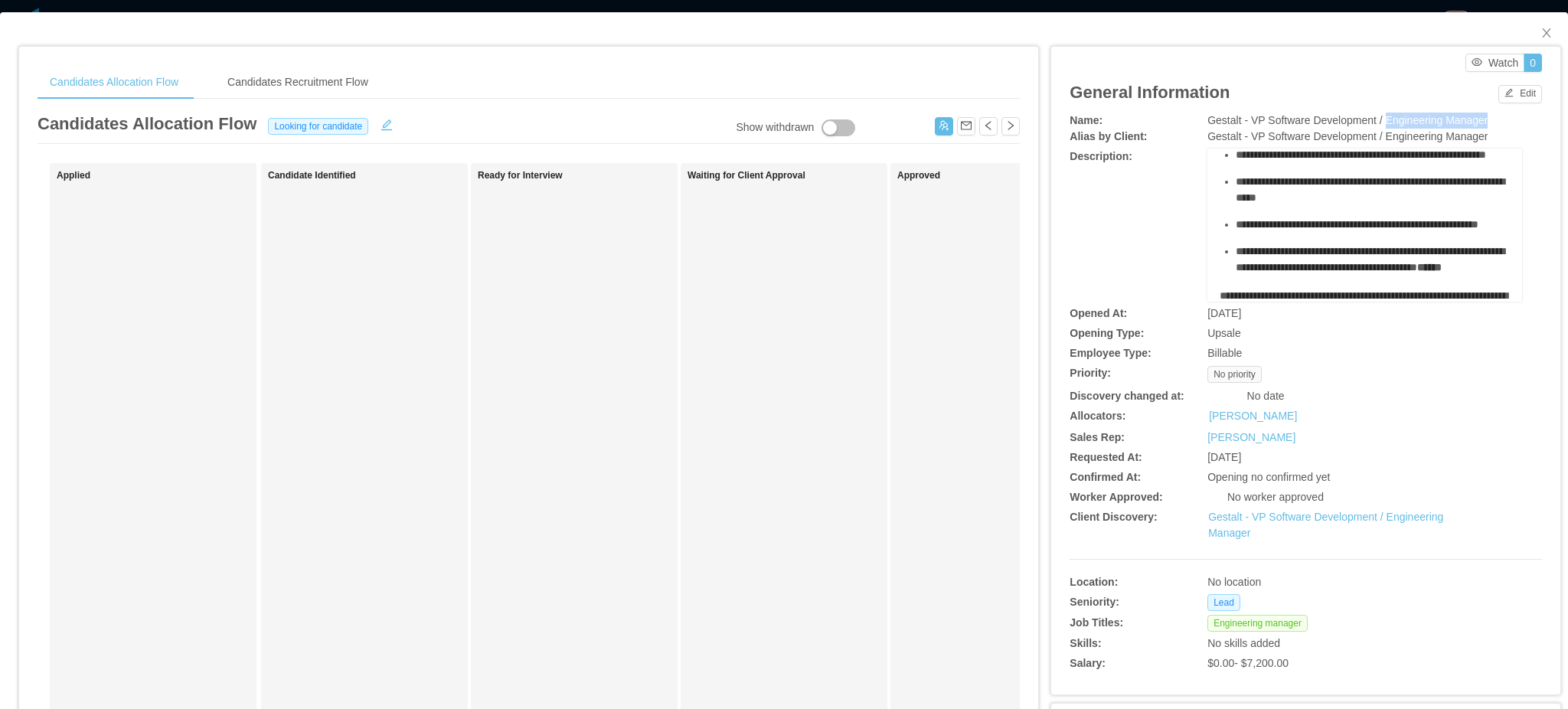
drag, startPoint x: 1374, startPoint y: 120, endPoint x: 1502, endPoint y: 120, distance: 128.0
click at [1502, 120] on div "Gestalt - VP Software Development / Engineering Manager" at bounding box center [1365, 120] width 315 height 16
copy span "Engineering Manager"
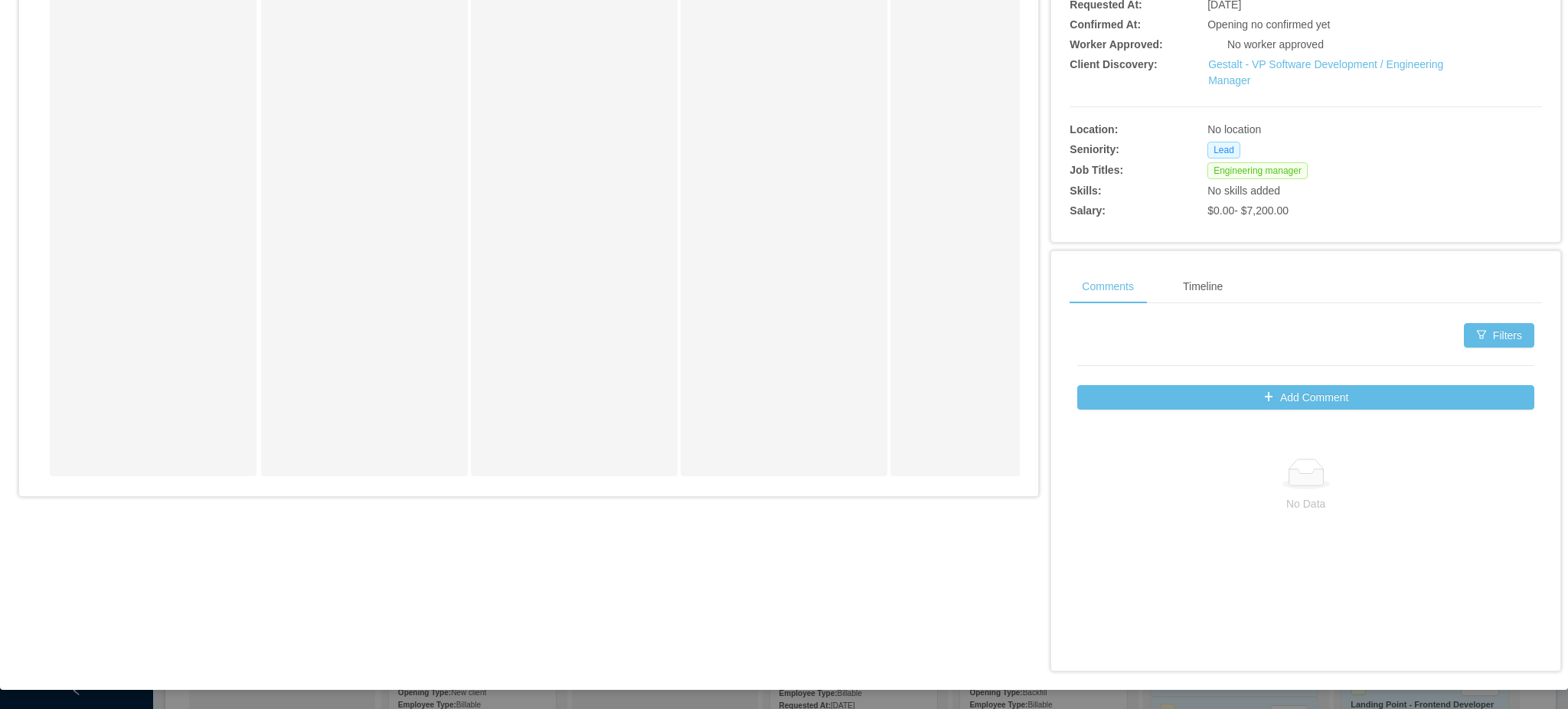
scroll to position [0, 0]
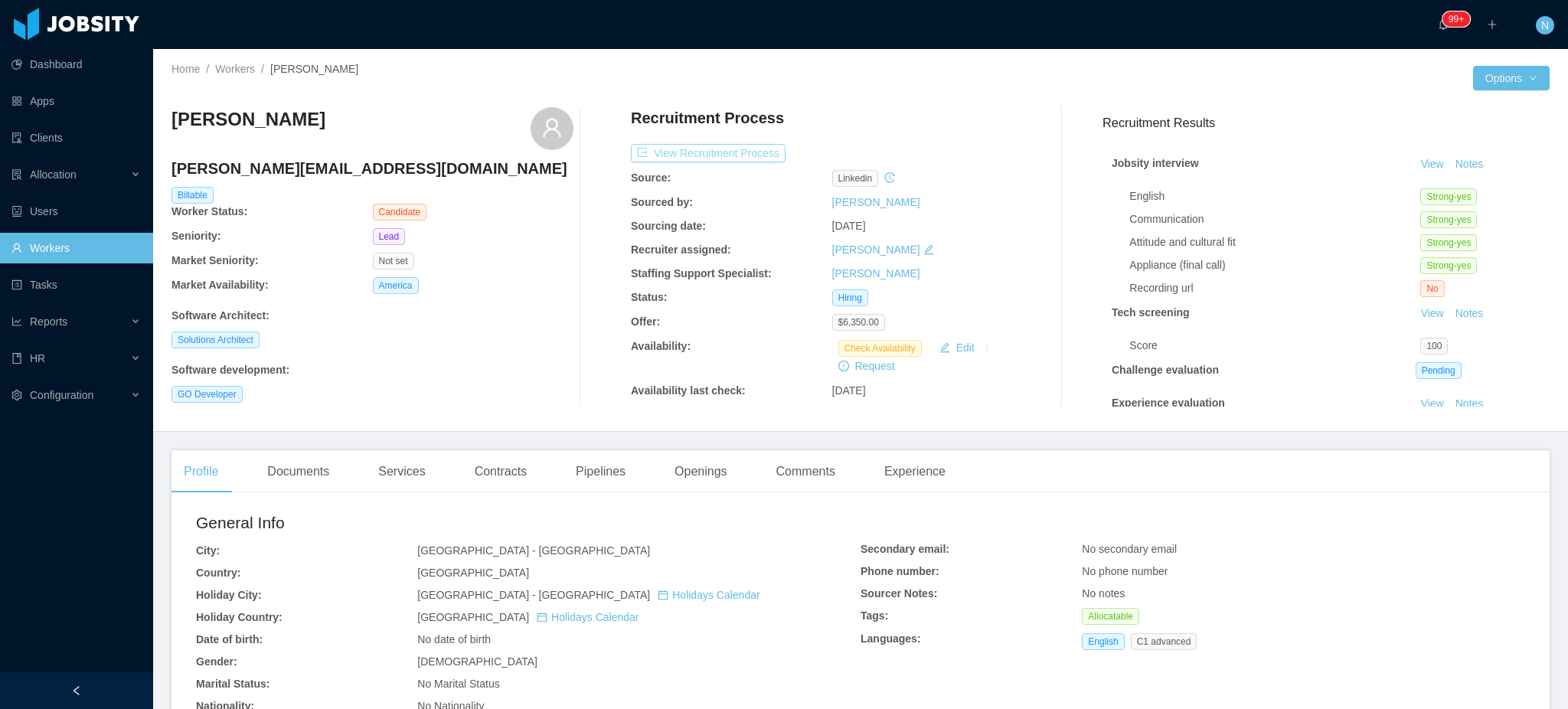
click at [734, 154] on button "View Recruitment Process" at bounding box center [708, 153] width 155 height 19
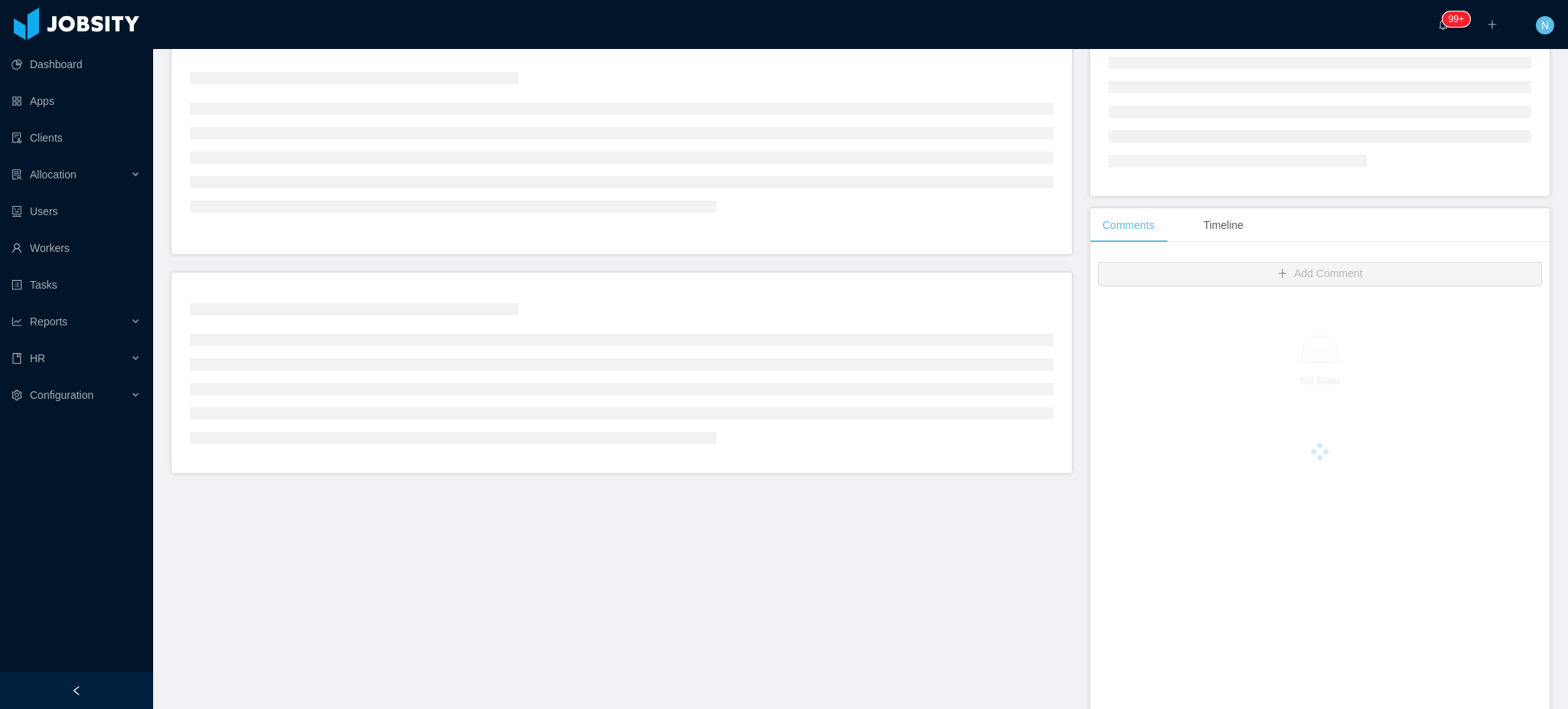
scroll to position [289, 0]
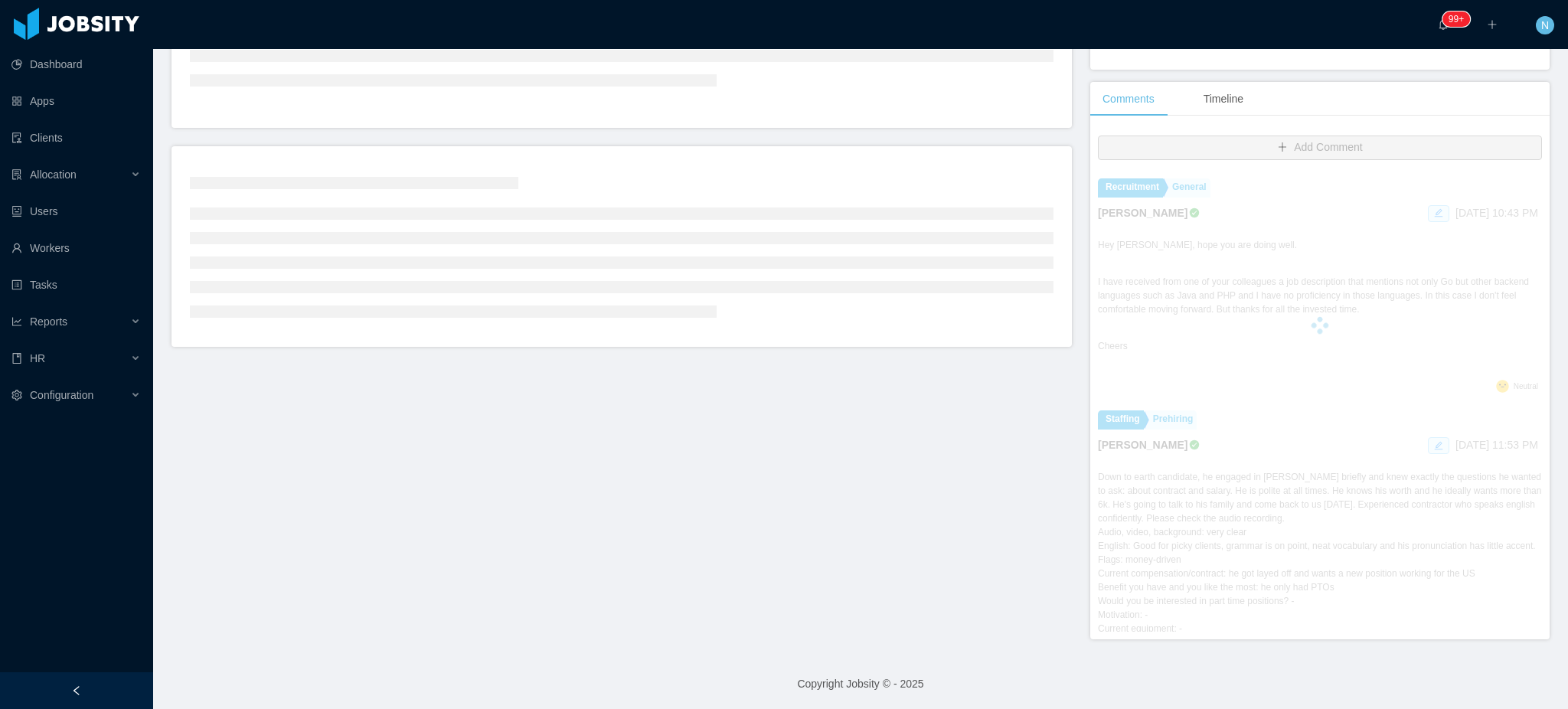
drag, startPoint x: 1228, startPoint y: 292, endPoint x: 1250, endPoint y: 312, distance: 29.7
click at [1250, 312] on div at bounding box center [1320, 325] width 444 height 307
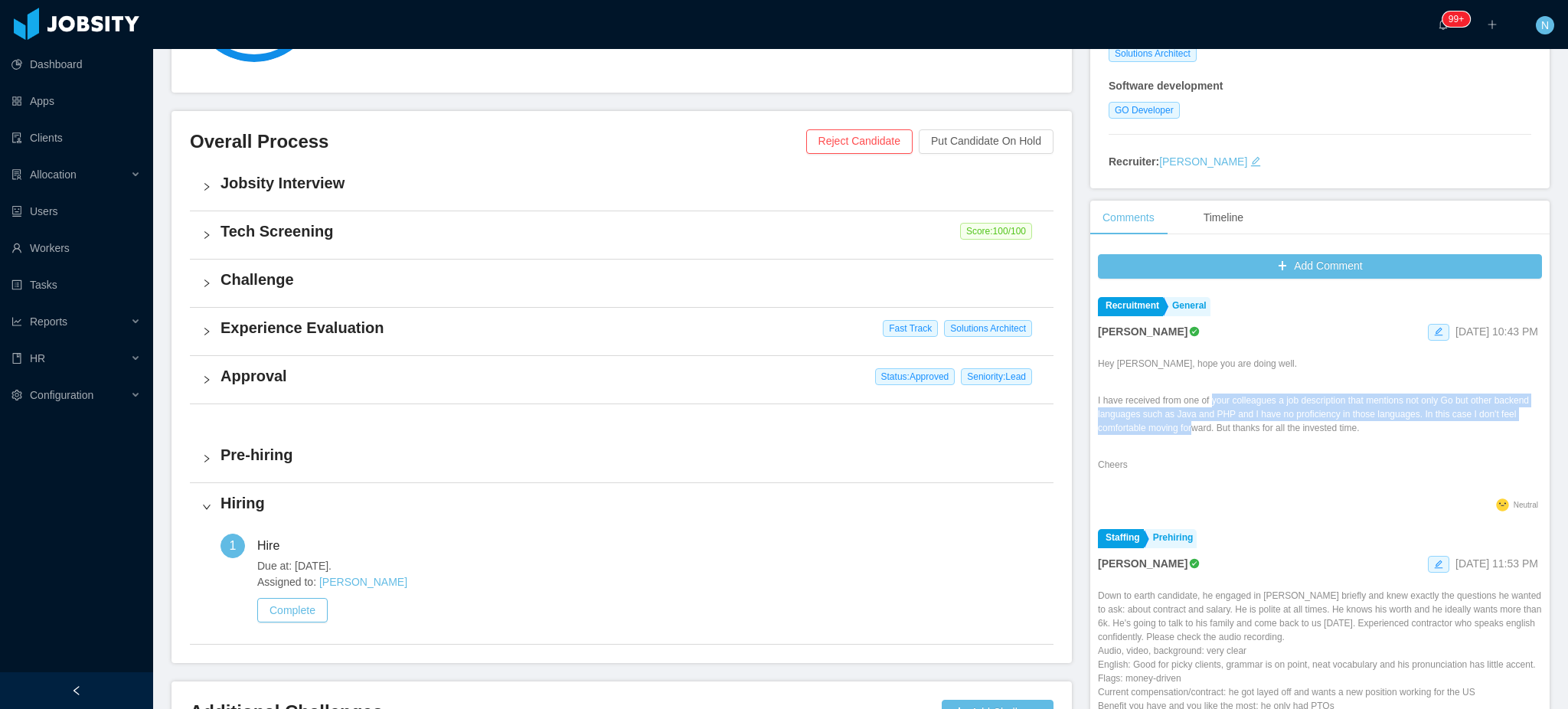
drag, startPoint x: 1210, startPoint y: 408, endPoint x: 1228, endPoint y: 428, distance: 26.9
click at [1228, 428] on p "I have received from one of your colleagues a job description that mentions not…" at bounding box center [1320, 414] width 444 height 42
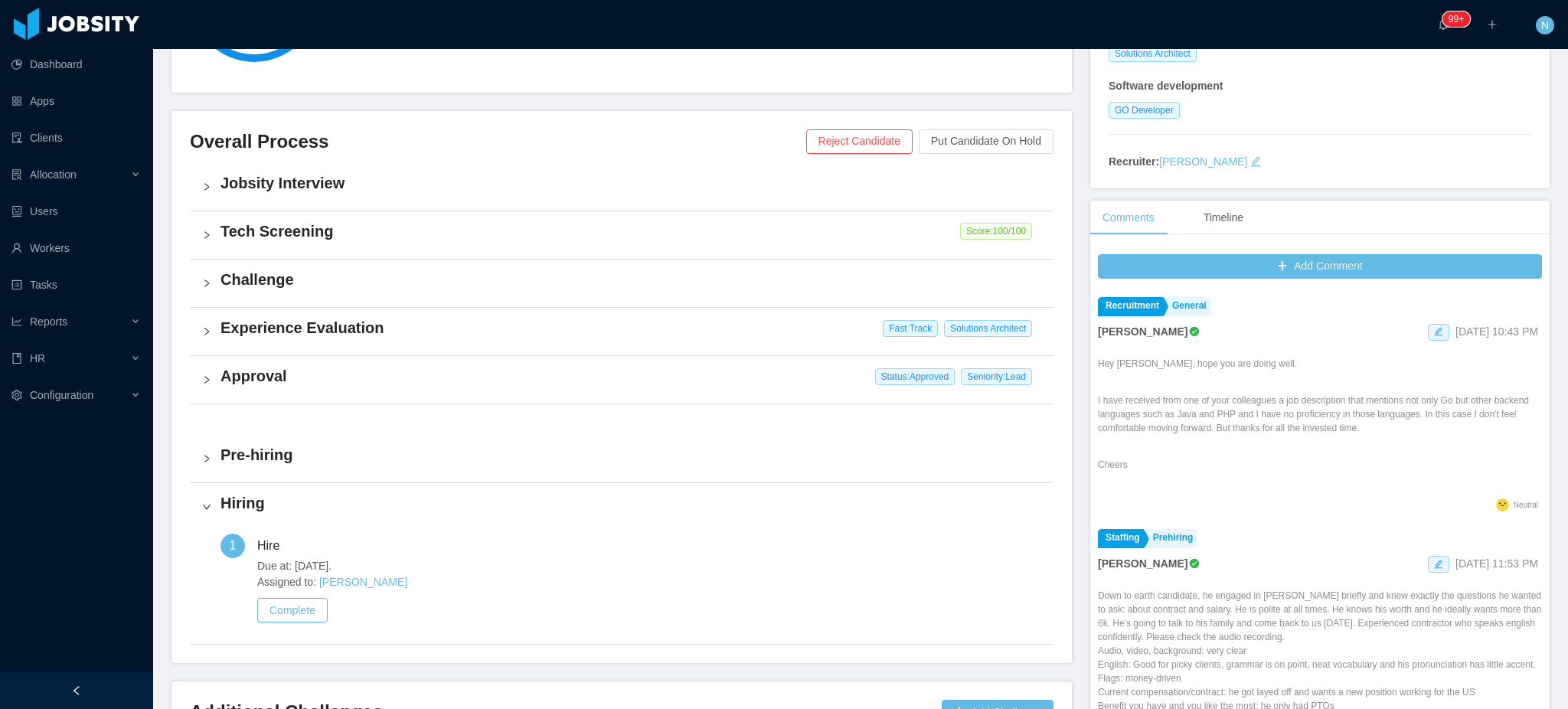
scroll to position [0, 0]
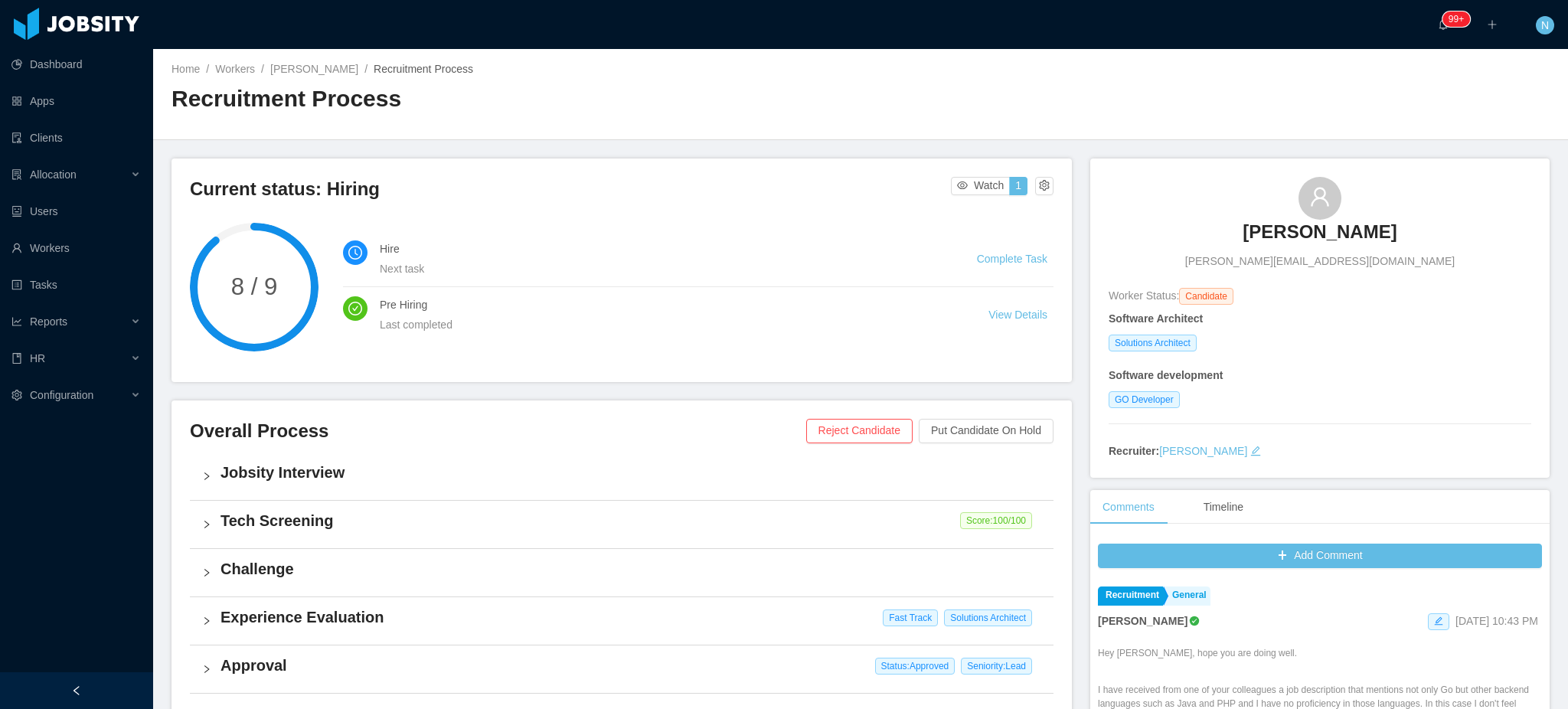
click at [1308, 261] on span "[PERSON_NAME][EMAIL_ADDRESS][DOMAIN_NAME]" at bounding box center [1320, 261] width 270 height 16
copy span "[PERSON_NAME][EMAIL_ADDRESS][DOMAIN_NAME]"
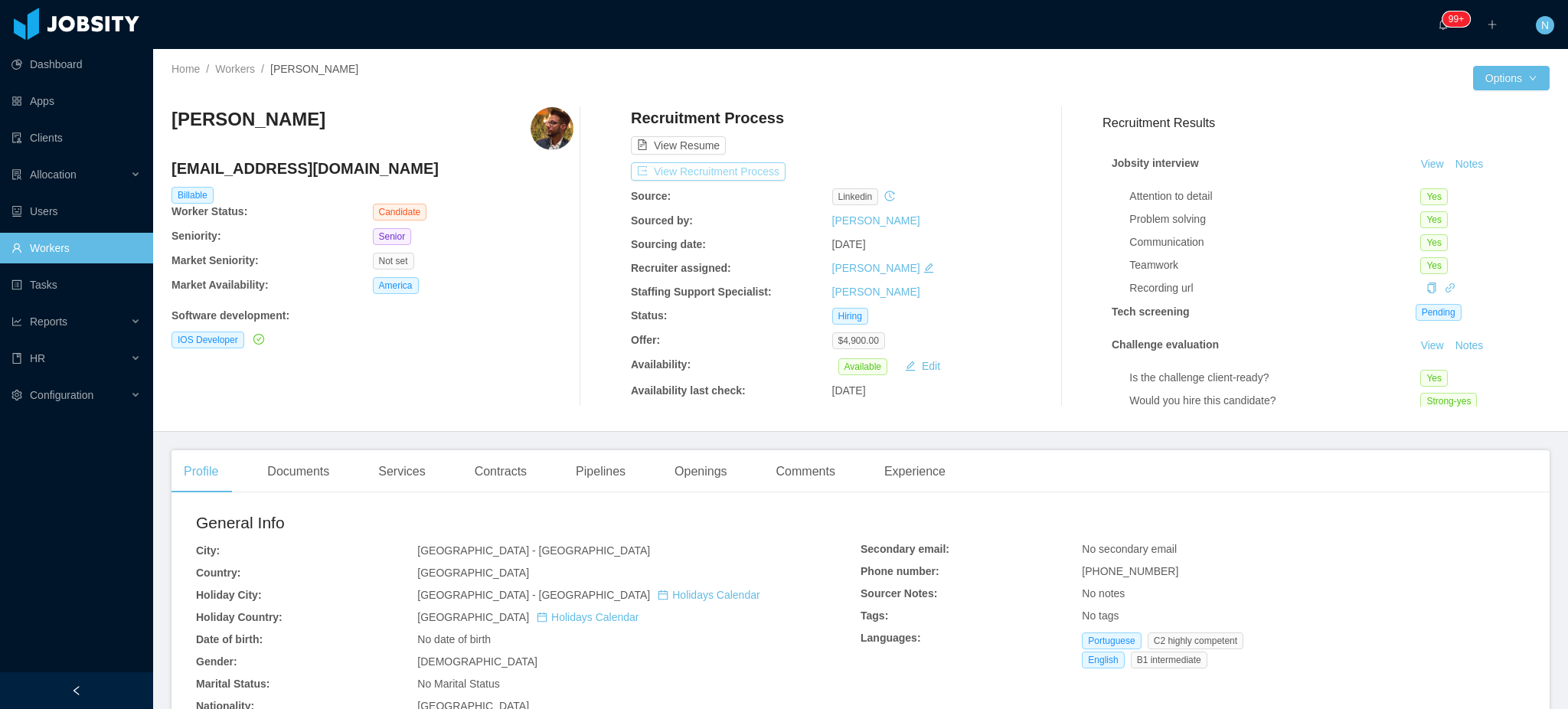
click at [708, 180] on button "View Recruitment Process" at bounding box center [708, 171] width 155 height 19
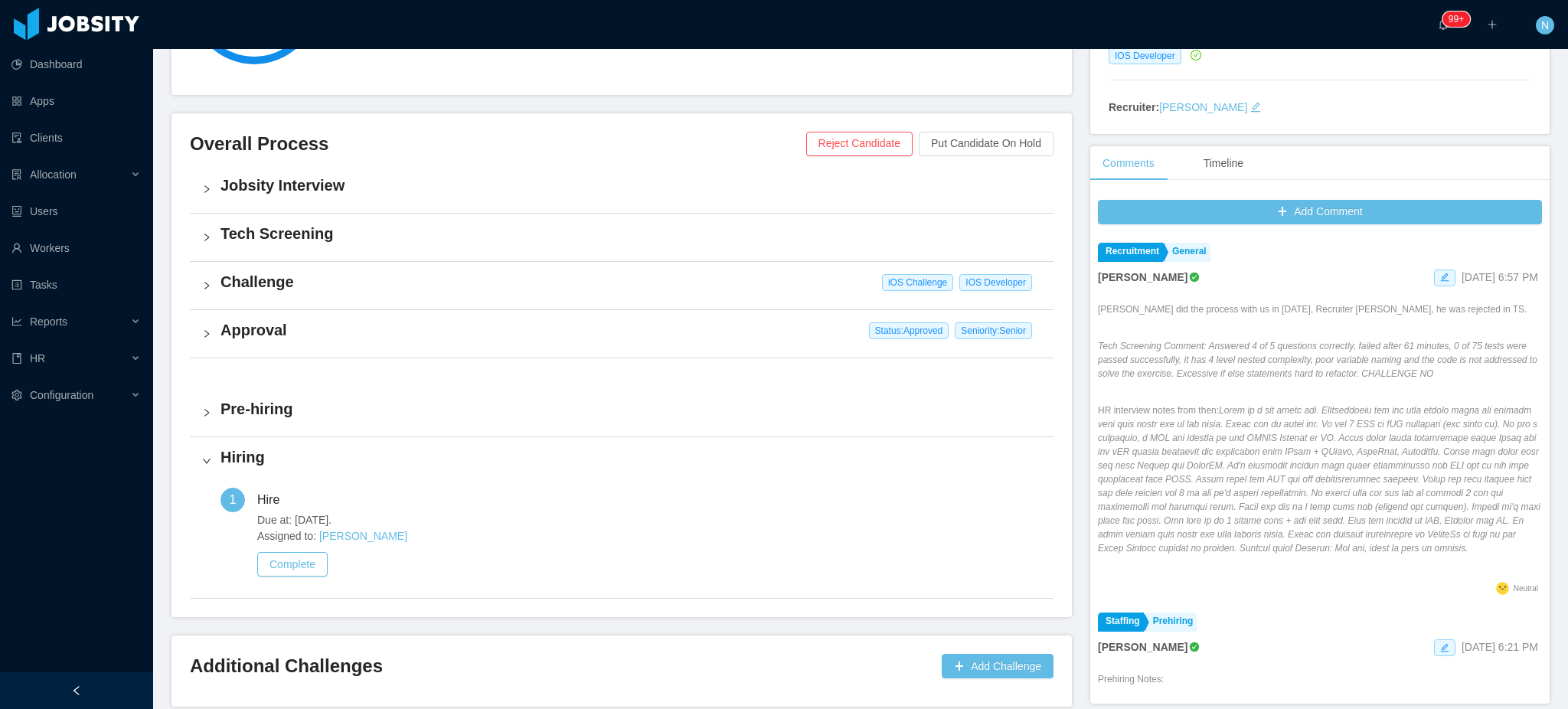
scroll to position [289, 0]
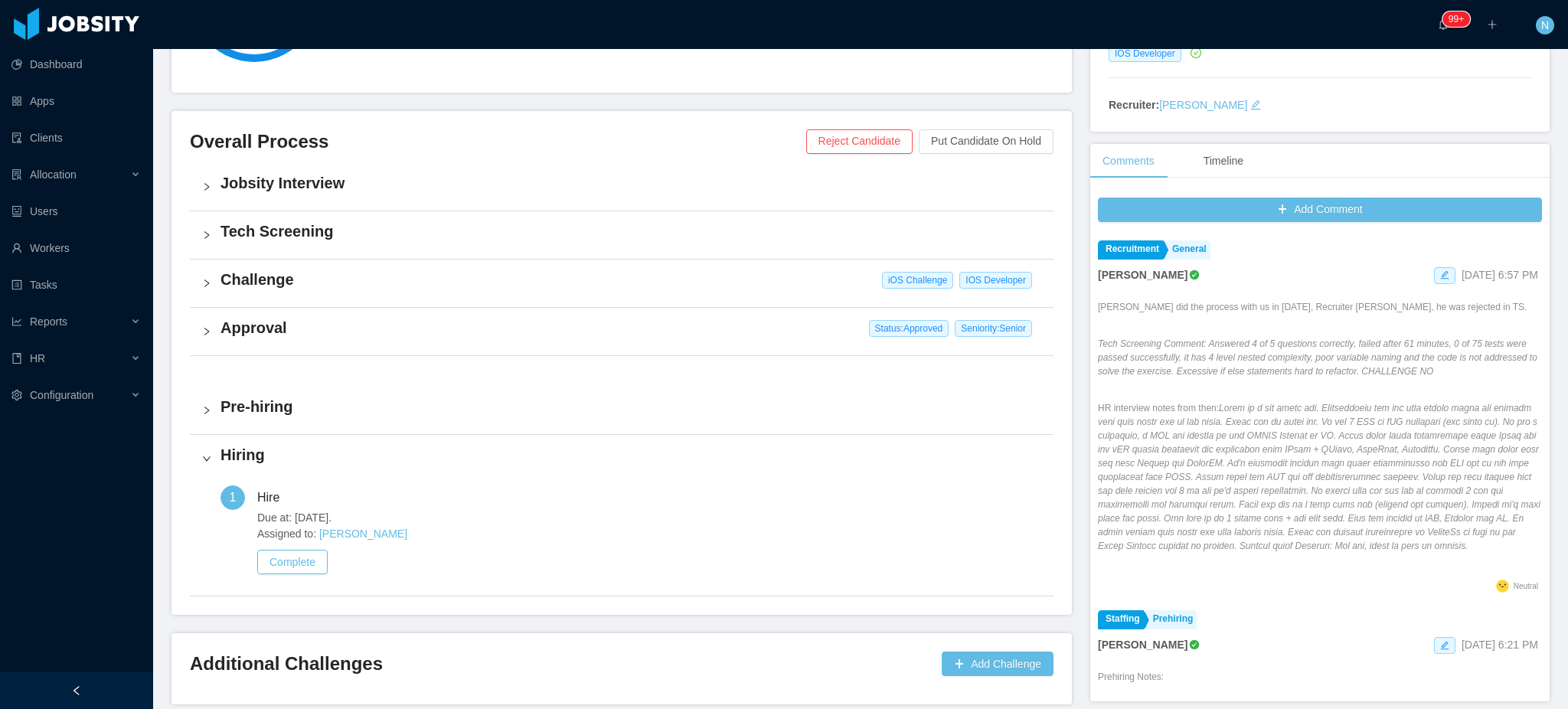
click at [392, 412] on h4 "Pre-hiring" at bounding box center [631, 406] width 821 height 21
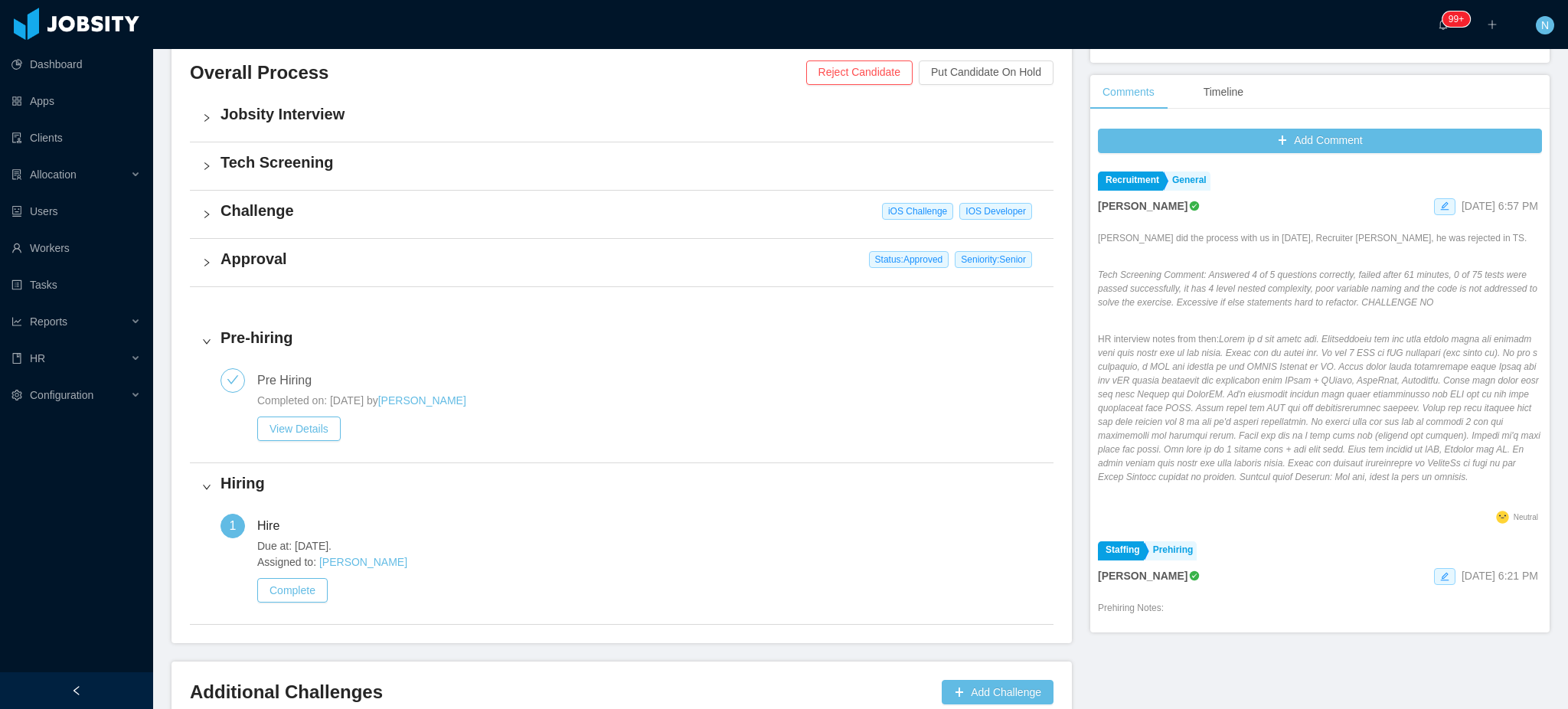
scroll to position [392, 0]
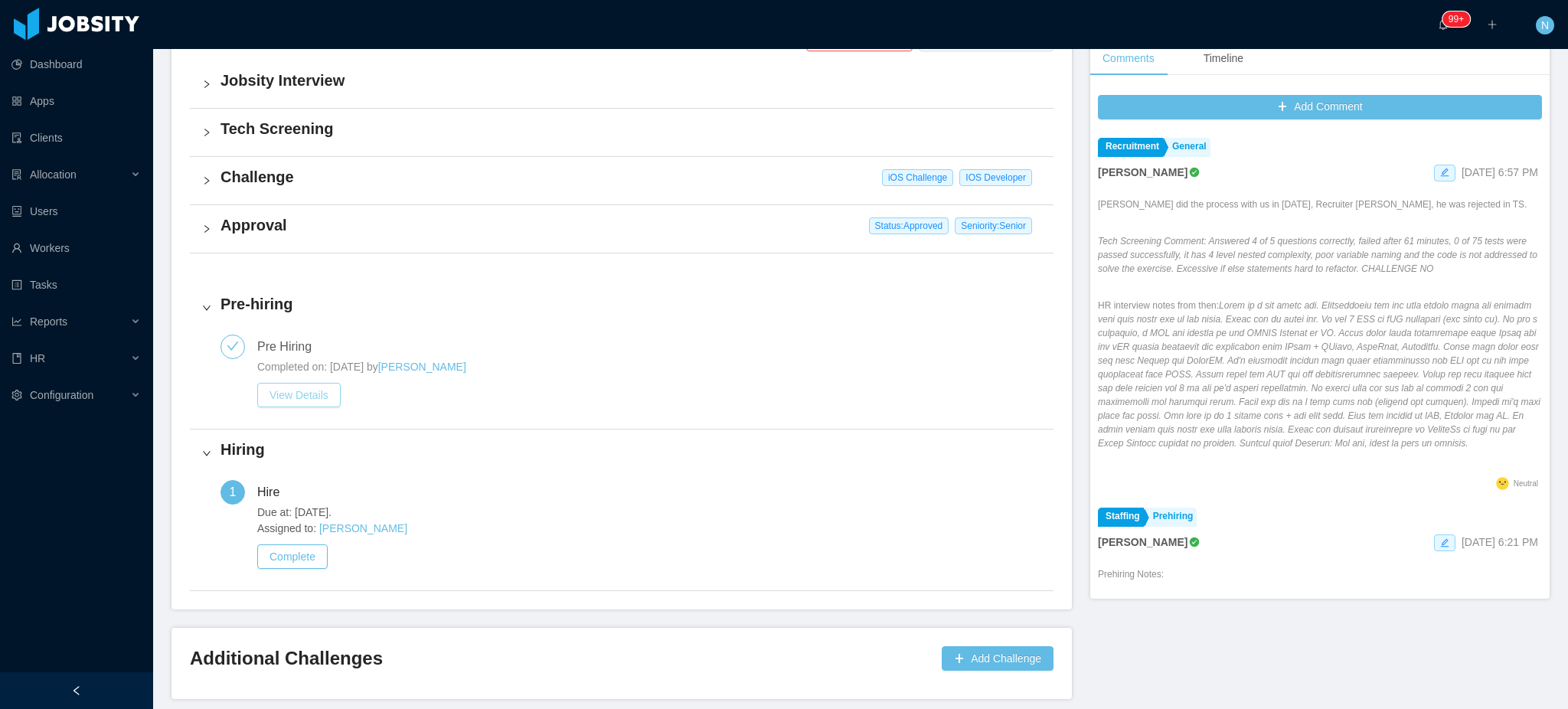
click at [296, 399] on button "View Details" at bounding box center [299, 395] width 83 height 24
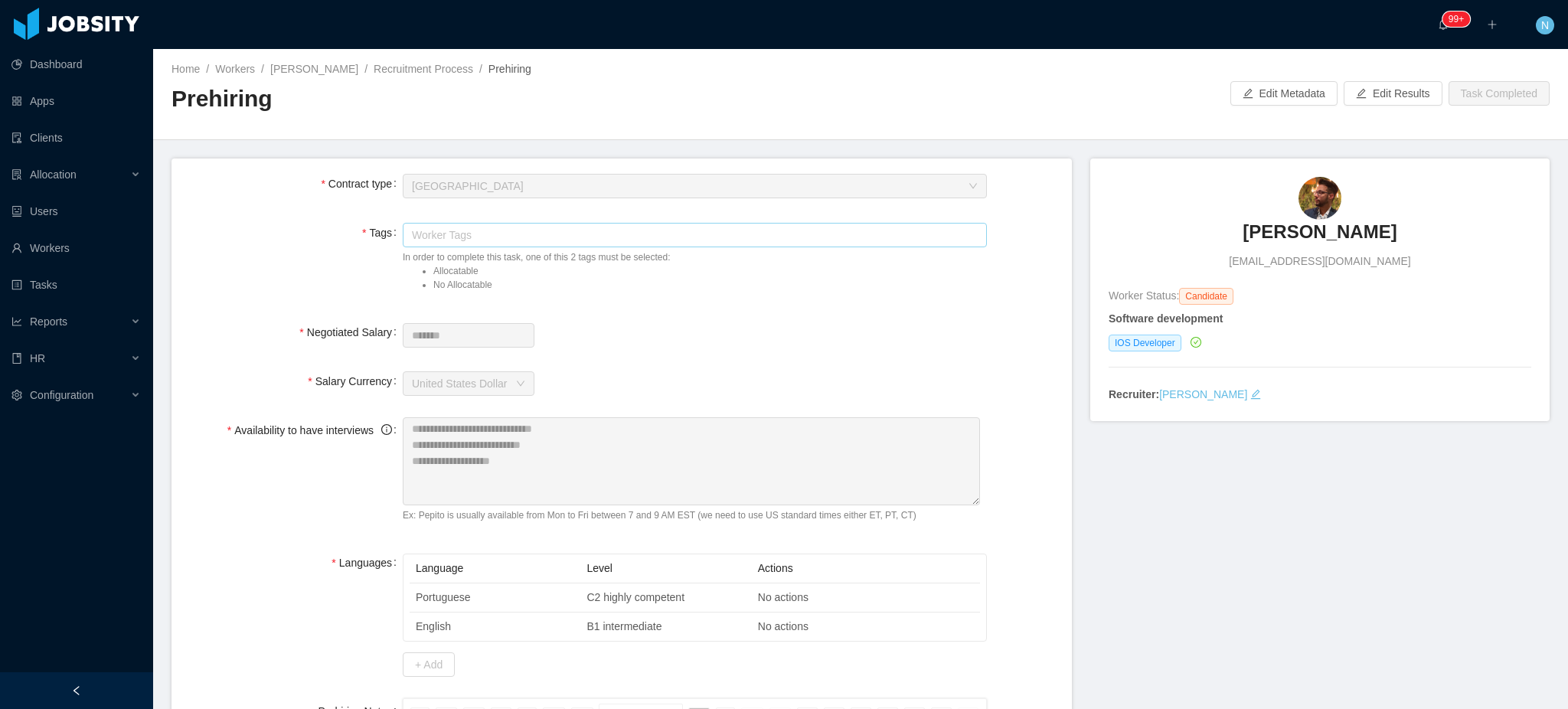
click at [567, 231] on div "Worker Tags" at bounding box center [691, 234] width 559 height 16
click at [1395, 93] on button "Edit Results" at bounding box center [1393, 94] width 99 height 24
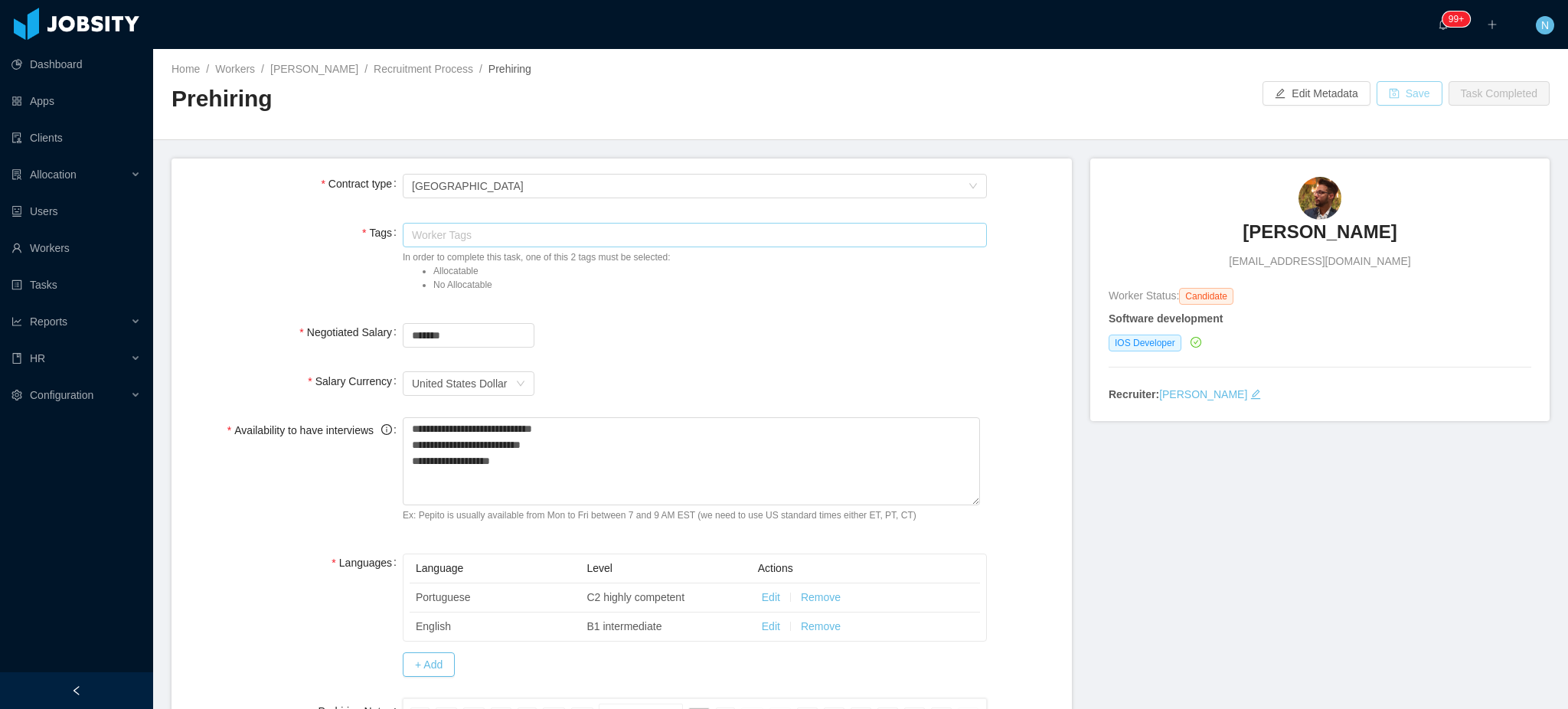
click at [523, 239] on div "Worker Tags" at bounding box center [691, 234] width 559 height 16
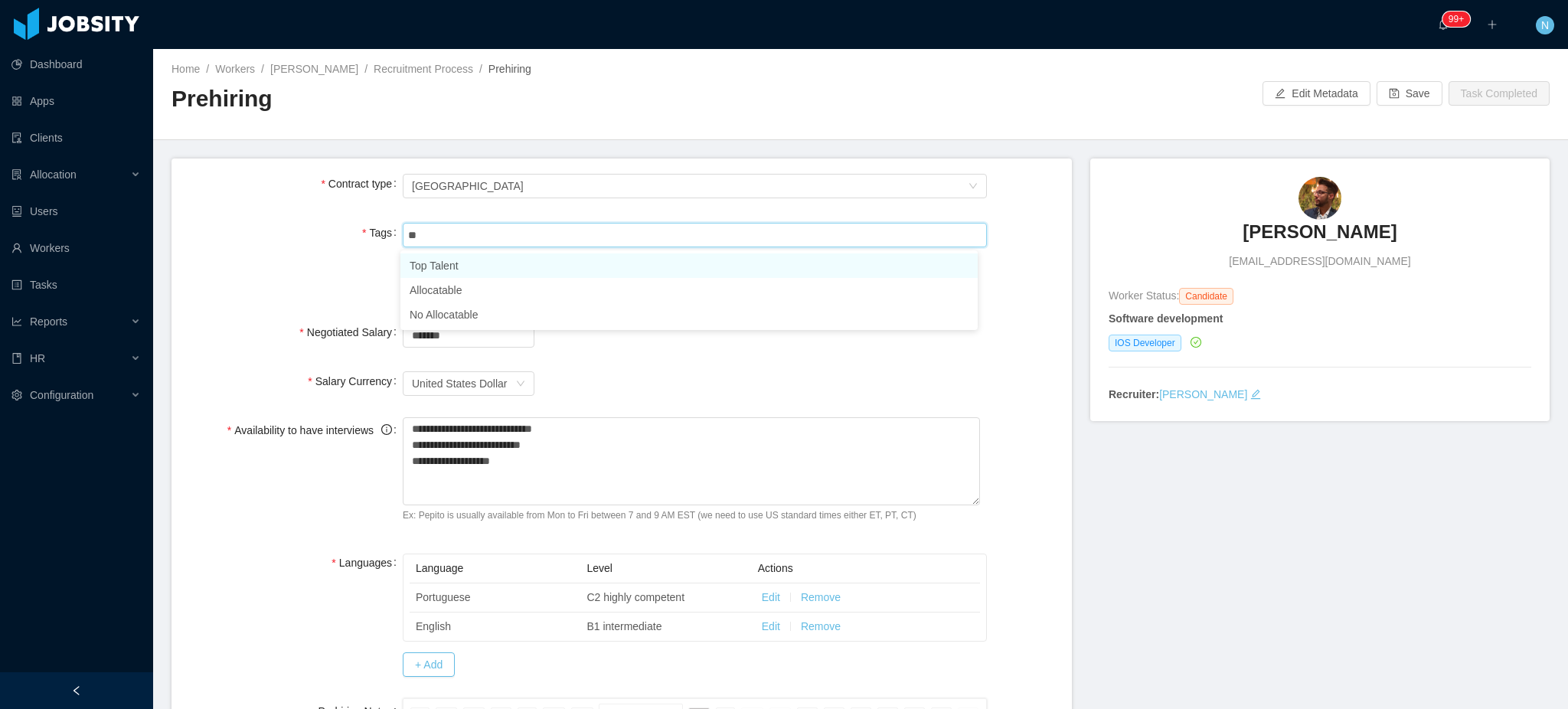
type input "***"
click at [518, 261] on li "Allocatable" at bounding box center [689, 266] width 577 height 24
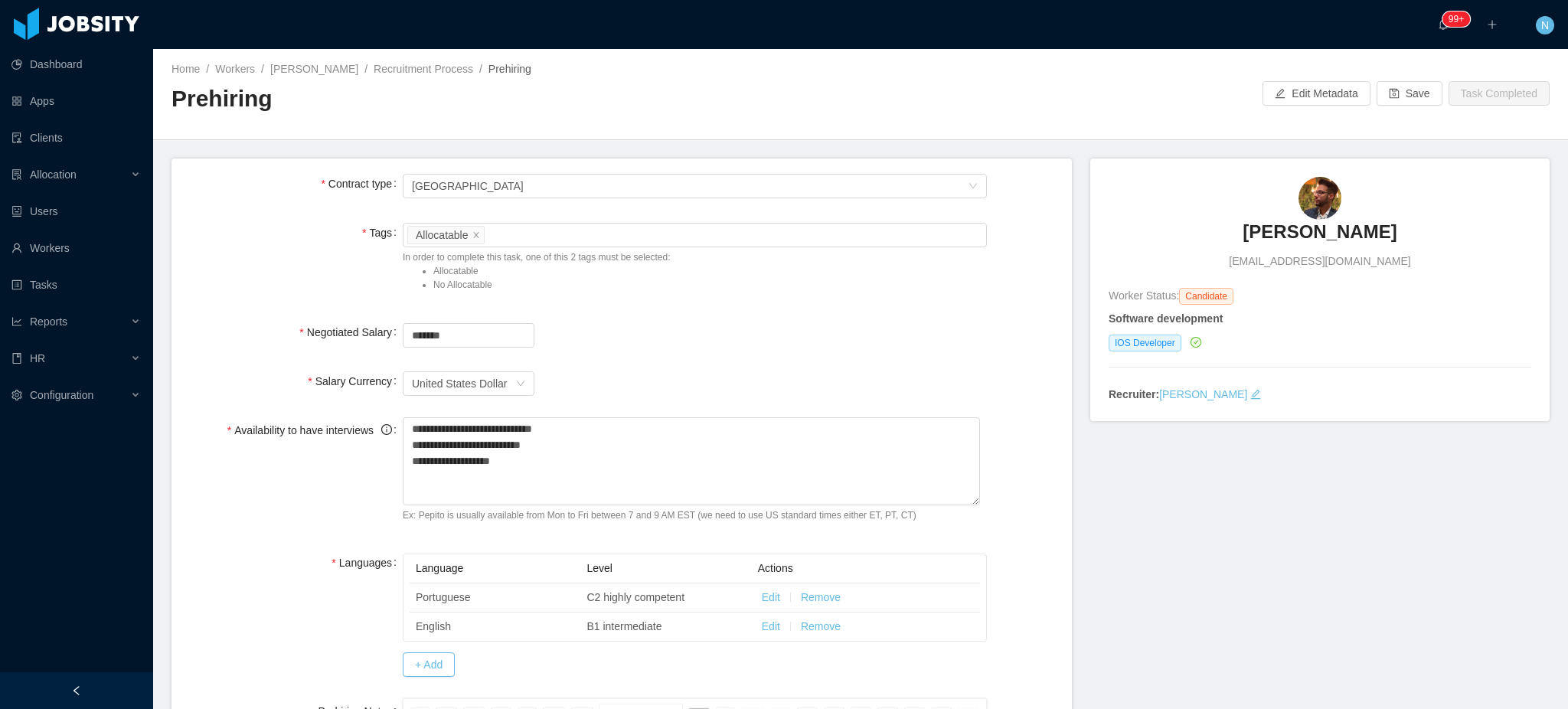
click at [1022, 225] on div "Tags Worker Tags Allocatable In order to complete this task, one of this 2 tags…" at bounding box center [621, 260] width 876 height 82
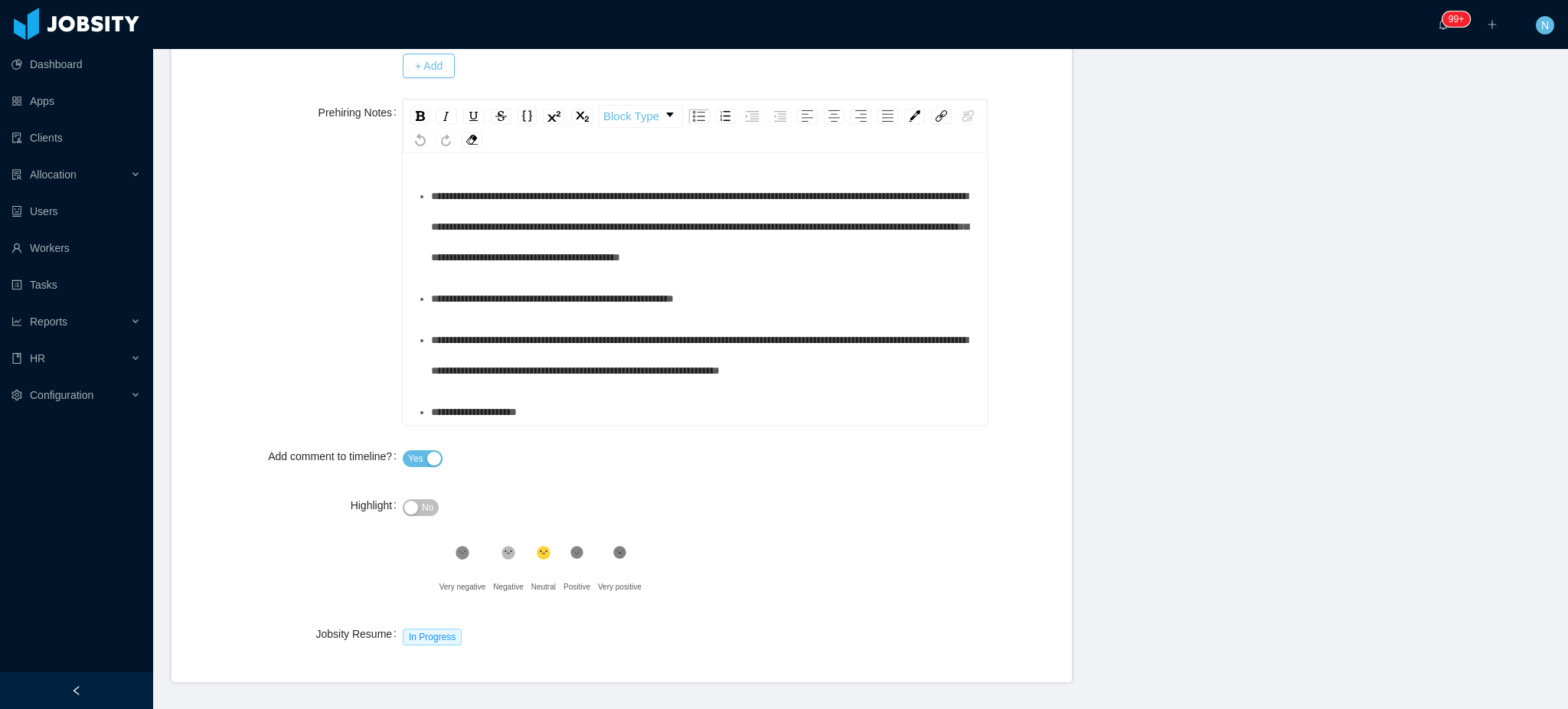
scroll to position [642, 0]
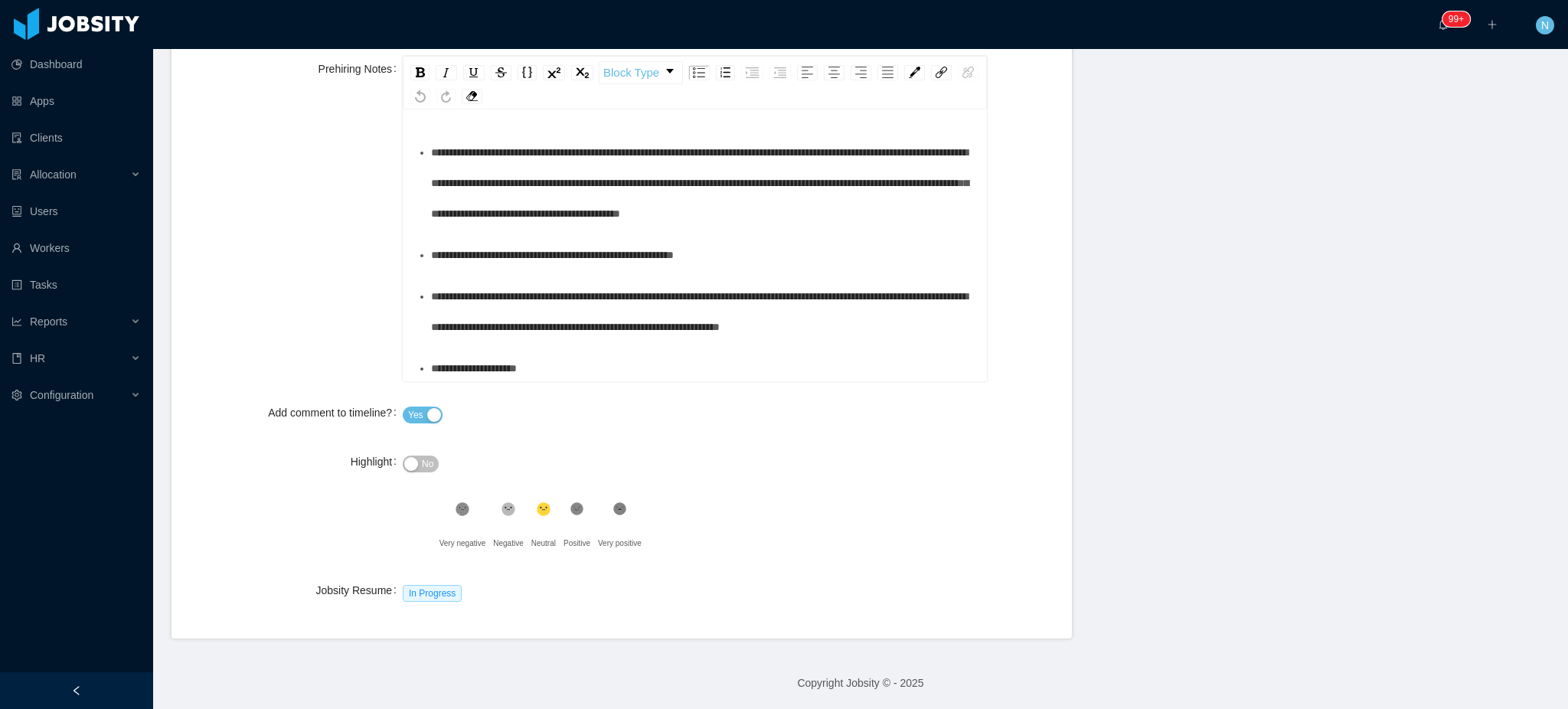
click at [407, 470] on button "No" at bounding box center [421, 464] width 36 height 17
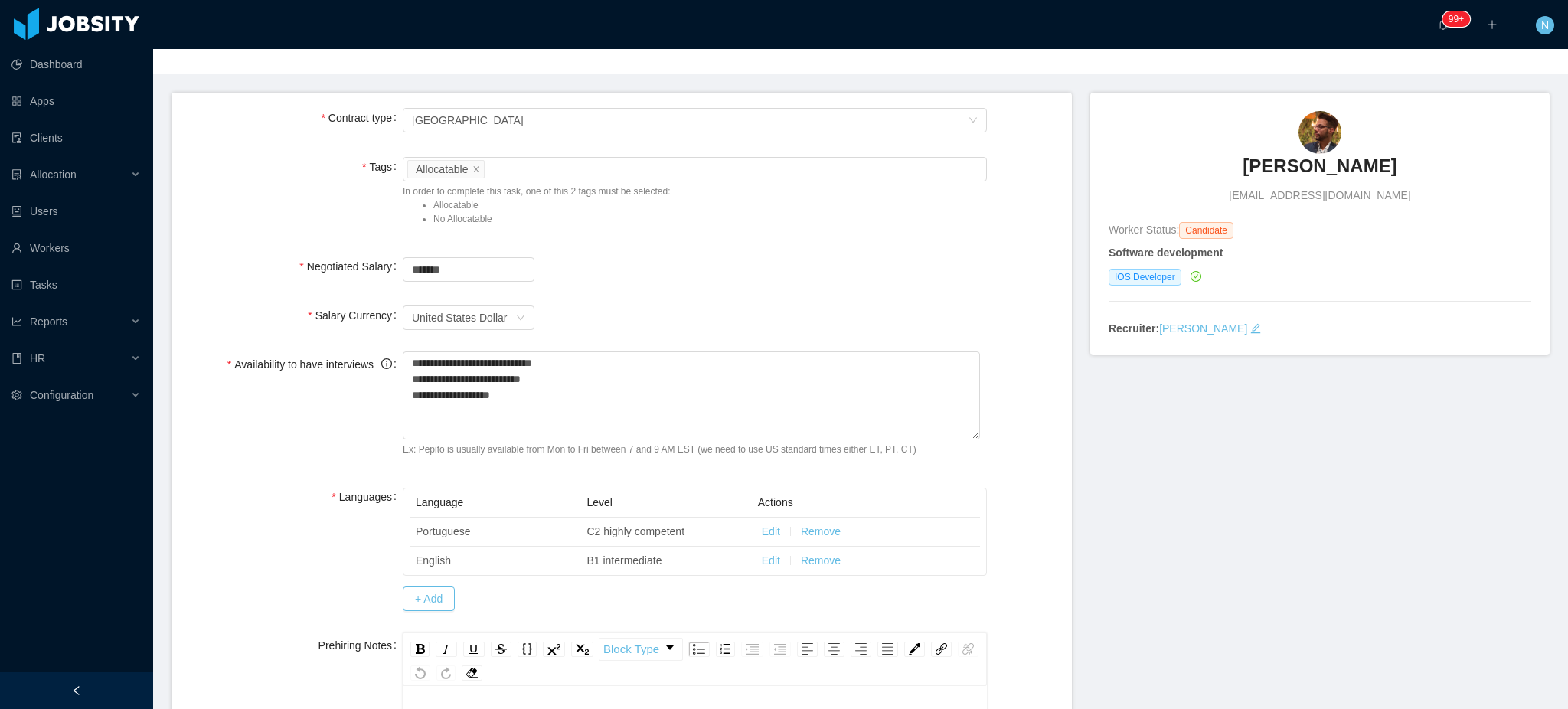
scroll to position [30, 0]
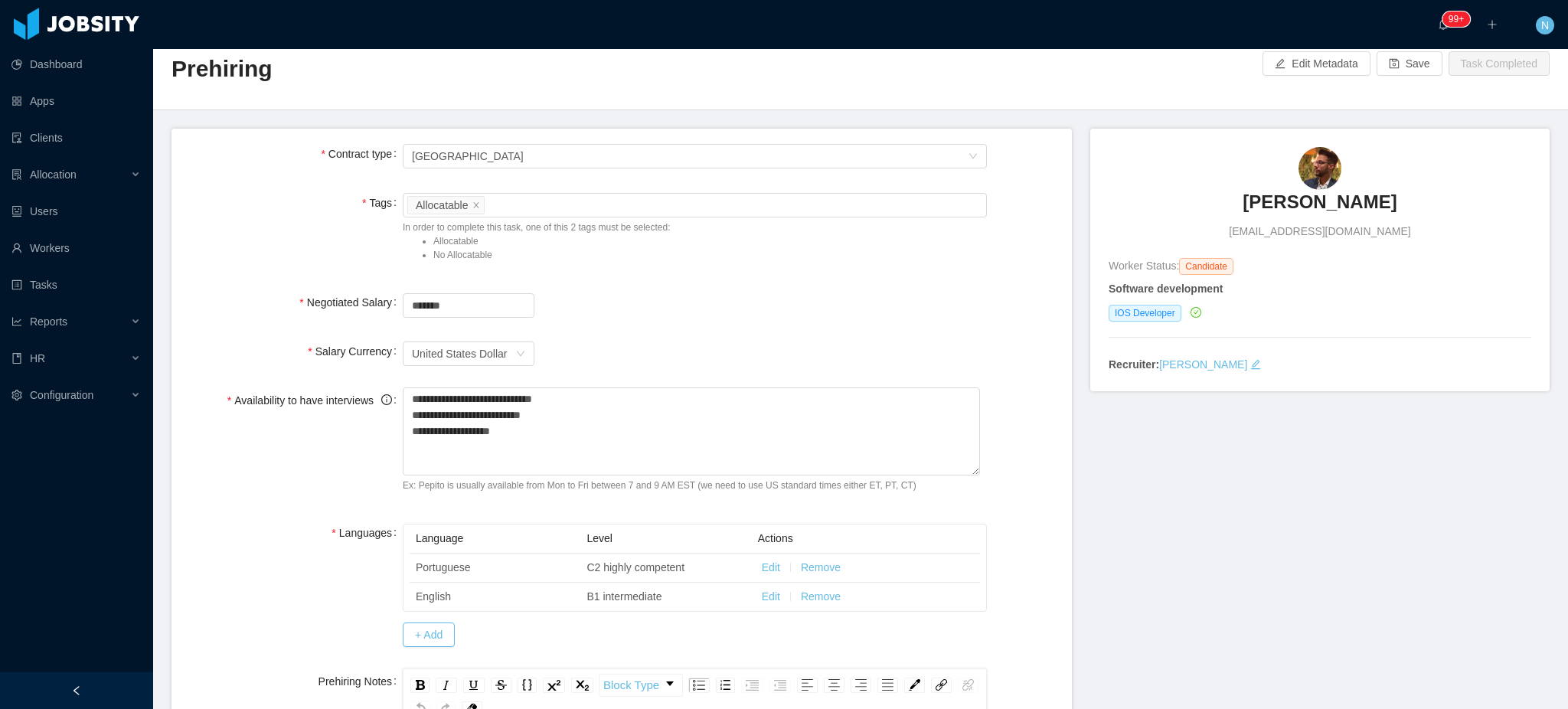
click at [1405, 75] on div "Home / Workers / [PERSON_NAME] / Recruitment Process / Prehiring / Prehiring Ed…" at bounding box center [860, 65] width 1415 height 91
click at [1405, 62] on button "Save" at bounding box center [1410, 63] width 66 height 24
